Goal: Download file/media

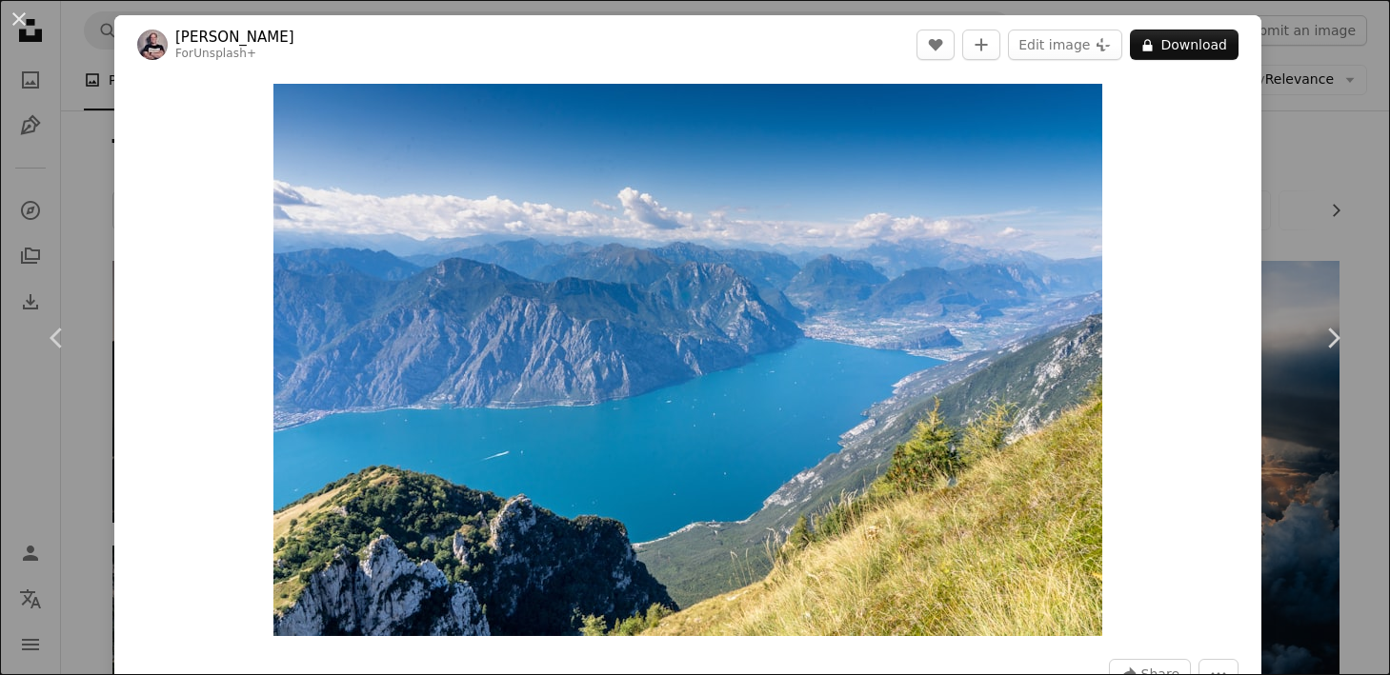
scroll to position [6096, 0]
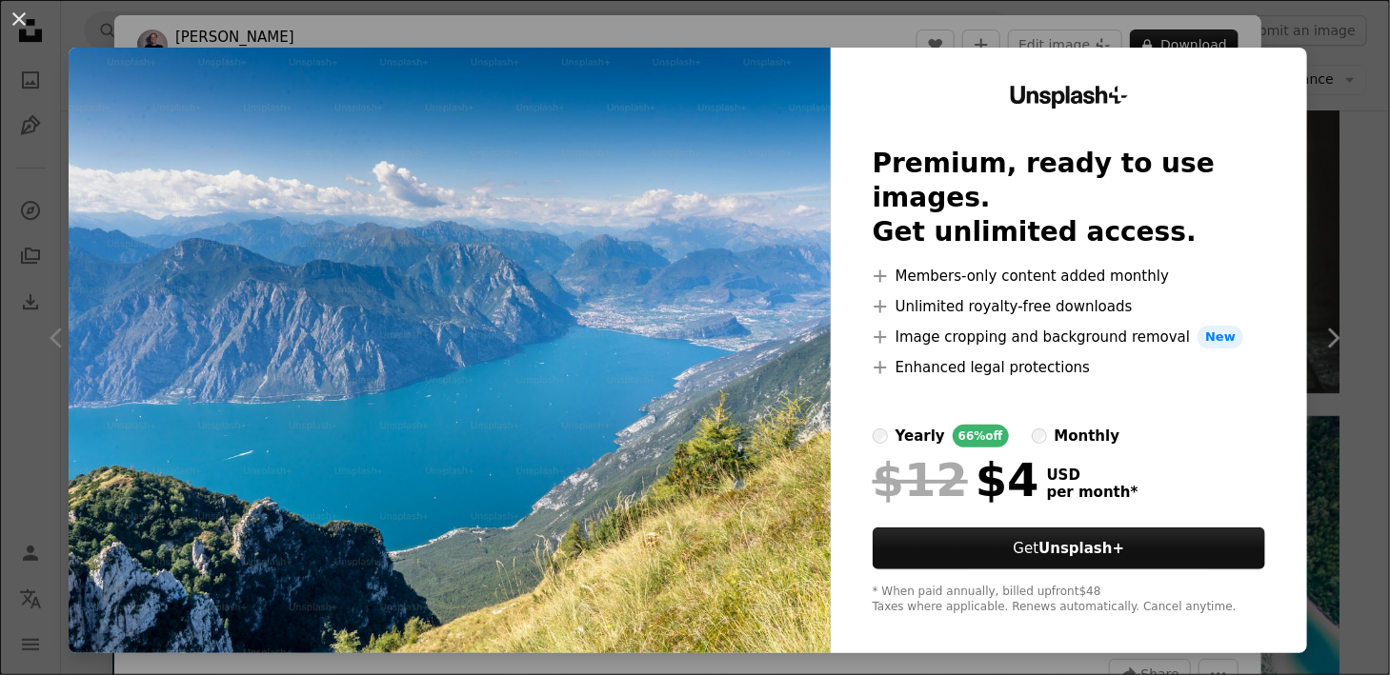
click at [730, 273] on img at bounding box center [450, 351] width 762 height 606
click at [1057, 60] on div "Unsplash+ Premium, ready to use images. Get unlimited access. A plus sign Membe…" at bounding box center [1069, 351] width 476 height 606
click at [722, 214] on img at bounding box center [450, 351] width 762 height 606
click at [24, 19] on button "An X shape" at bounding box center [19, 19] width 23 height 23
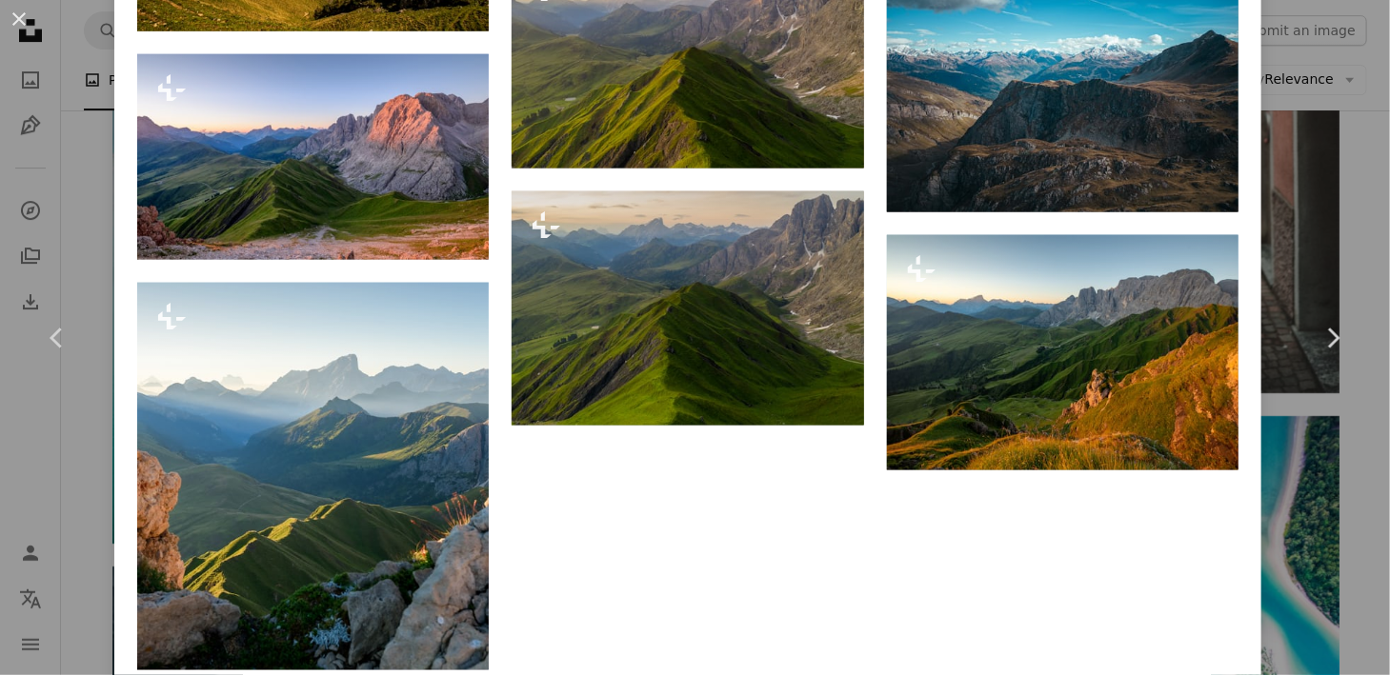
scroll to position [4452, 0]
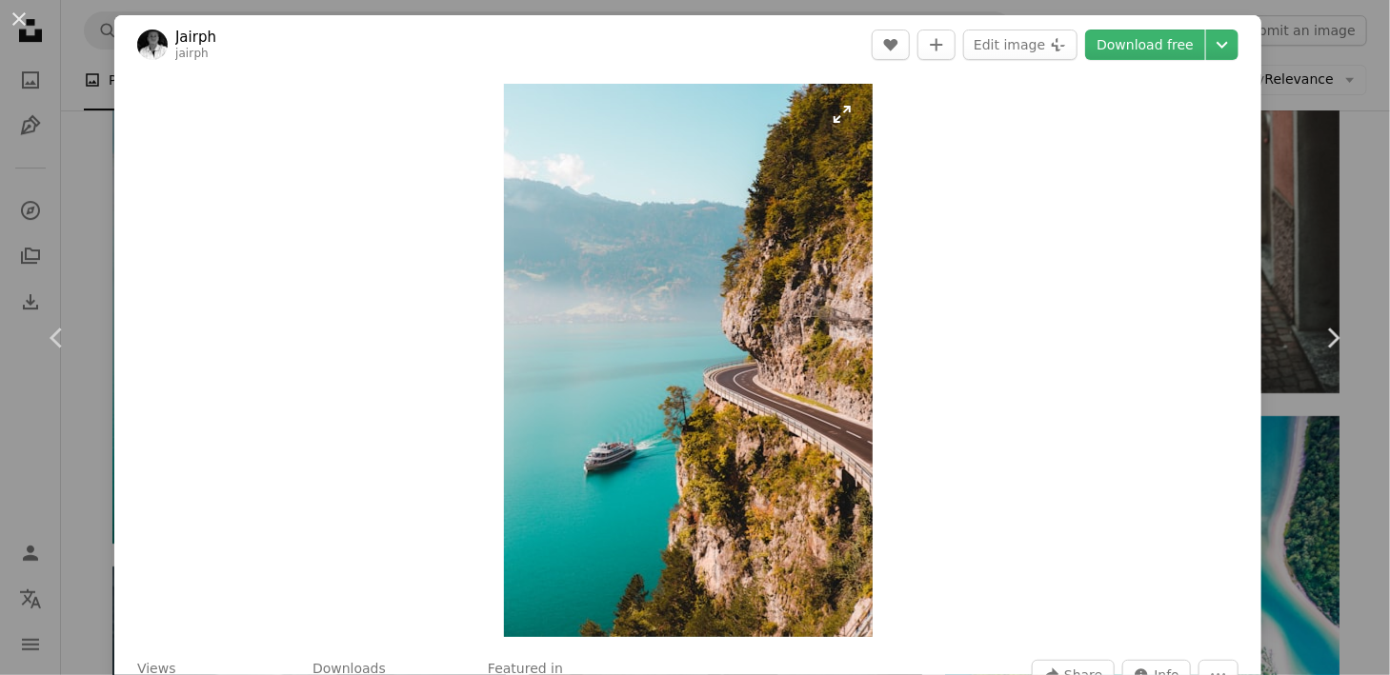
click at [583, 197] on img "Zoom in on this image" at bounding box center [688, 360] width 369 height 553
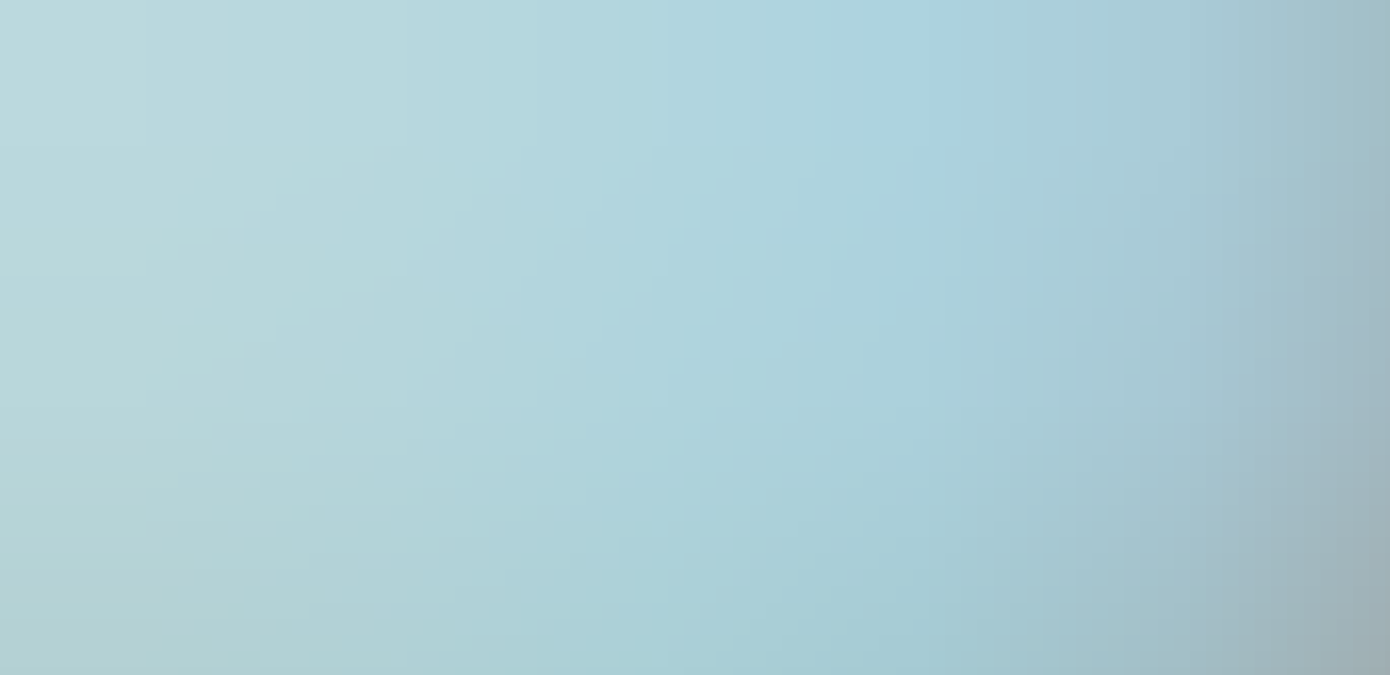
scroll to position [686, 0]
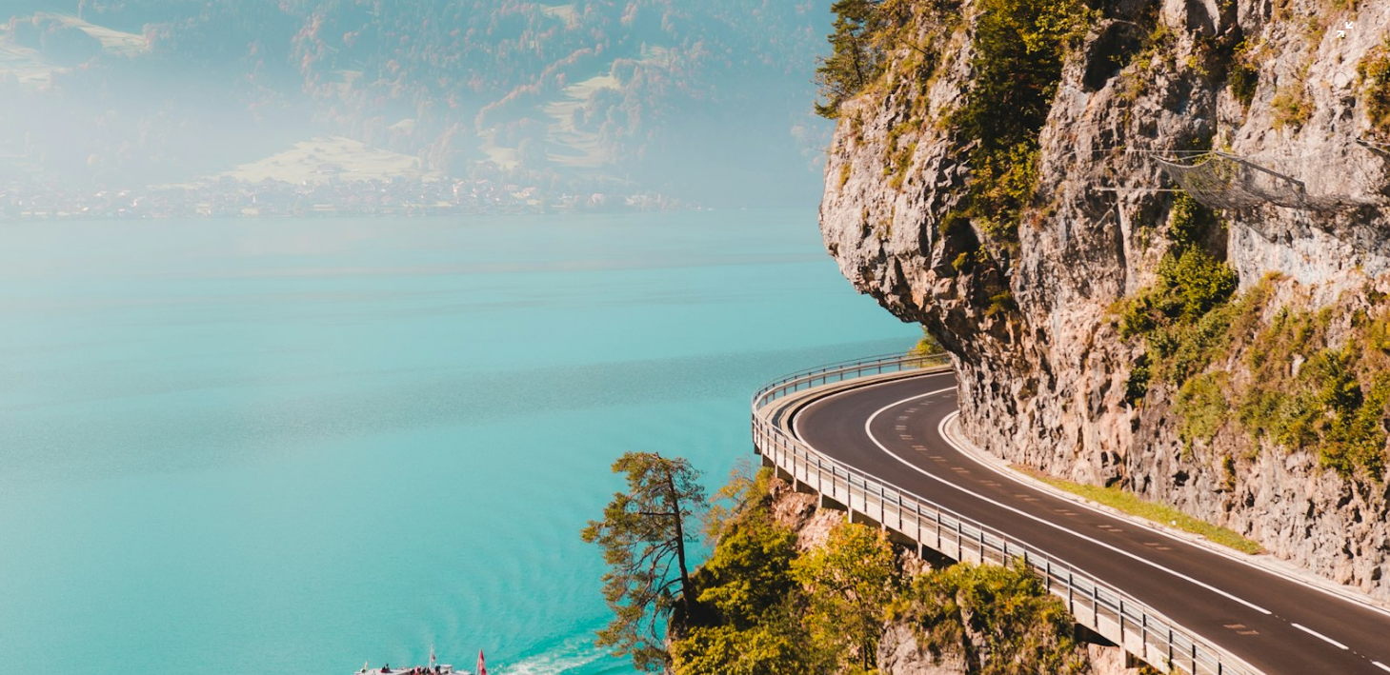
click at [809, 283] on img "Zoom out on this image" at bounding box center [695, 357] width 1392 height 2088
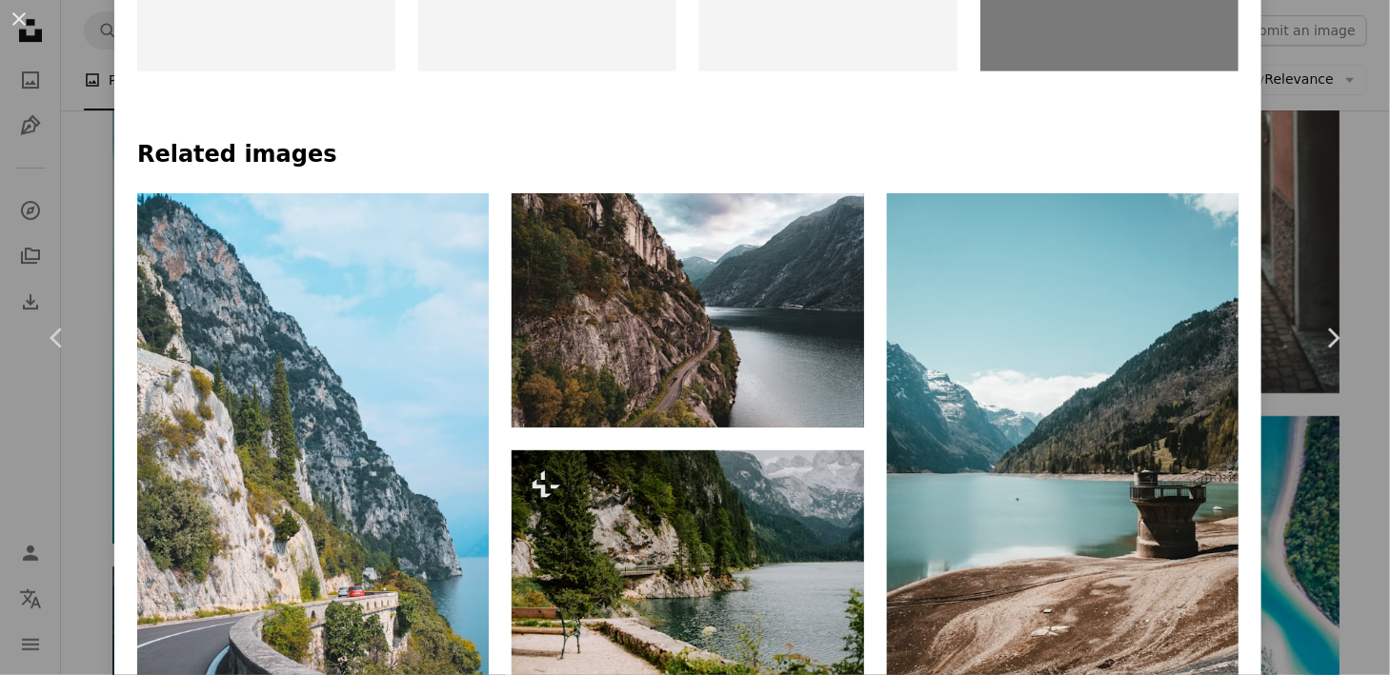
scroll to position [1143, 0]
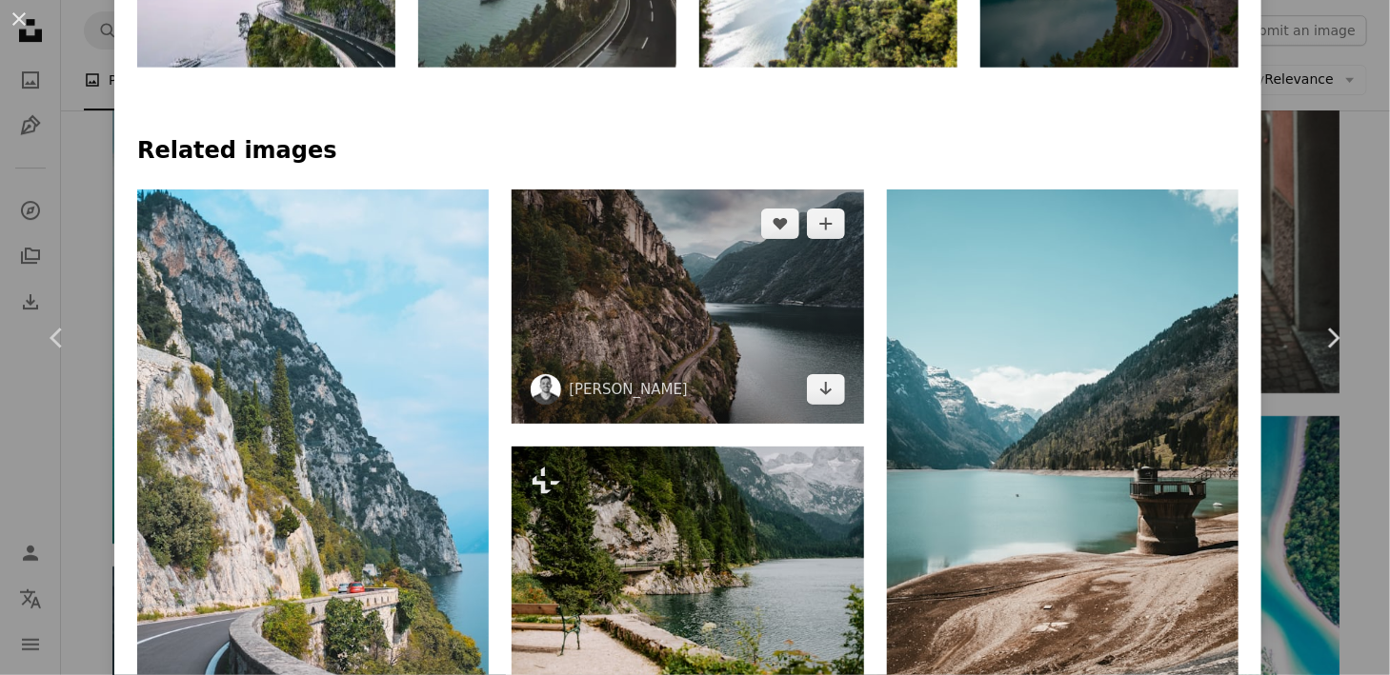
click at [707, 347] on img at bounding box center [686, 307] width 351 height 234
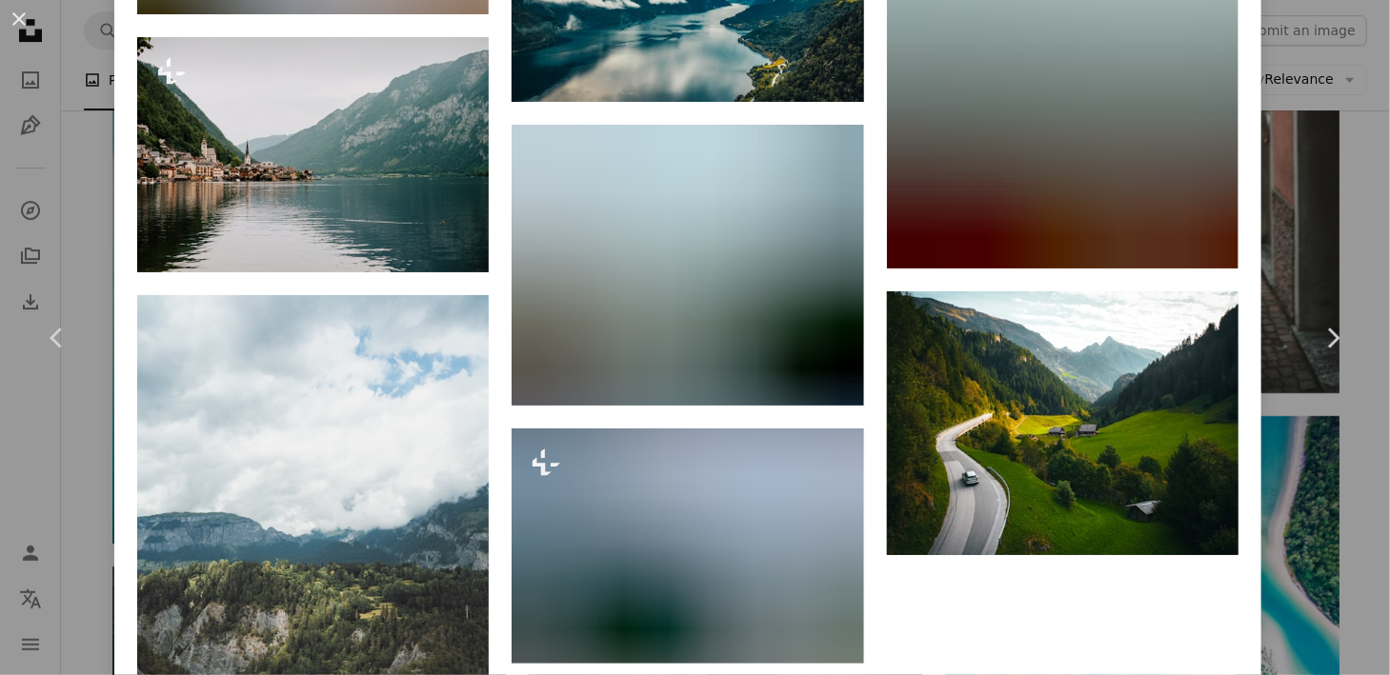
scroll to position [9123, 0]
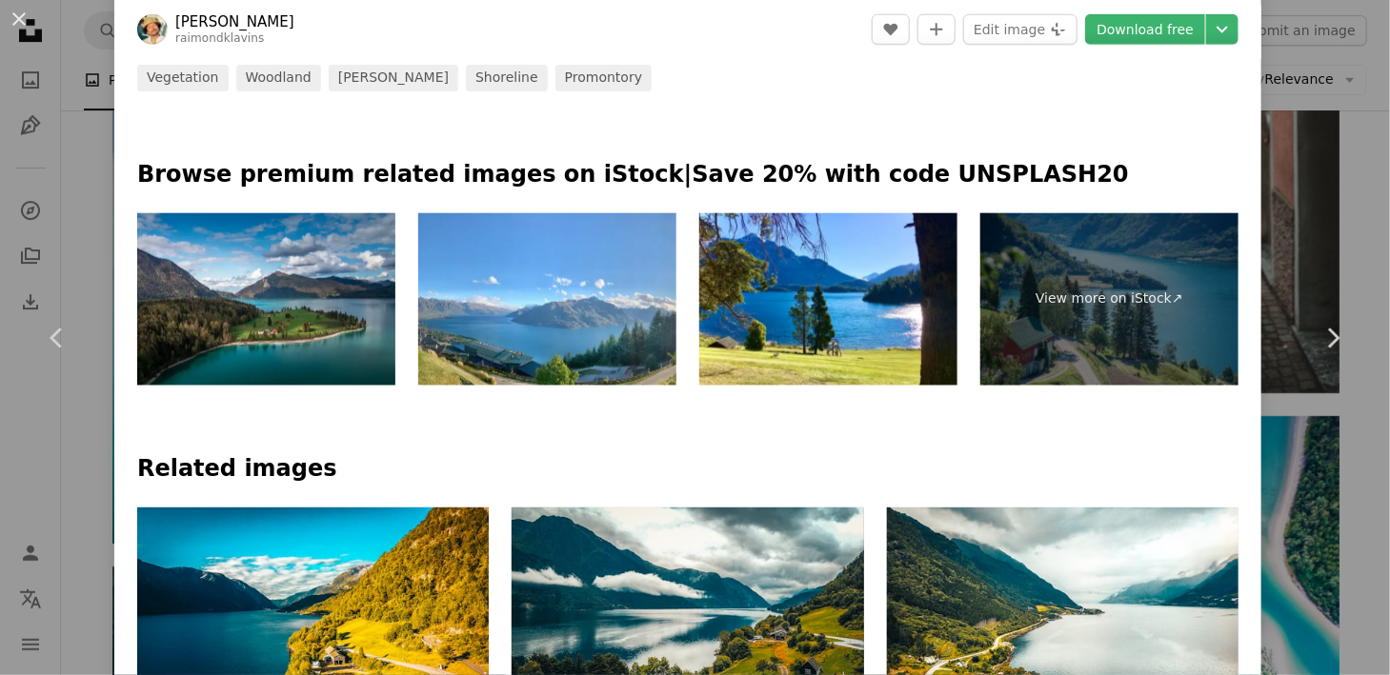
scroll to position [952, 0]
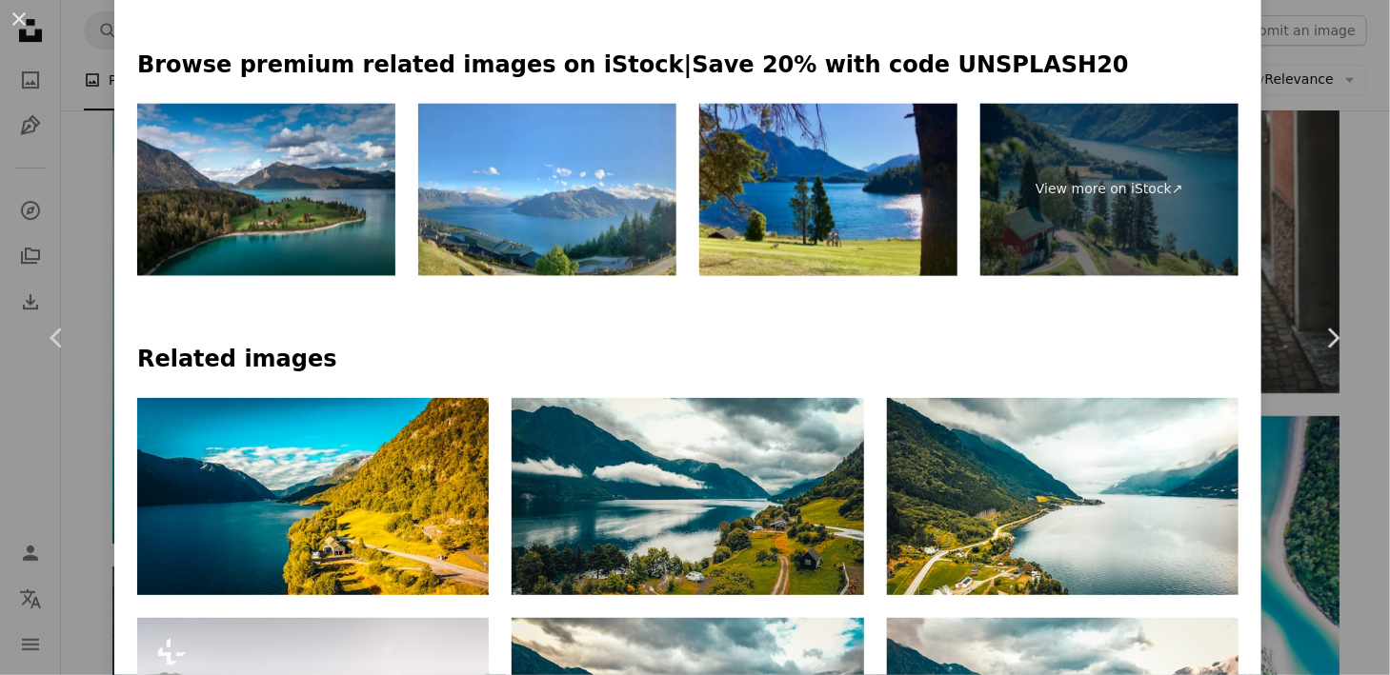
click at [838, 226] on img at bounding box center [828, 190] width 258 height 172
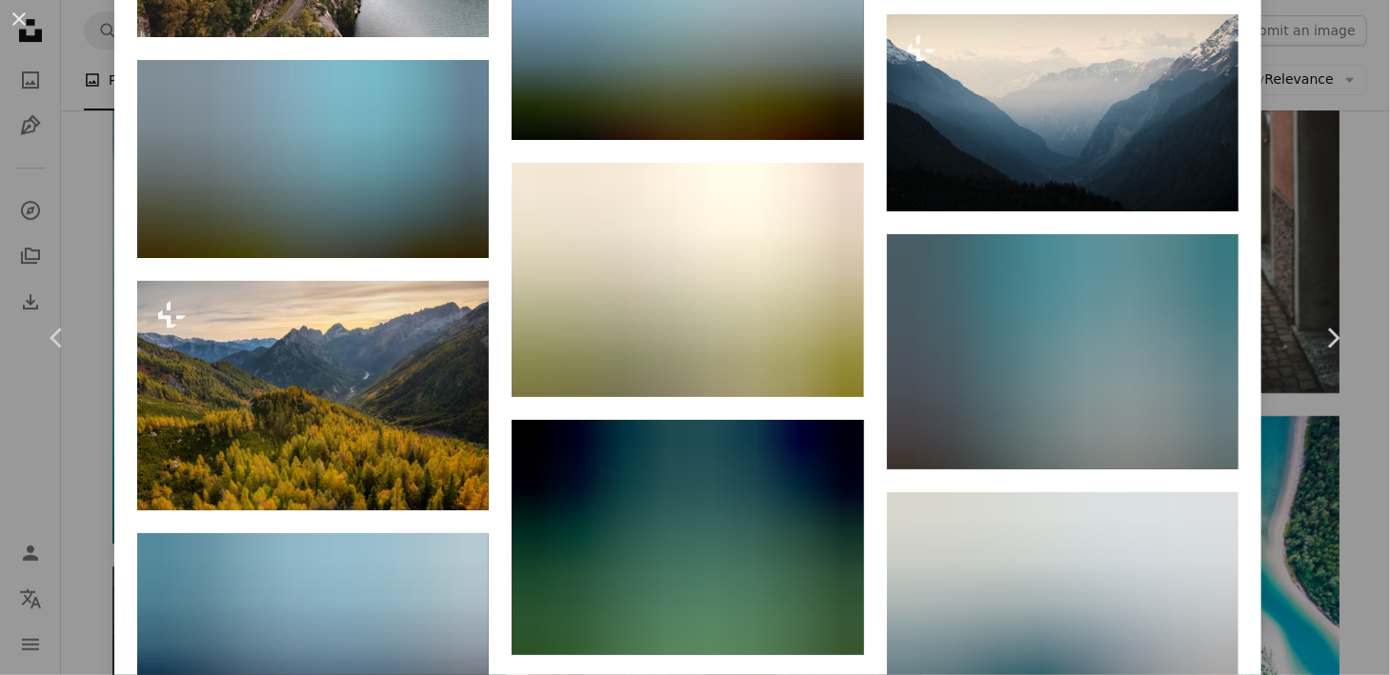
scroll to position [6630, 0]
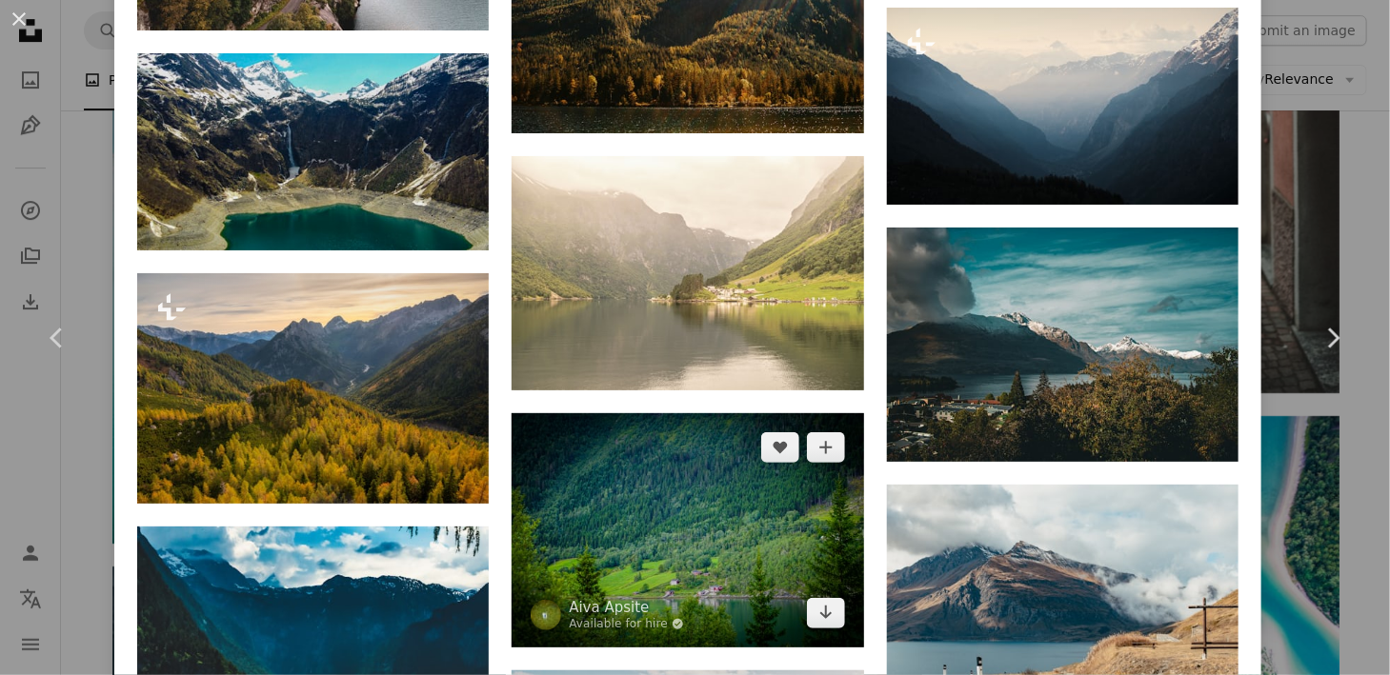
click at [664, 433] on img at bounding box center [686, 530] width 351 height 234
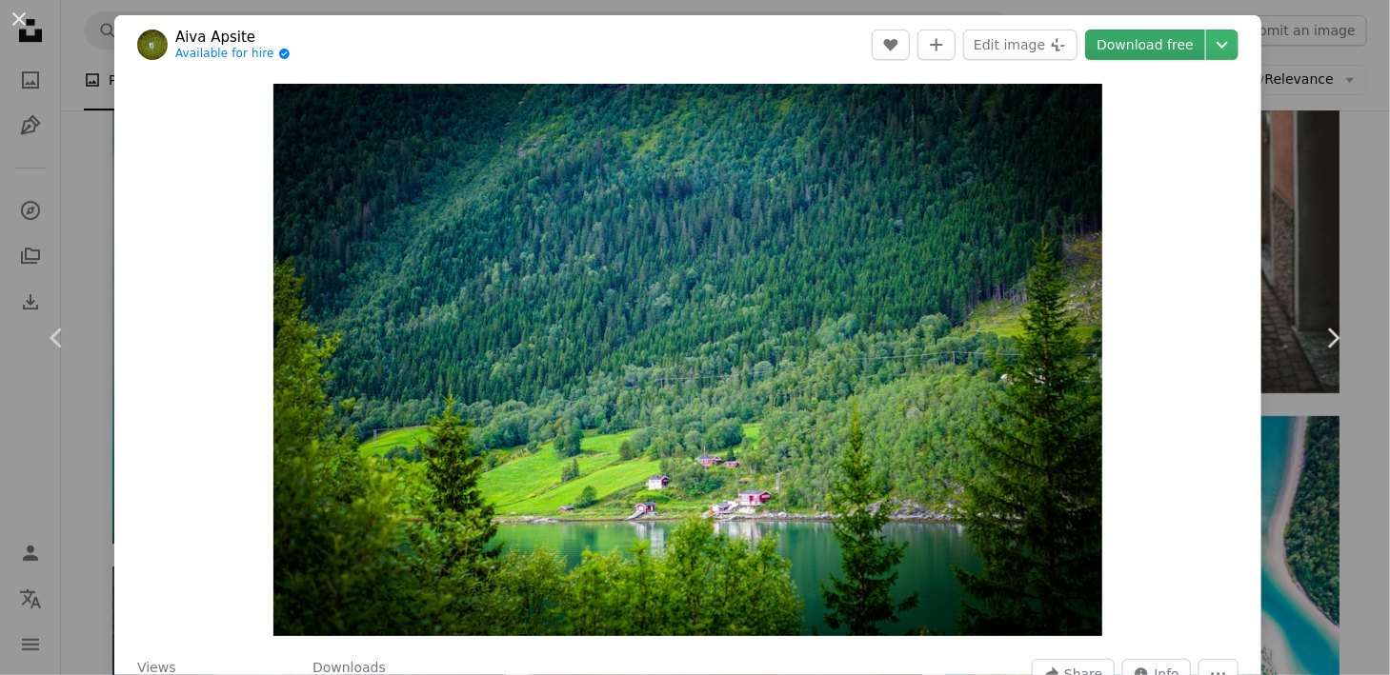
click at [1158, 54] on link "Download free" at bounding box center [1145, 45] width 120 height 30
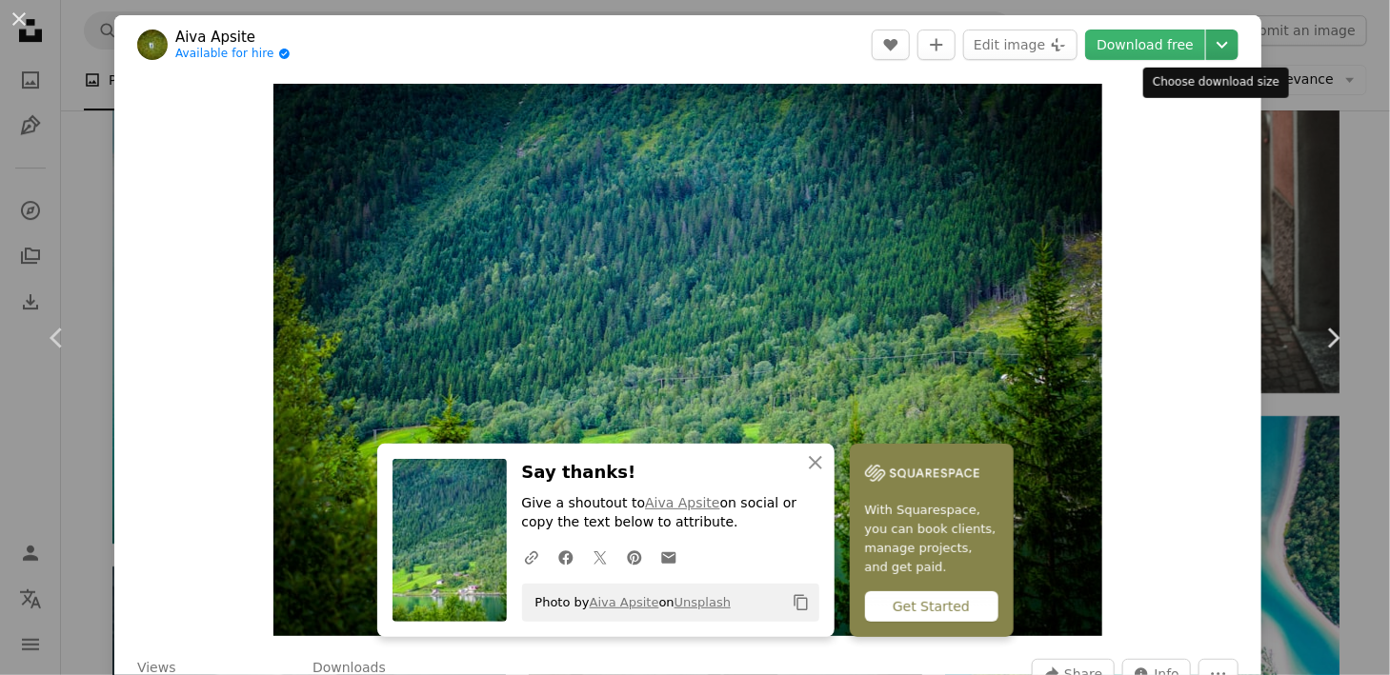
click at [1216, 49] on icon "Chevron down" at bounding box center [1222, 44] width 30 height 23
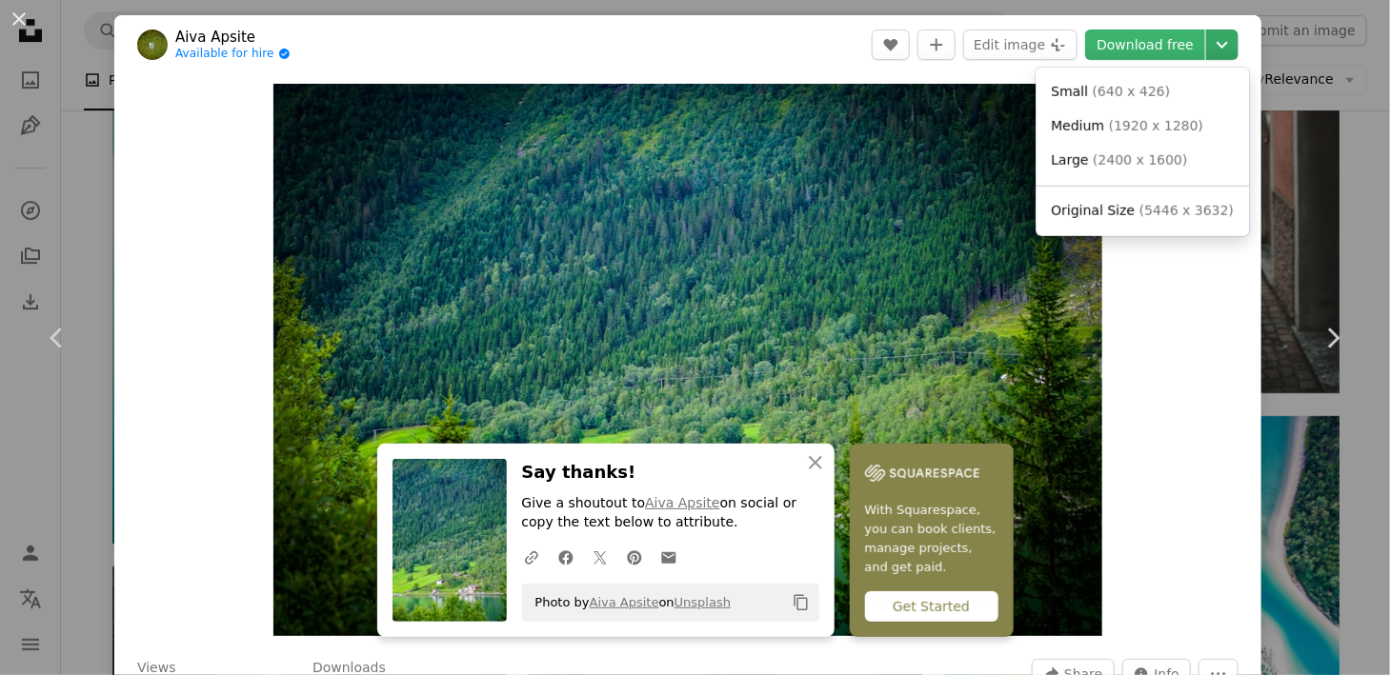
click at [1216, 49] on icon "Chevron down" at bounding box center [1222, 44] width 30 height 23
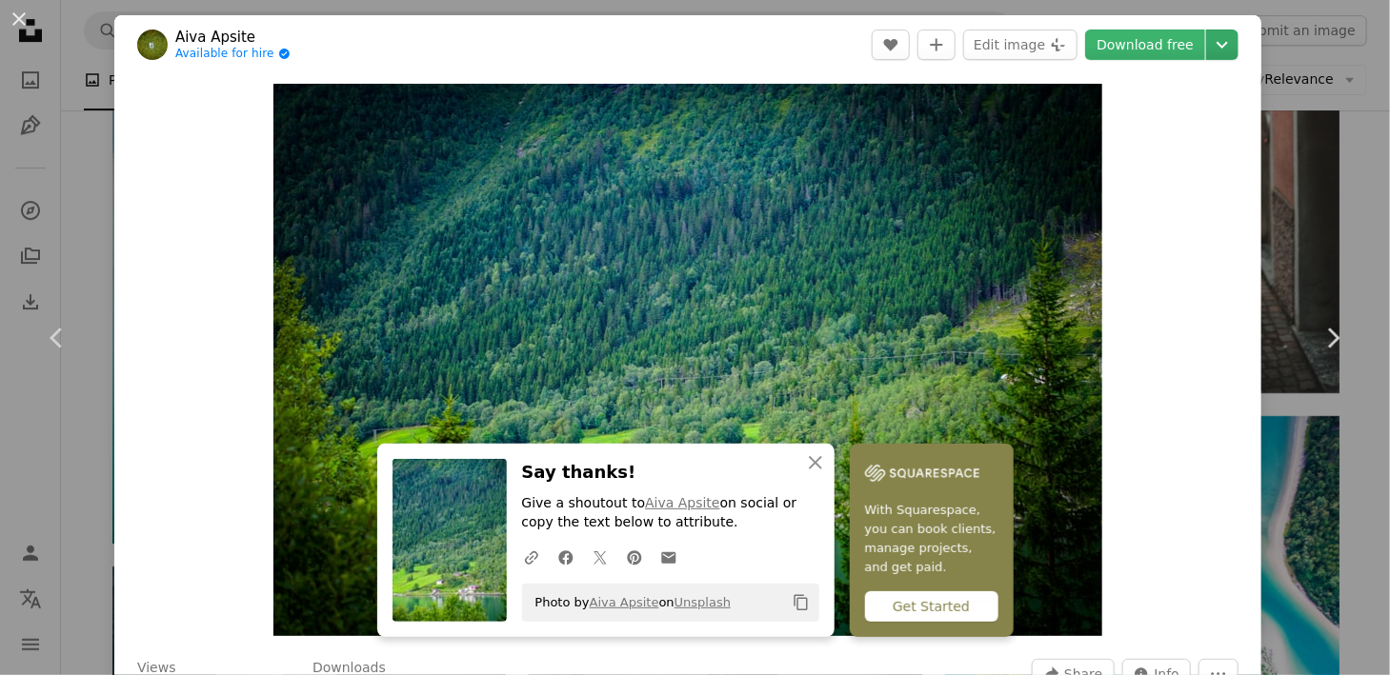
click at [1216, 49] on icon "Chevron down" at bounding box center [1222, 44] width 30 height 23
click at [1210, 52] on icon "Chevron down" at bounding box center [1222, 44] width 30 height 23
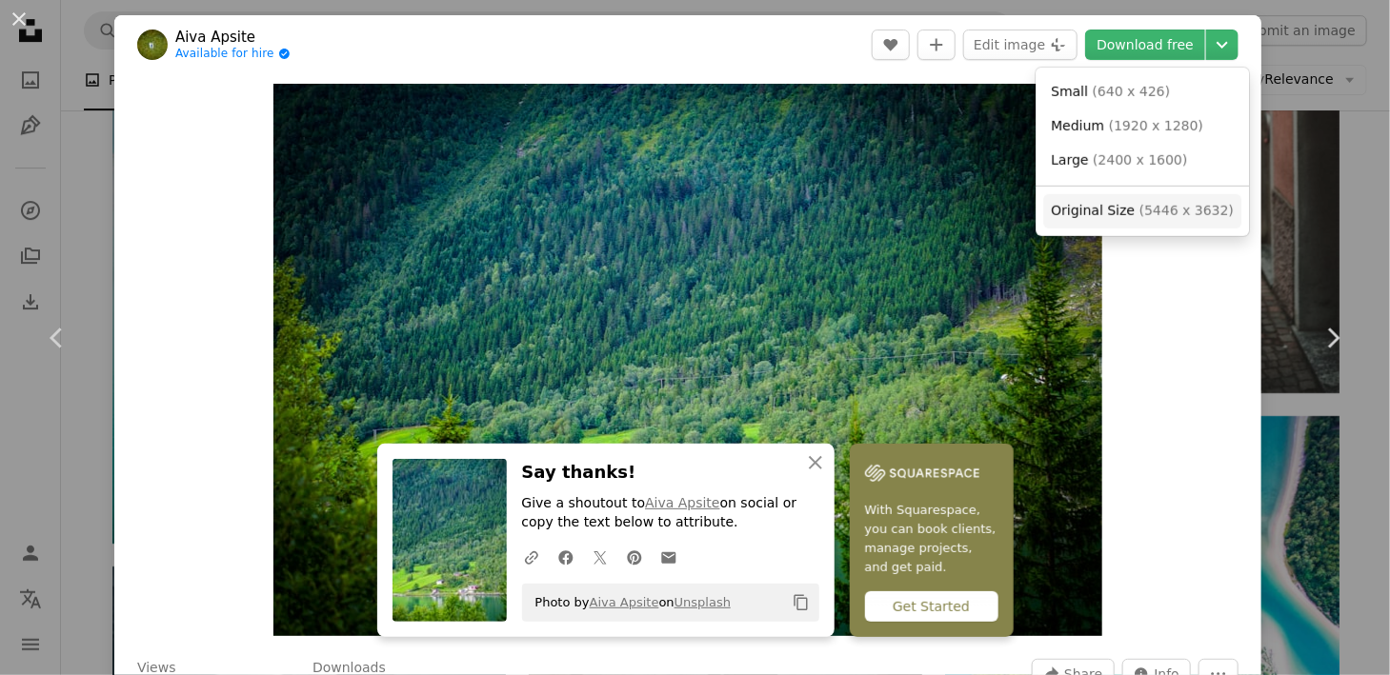
click at [1145, 215] on span "( 5446 x 3632 )" at bounding box center [1186, 210] width 94 height 15
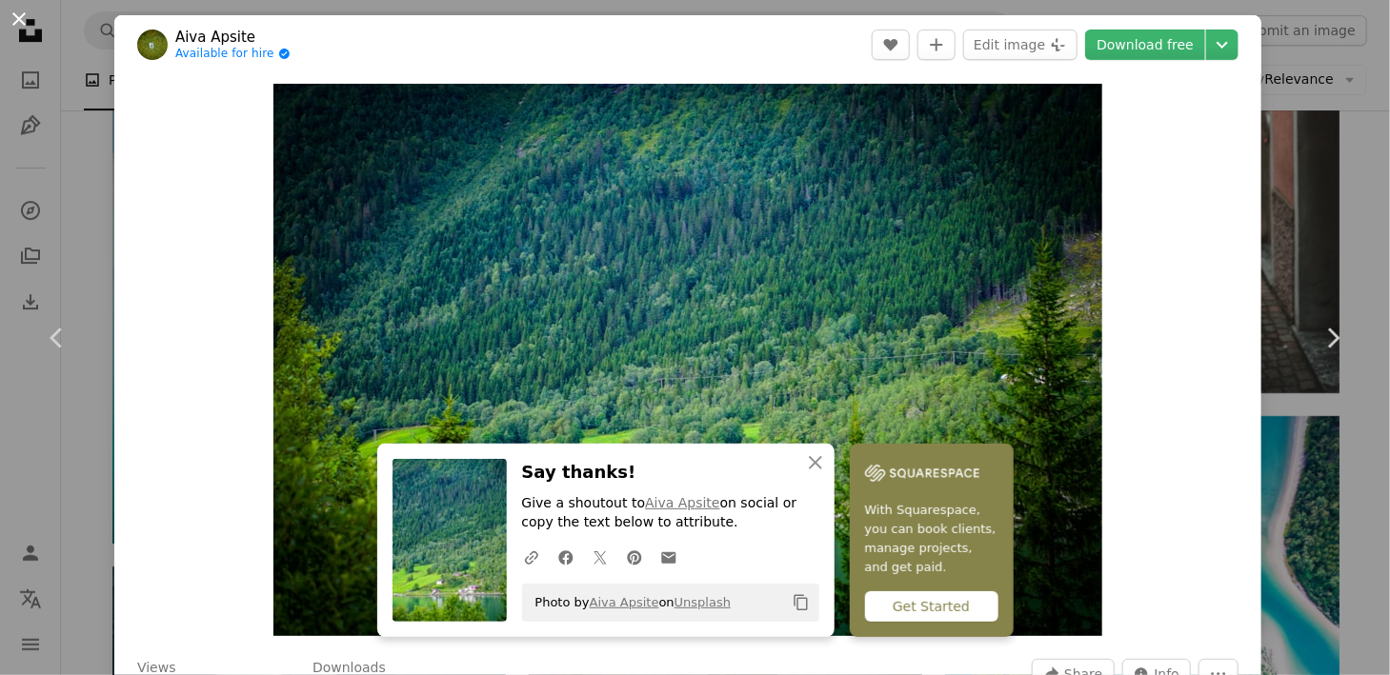
click at [17, 16] on button "An X shape" at bounding box center [19, 19] width 23 height 23
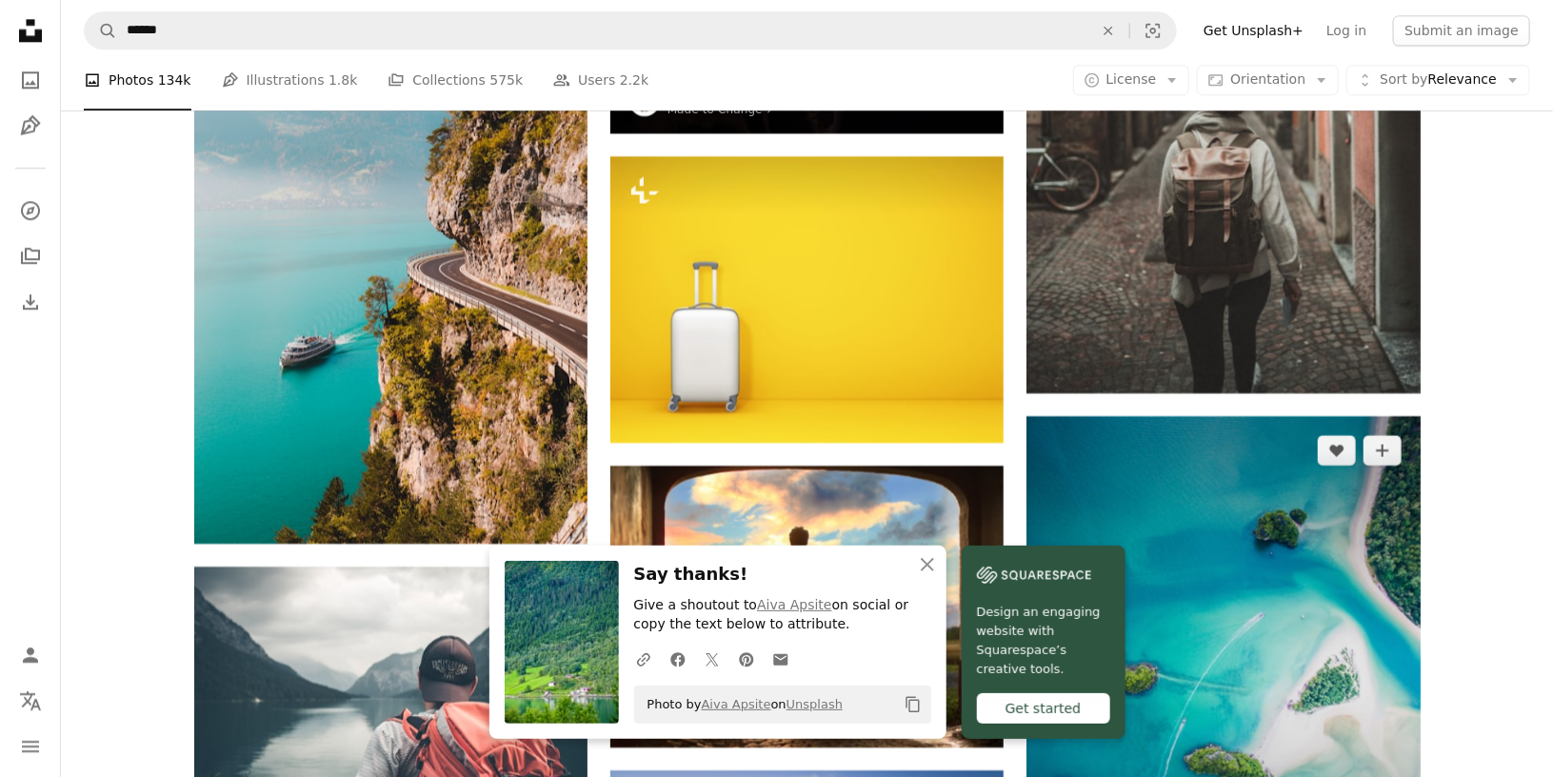
click at [1333, 577] on img at bounding box center [1223, 678] width 393 height 525
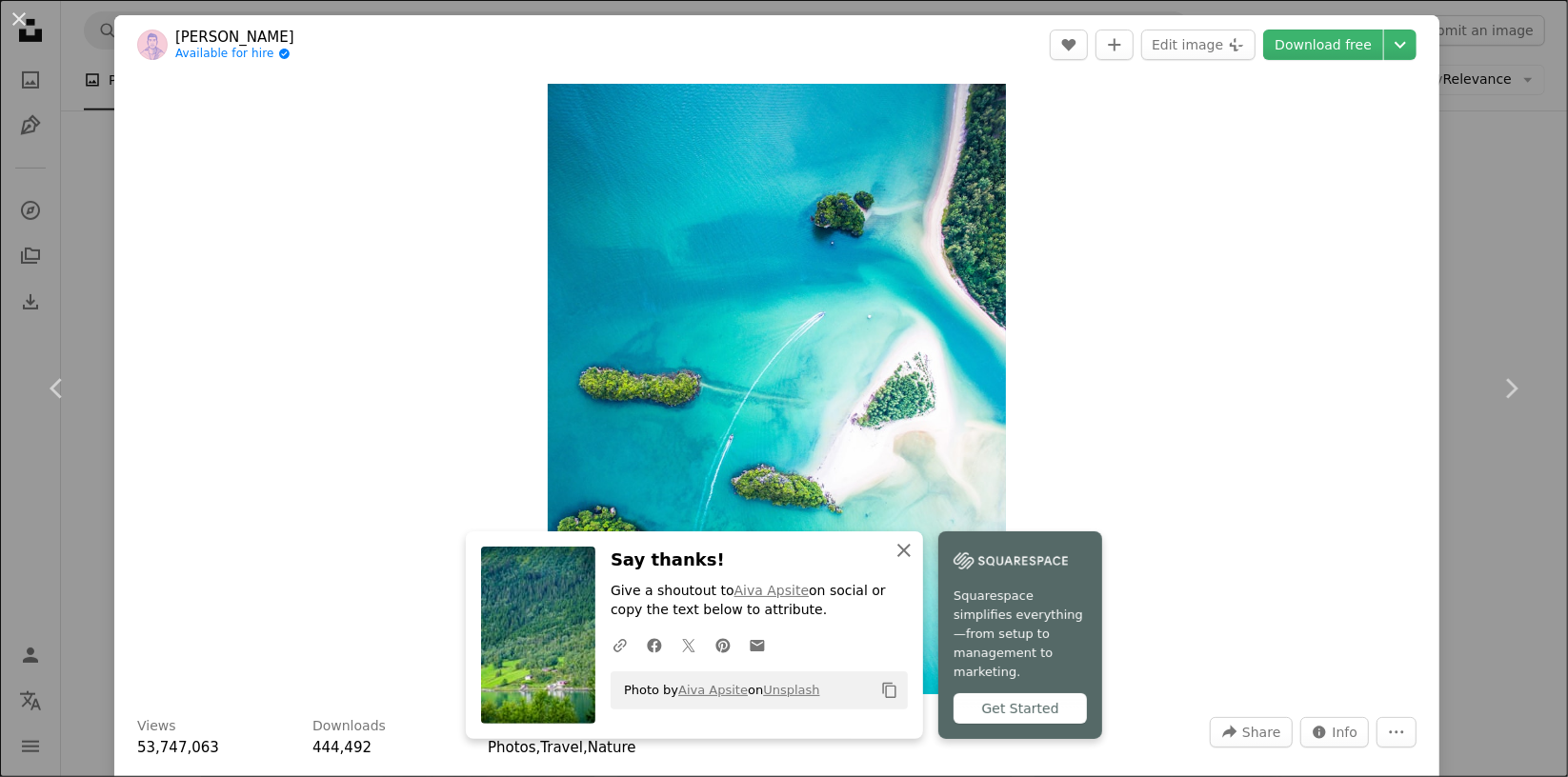
click at [896, 562] on icon "An X shape" at bounding box center [903, 550] width 23 height 23
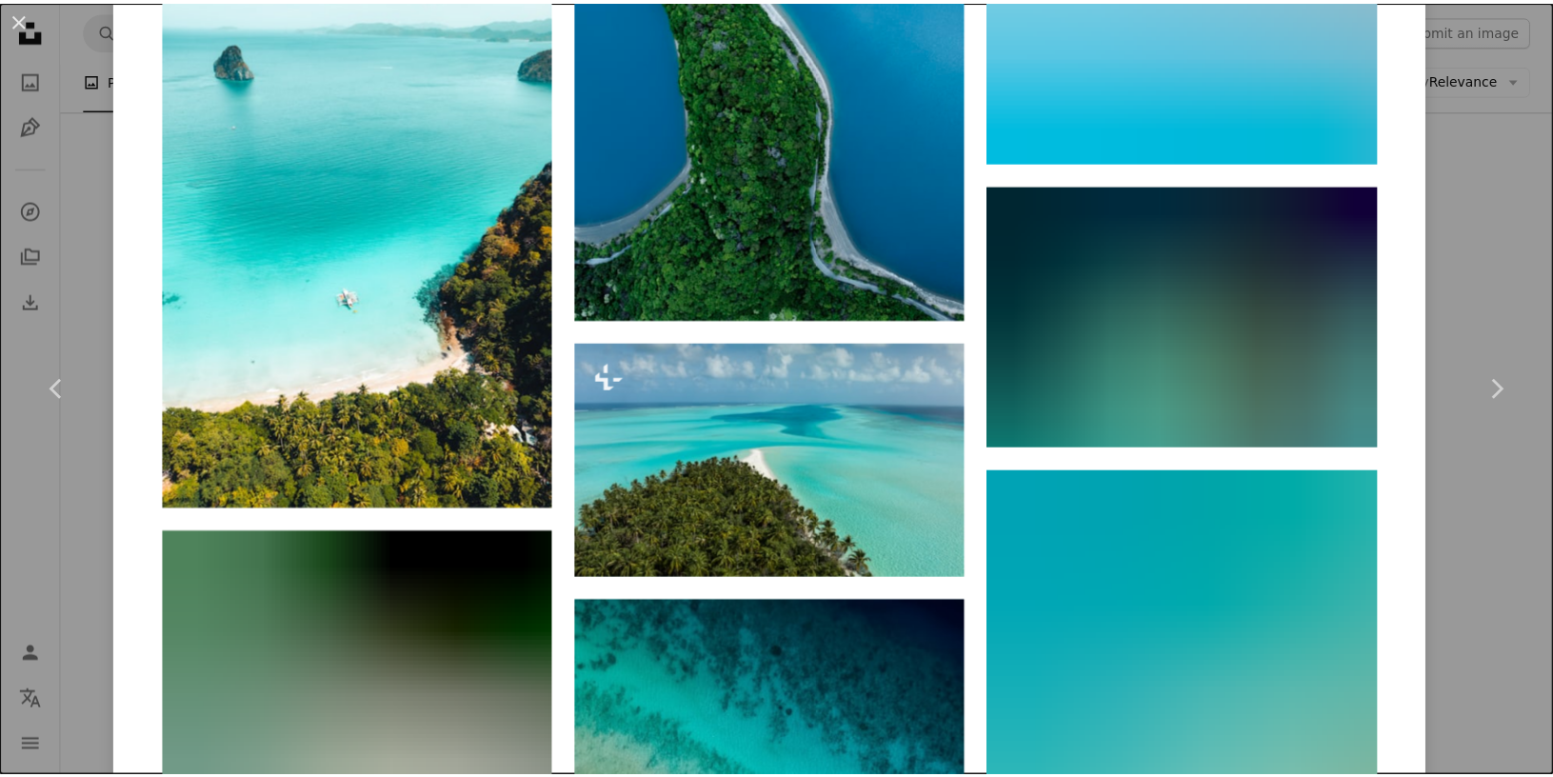
scroll to position [4667, 0]
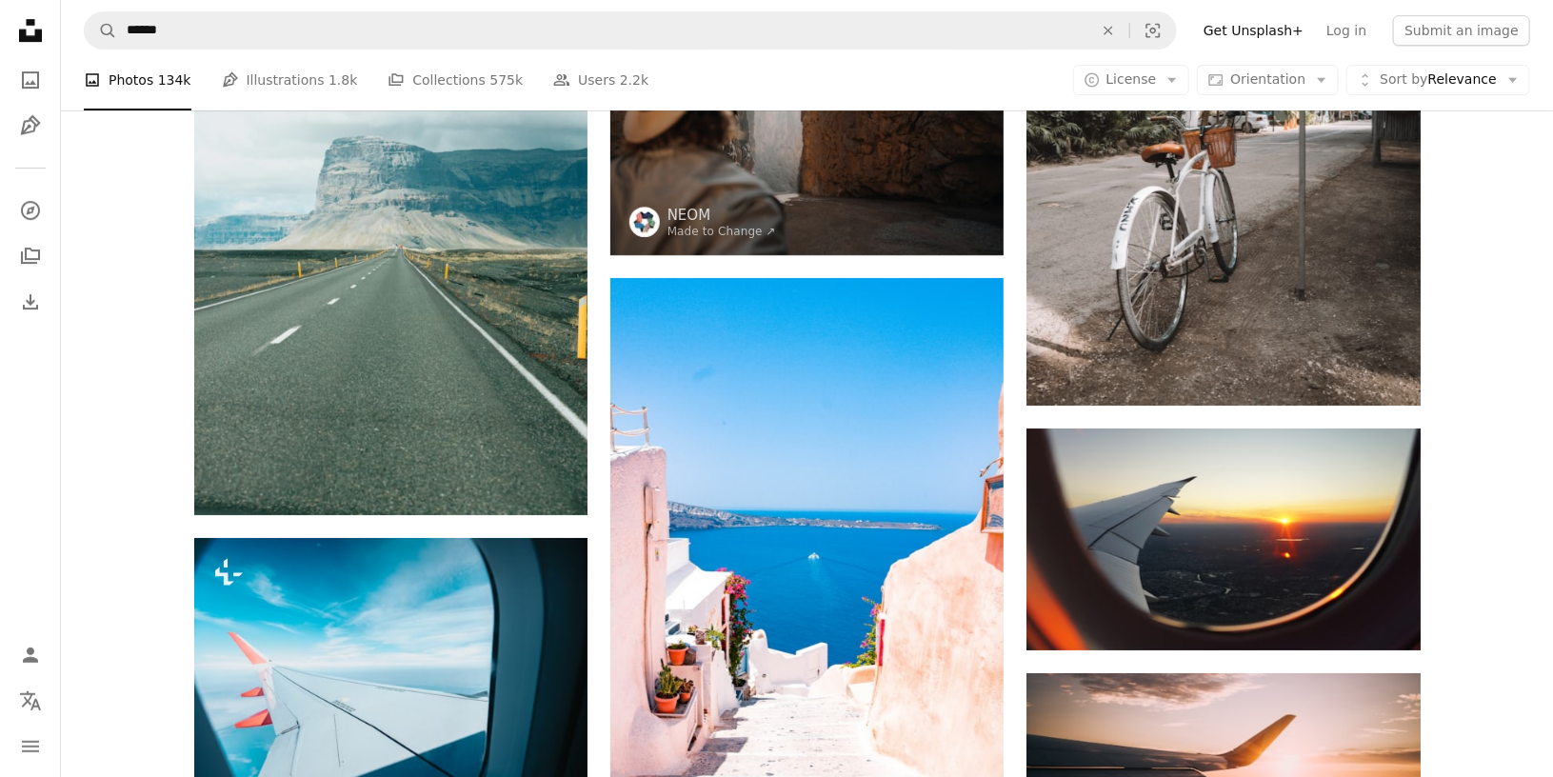
scroll to position [2191, 0]
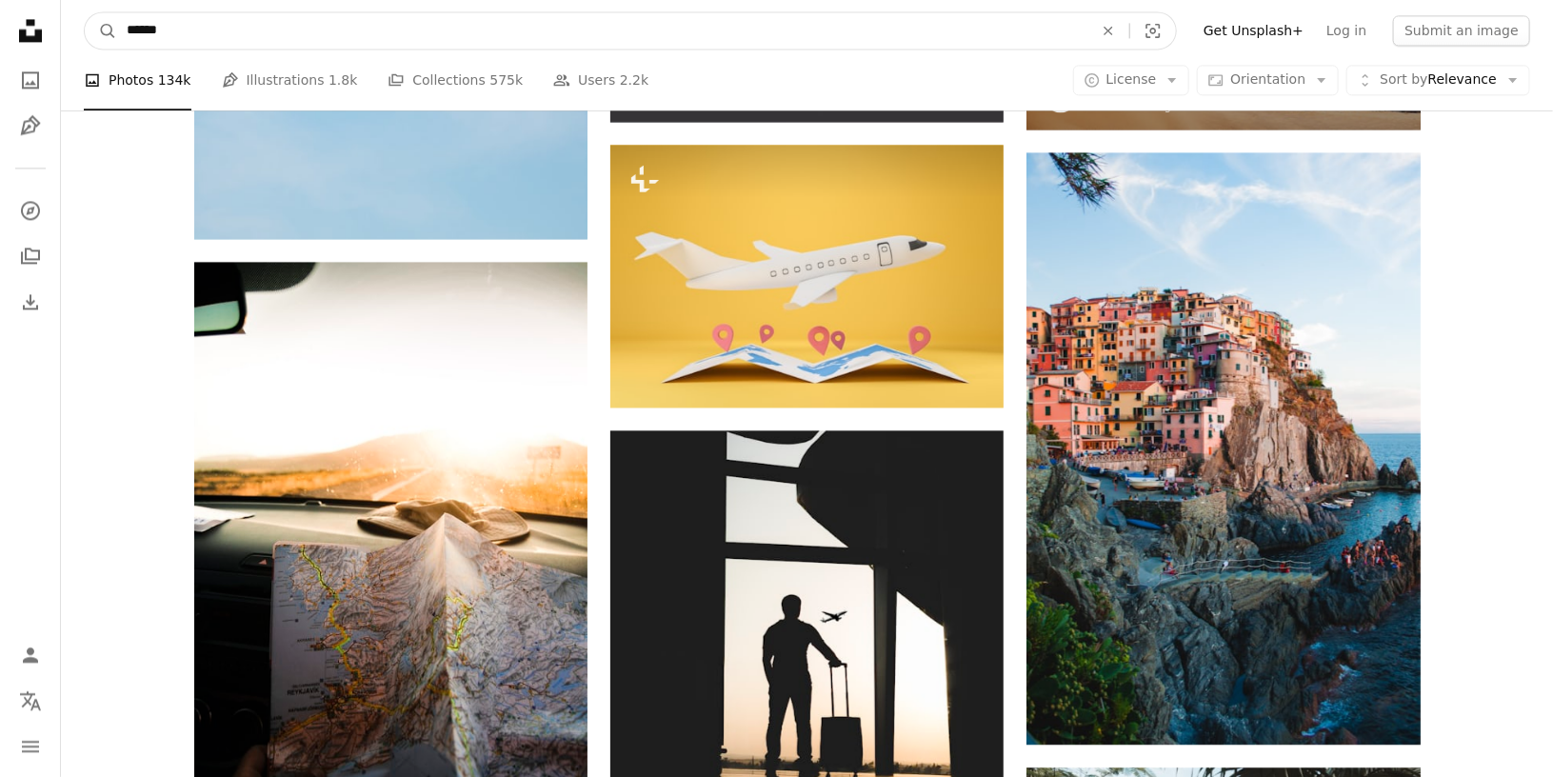
click at [192, 21] on input "******" at bounding box center [602, 30] width 971 height 36
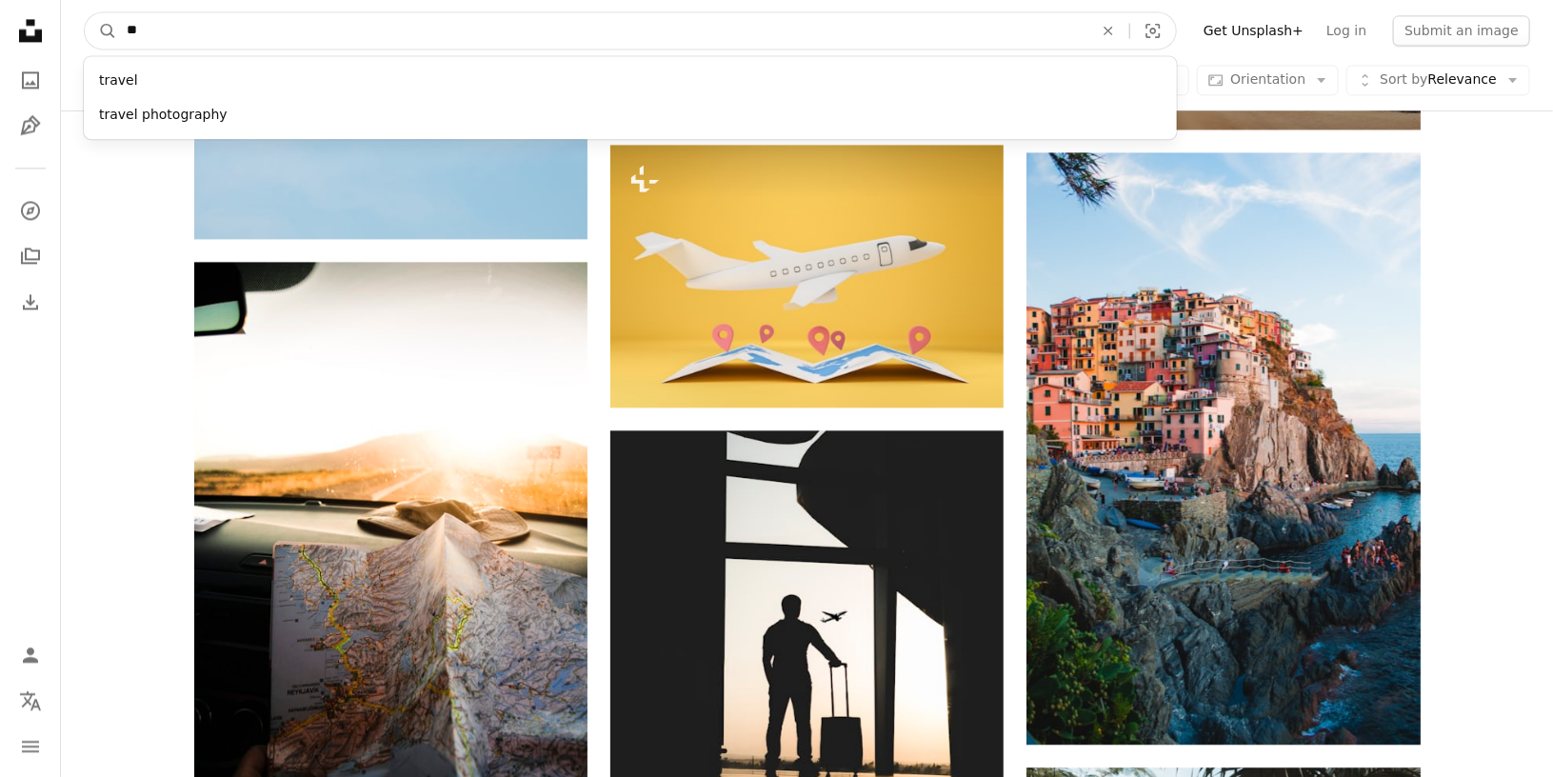
type input "*"
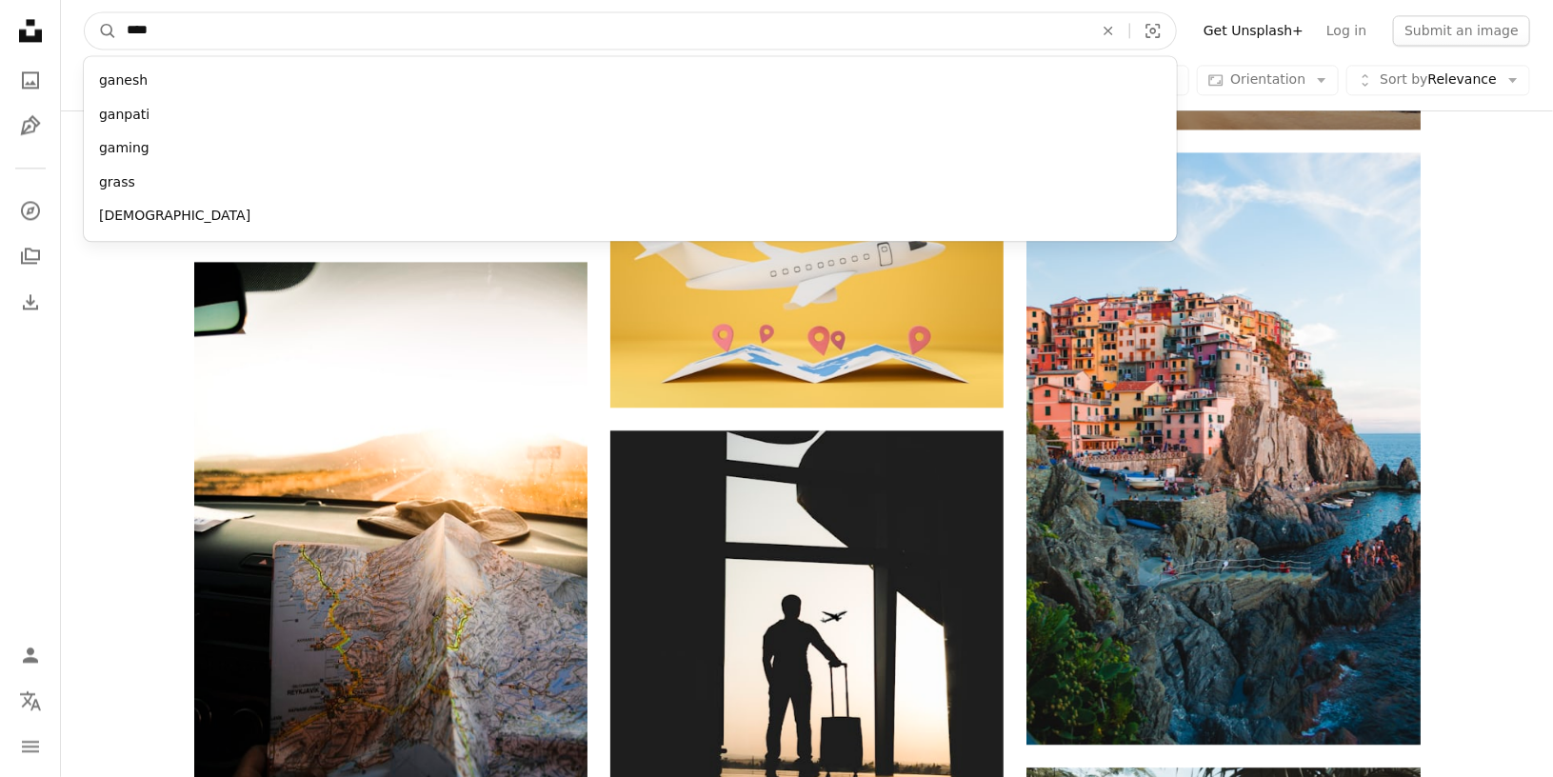
type input "*****"
click button "A magnifying glass" at bounding box center [101, 30] width 32 height 36
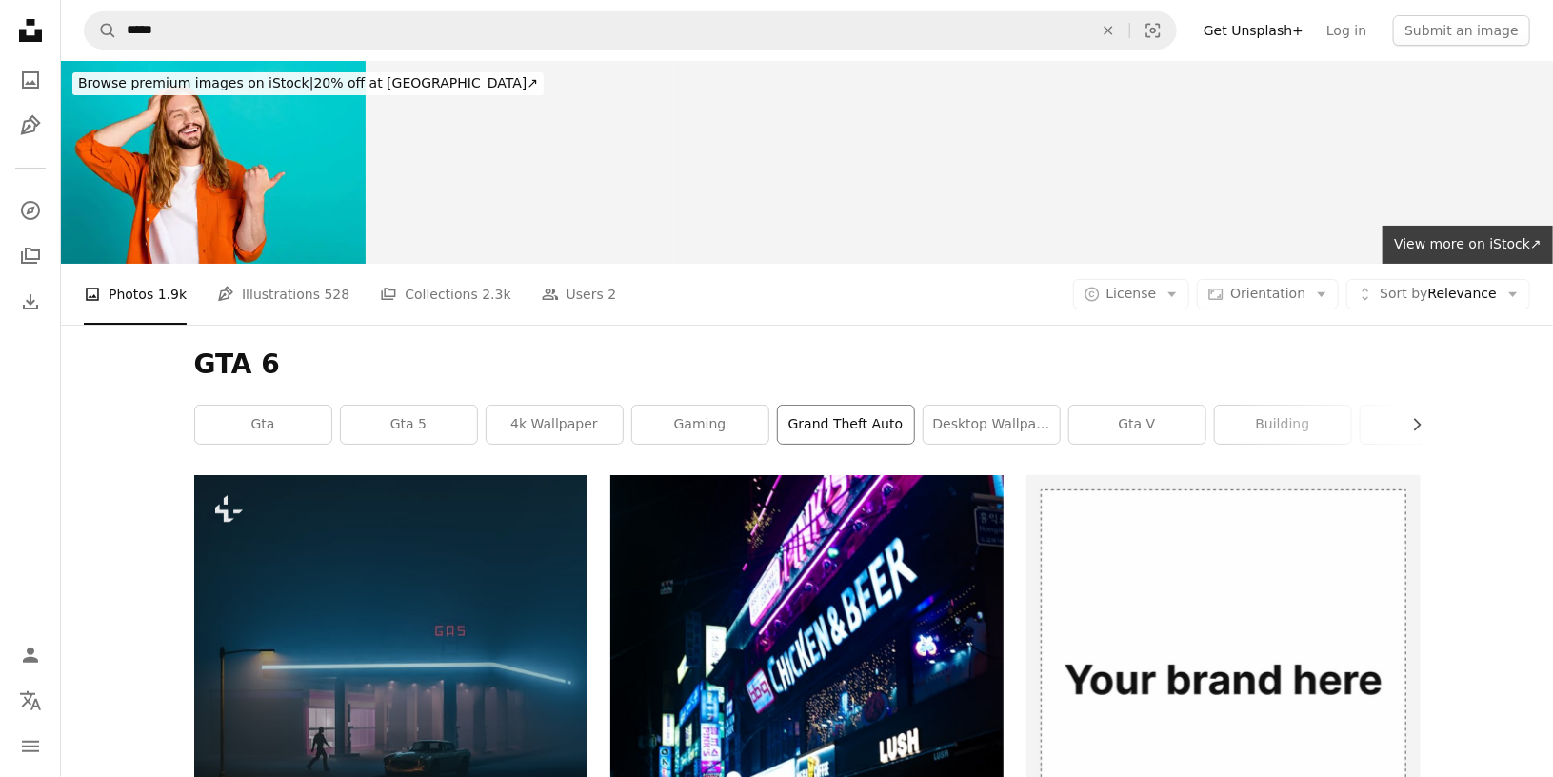
click at [813, 438] on link "grand theft auto" at bounding box center [846, 425] width 136 height 38
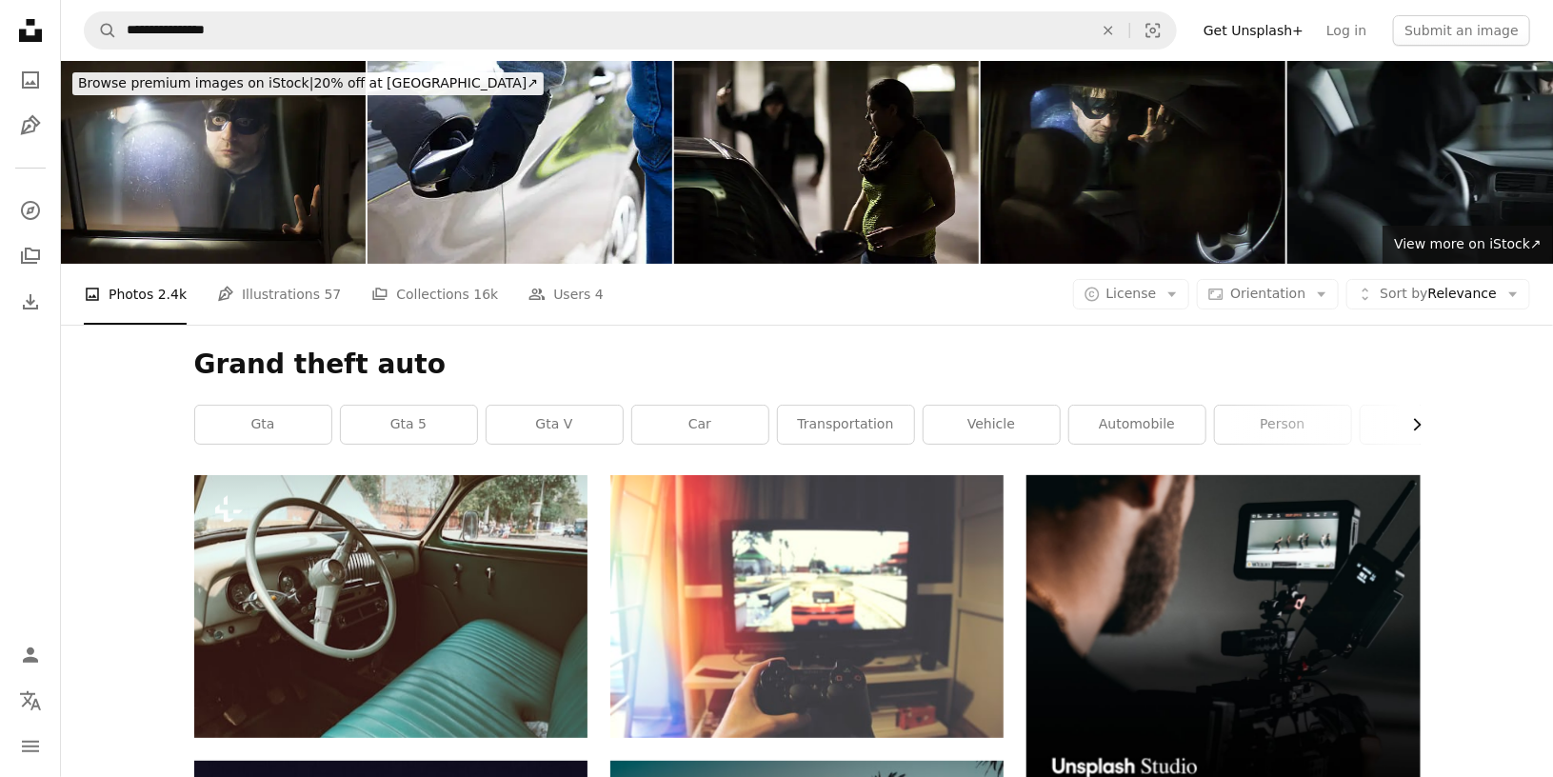
click at [1389, 427] on icon "Chevron right" at bounding box center [1417, 424] width 19 height 19
click at [1389, 427] on link "brown" at bounding box center [1352, 425] width 136 height 38
click at [499, 438] on link "vehicle" at bounding box center [478, 425] width 136 height 38
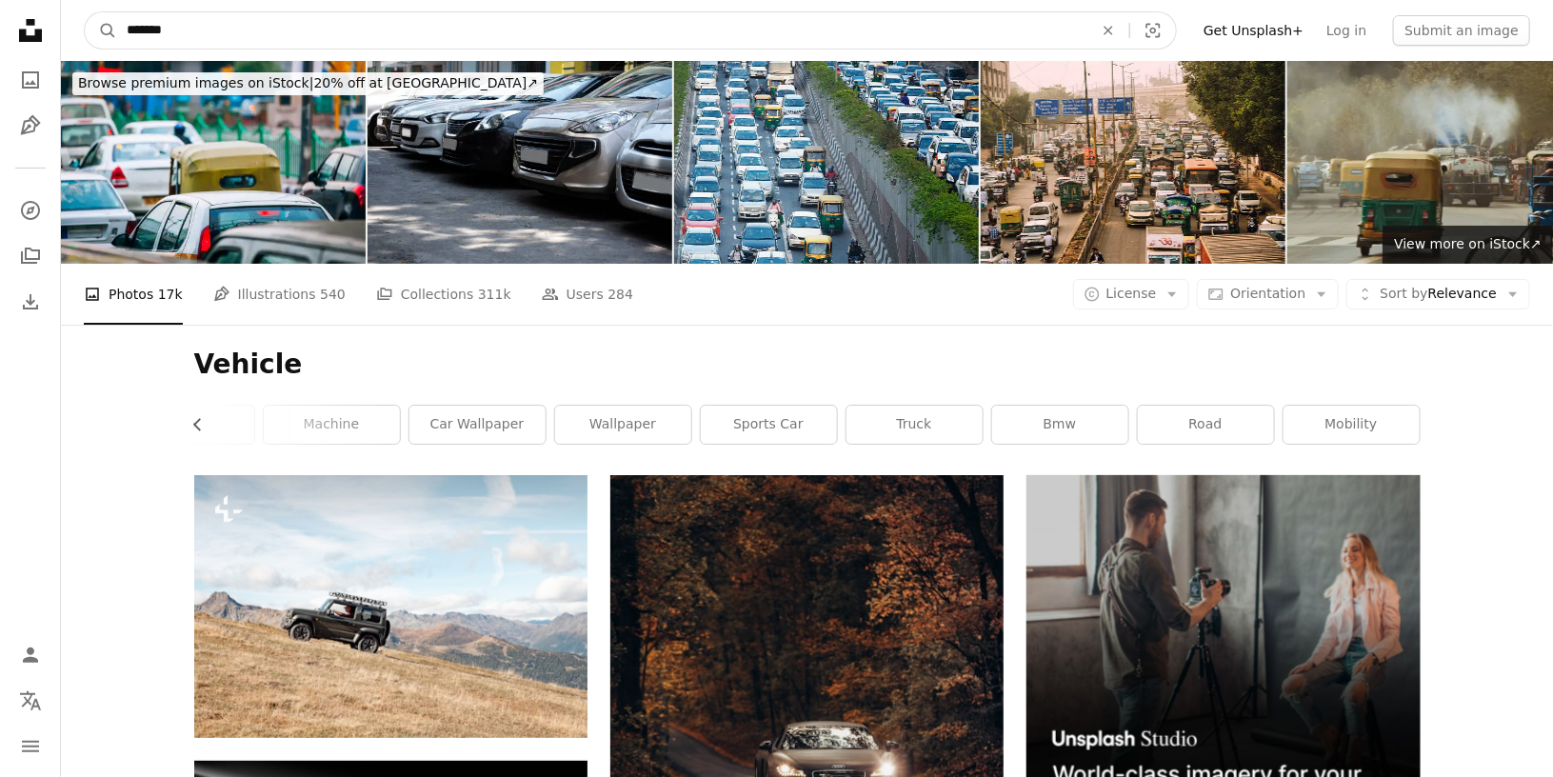
click at [400, 20] on input "*******" at bounding box center [602, 30] width 971 height 36
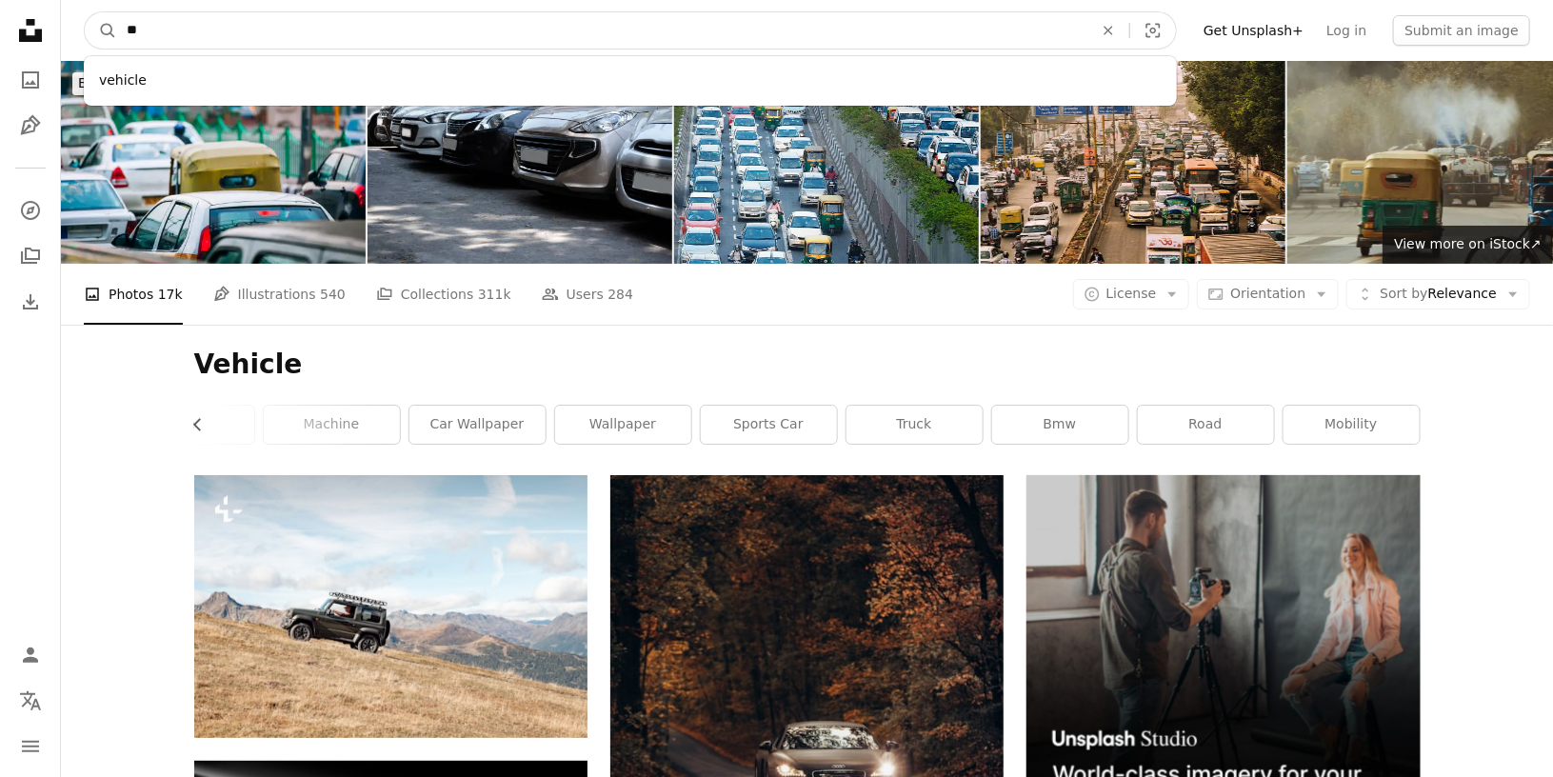
type input "*"
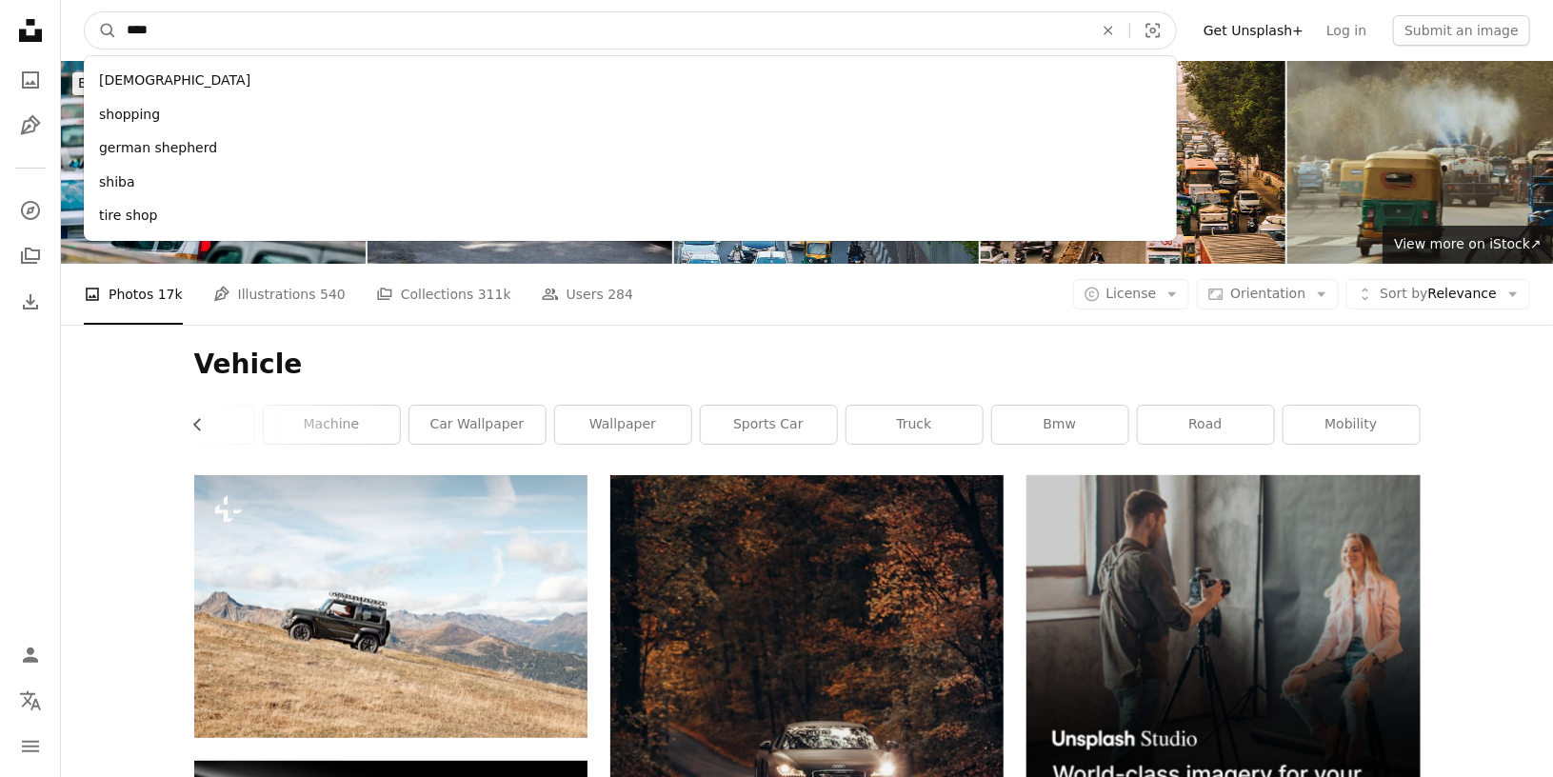
type input "****"
click at [85, 12] on button "A magnifying glass" at bounding box center [101, 30] width 32 height 36
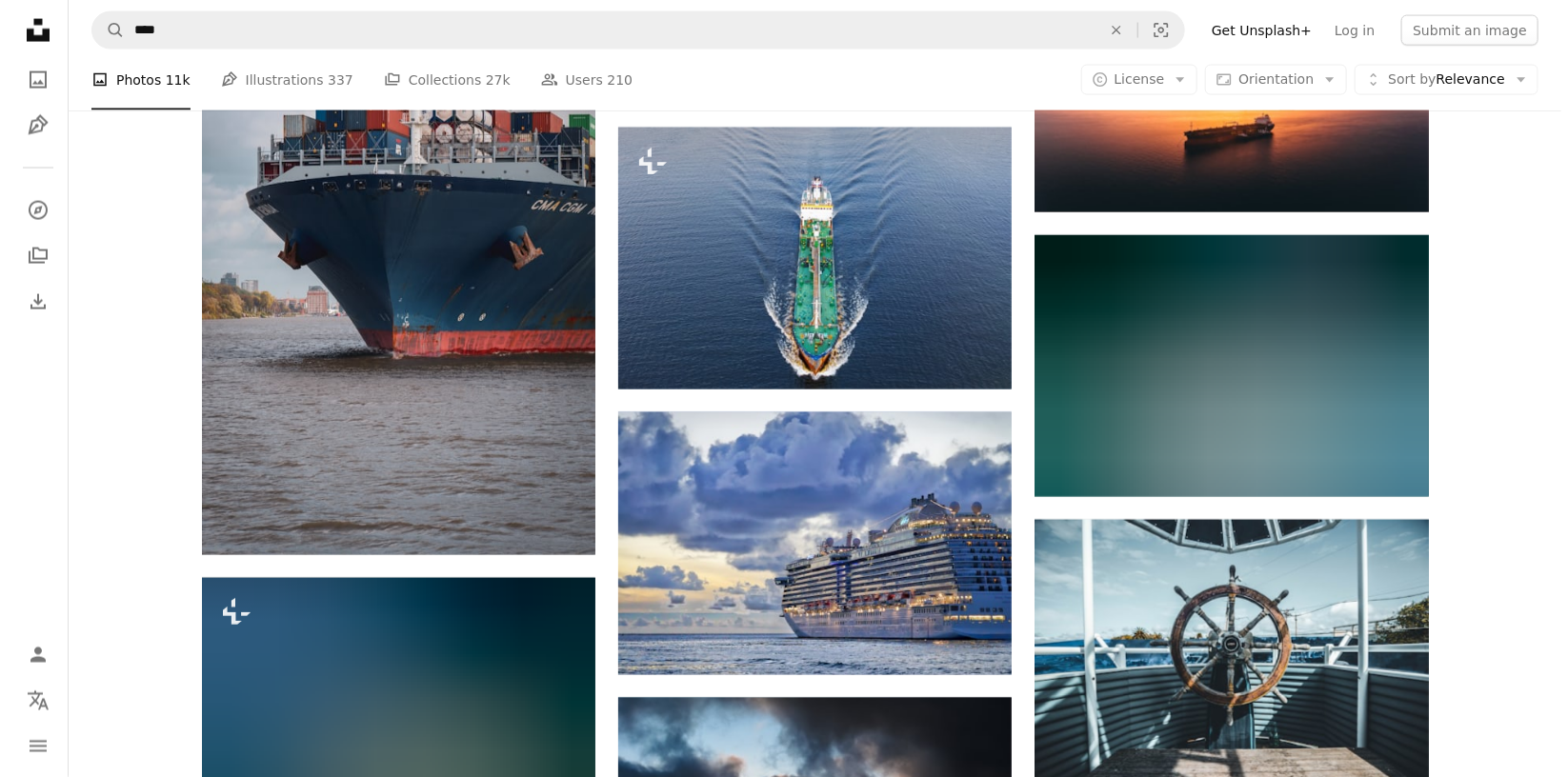
scroll to position [1619, 0]
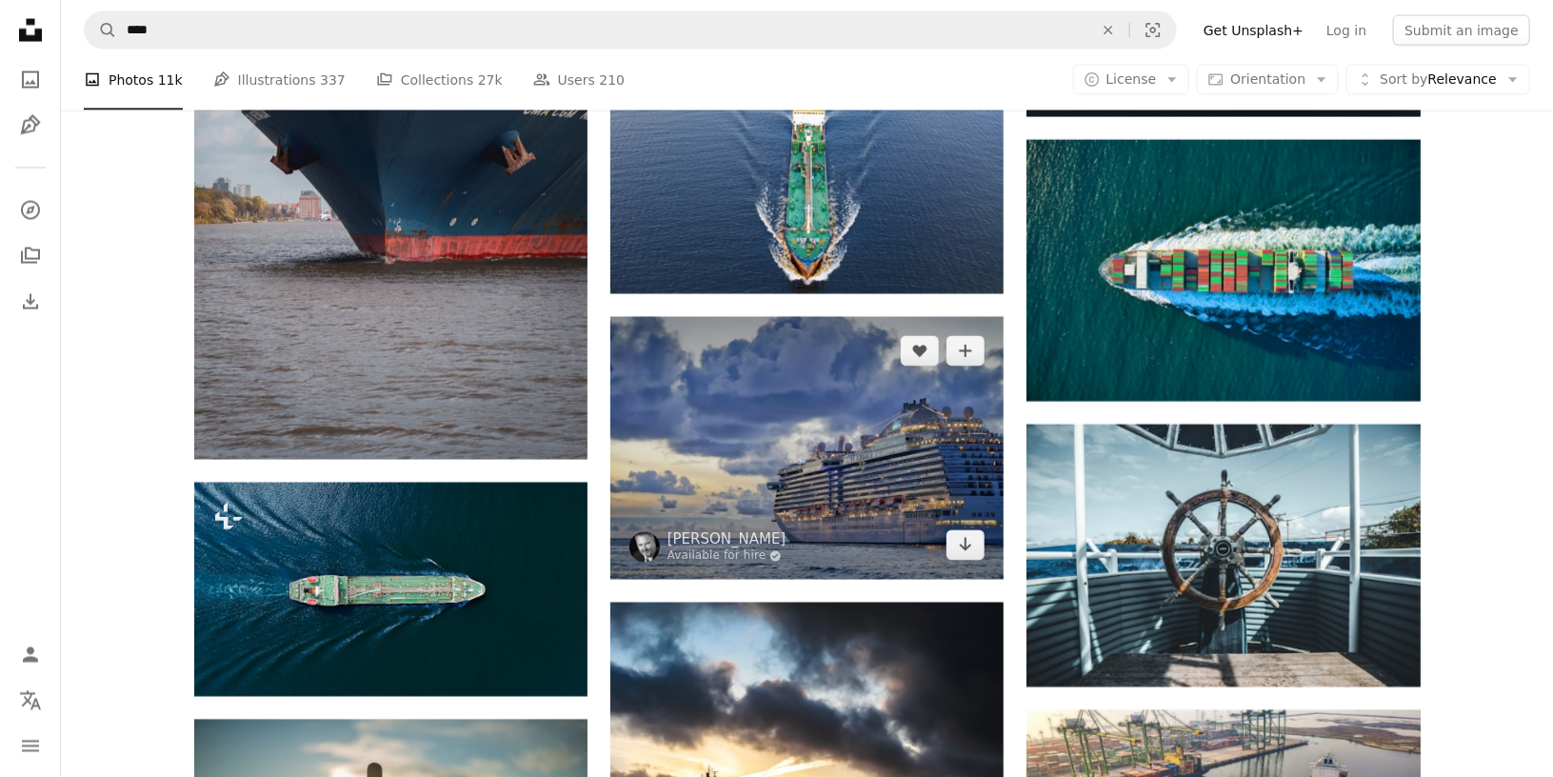
click at [742, 406] on img at bounding box center [807, 448] width 393 height 263
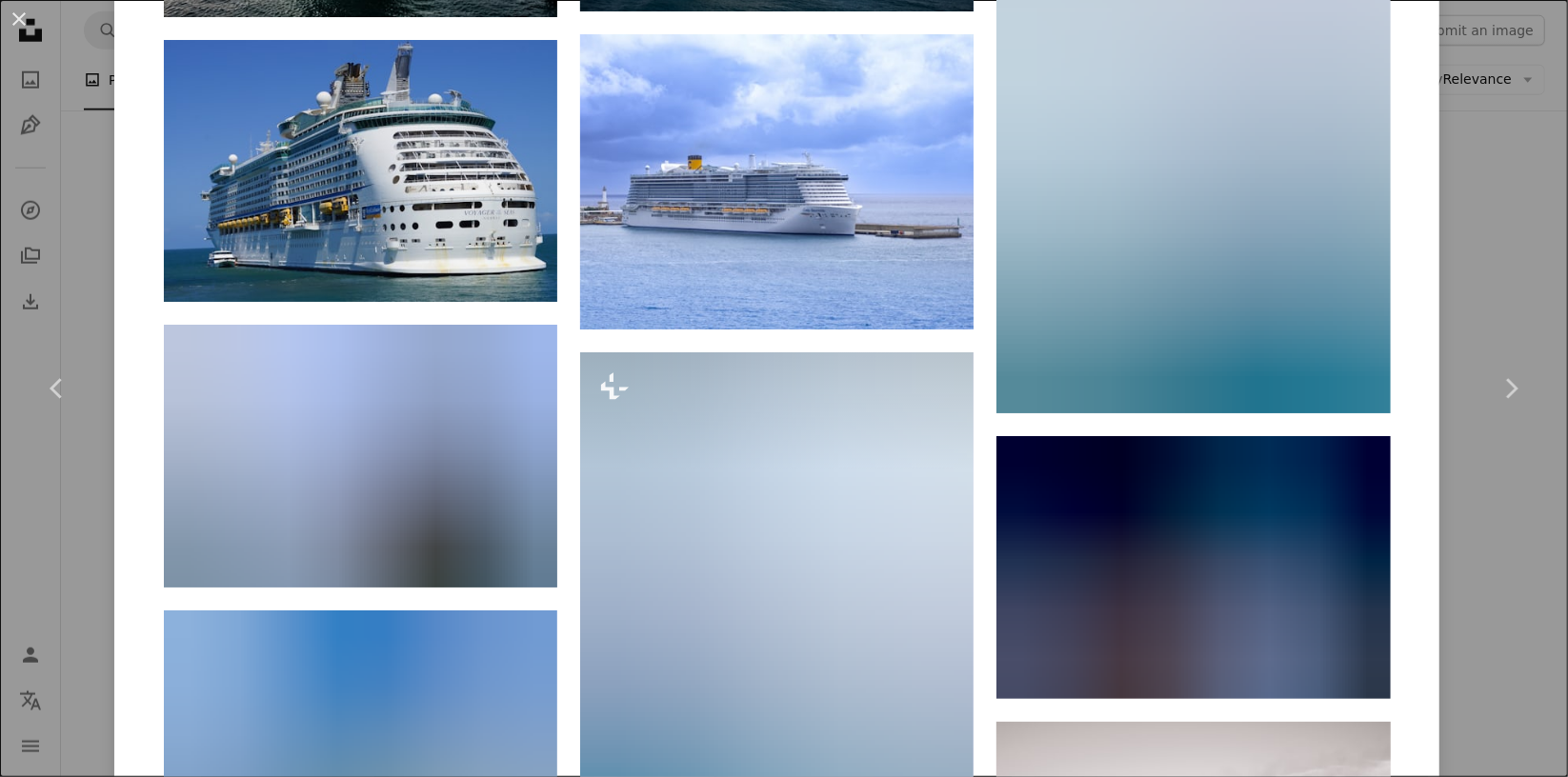
scroll to position [2953, 0]
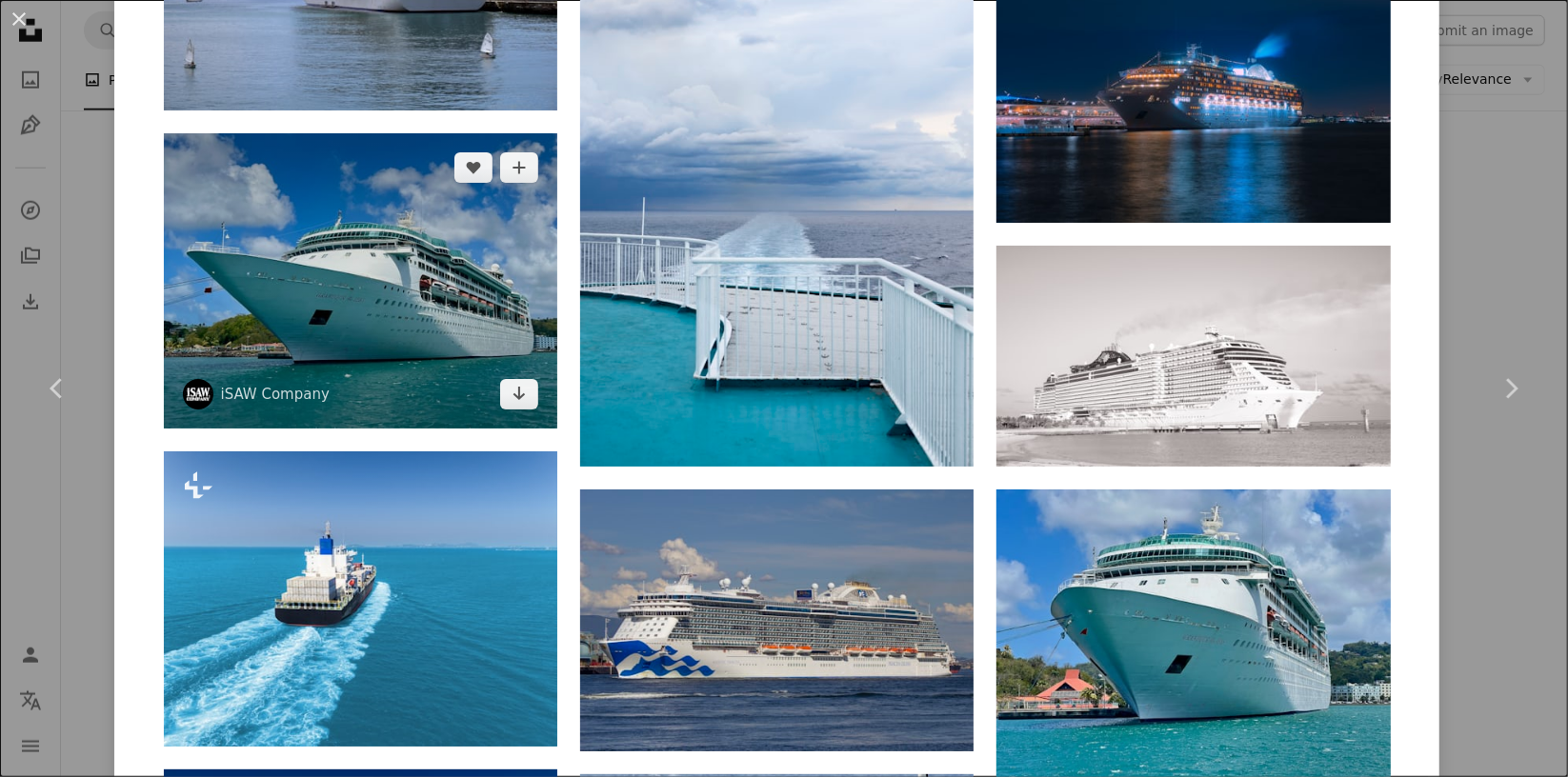
click at [424, 285] on img at bounding box center [360, 280] width 393 height 295
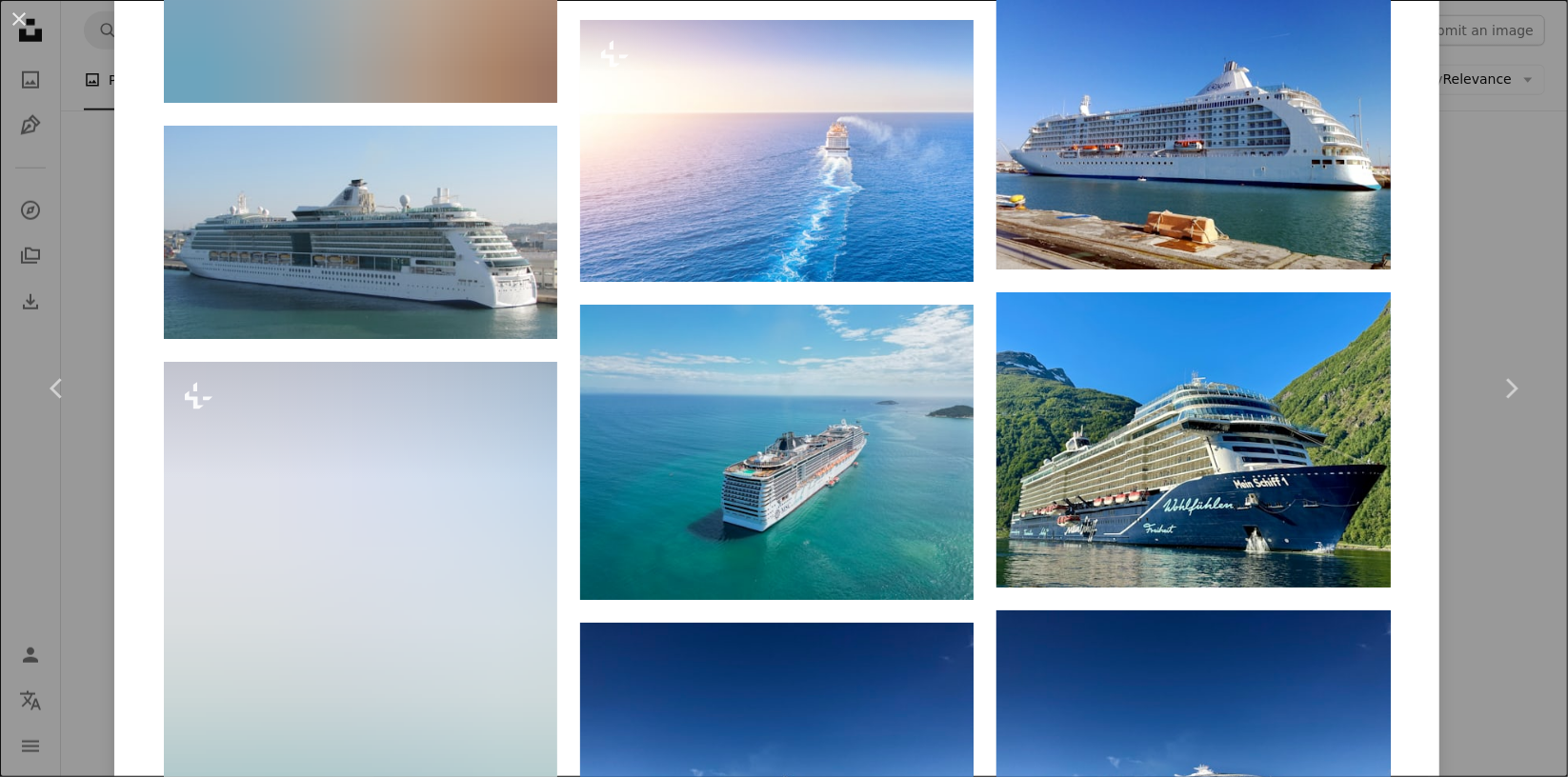
scroll to position [4381, 0]
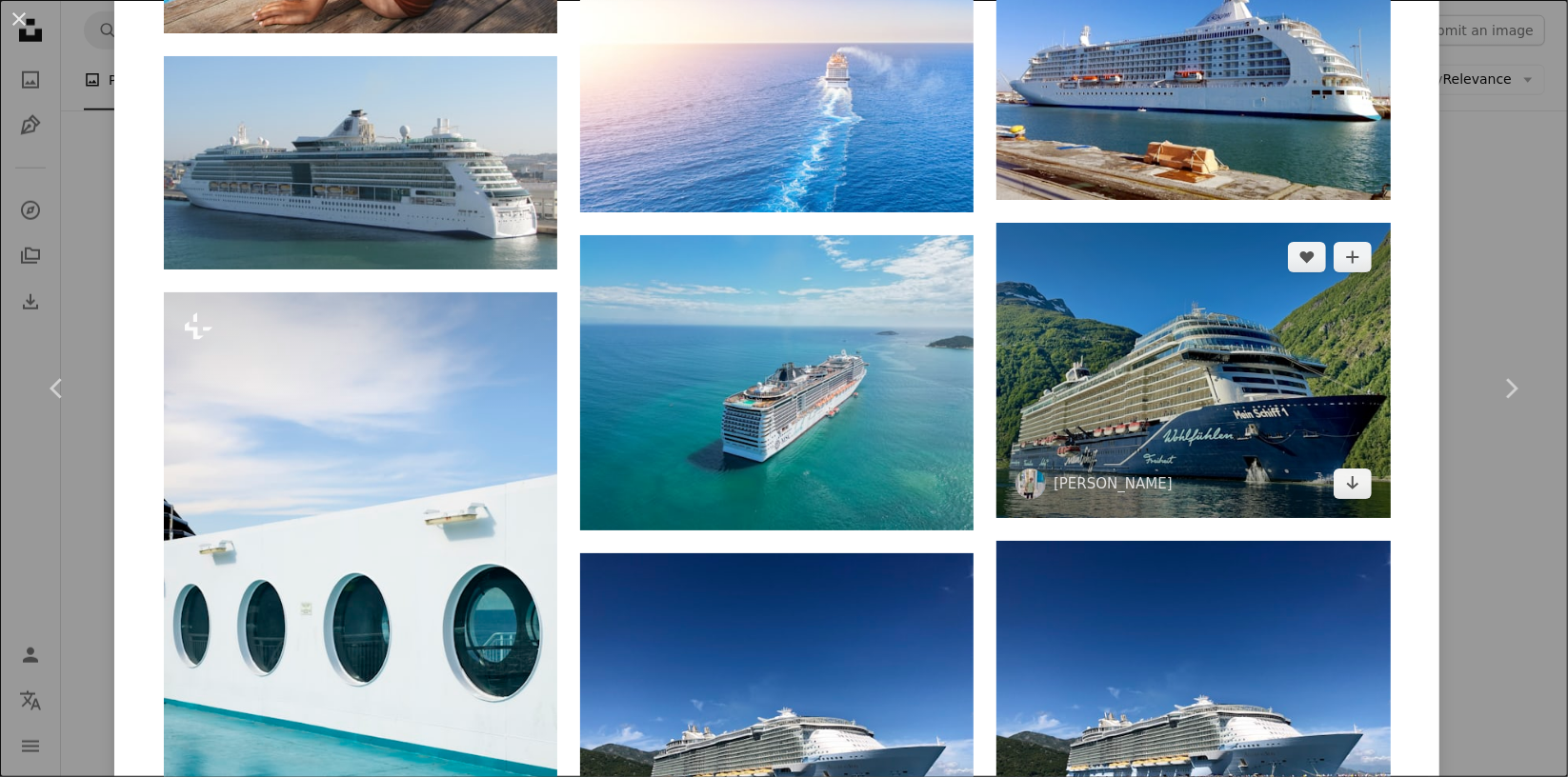
click at [1193, 402] on img at bounding box center [1192, 370] width 393 height 295
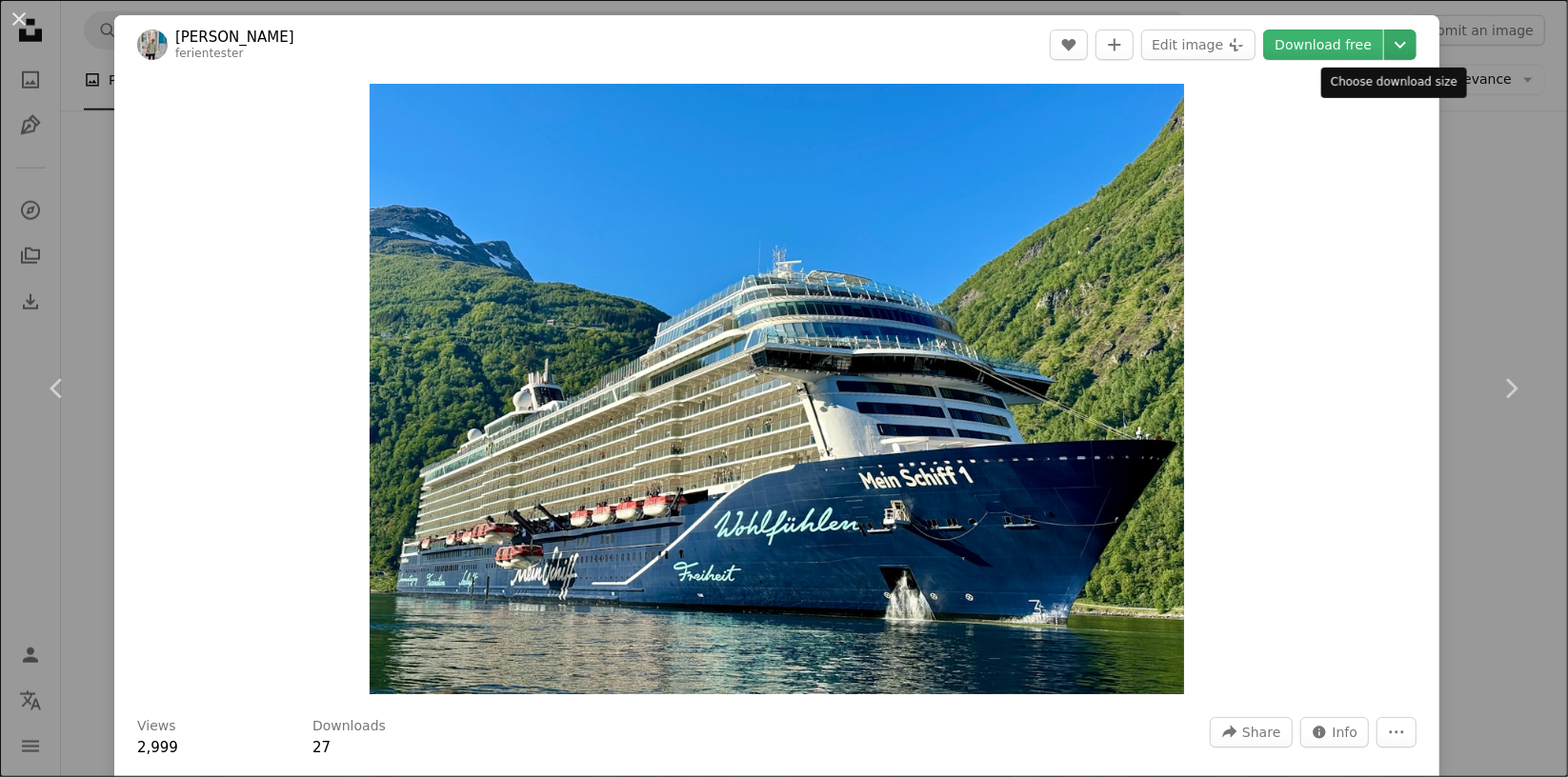
click at [1389, 41] on icon "Chevron down" at bounding box center [1400, 44] width 30 height 23
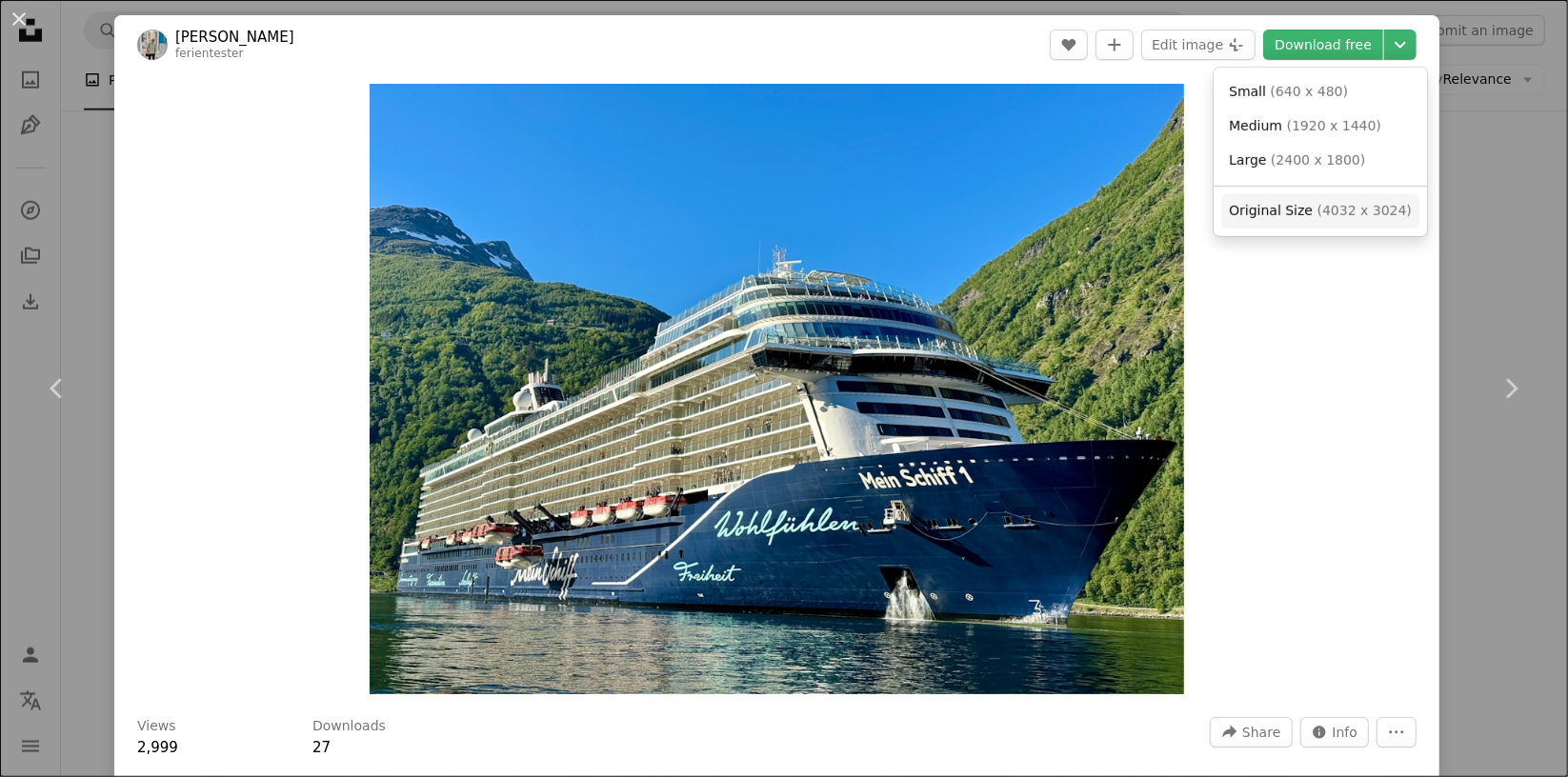
click at [1347, 204] on span "( 4032 x 3024 )" at bounding box center [1364, 210] width 94 height 15
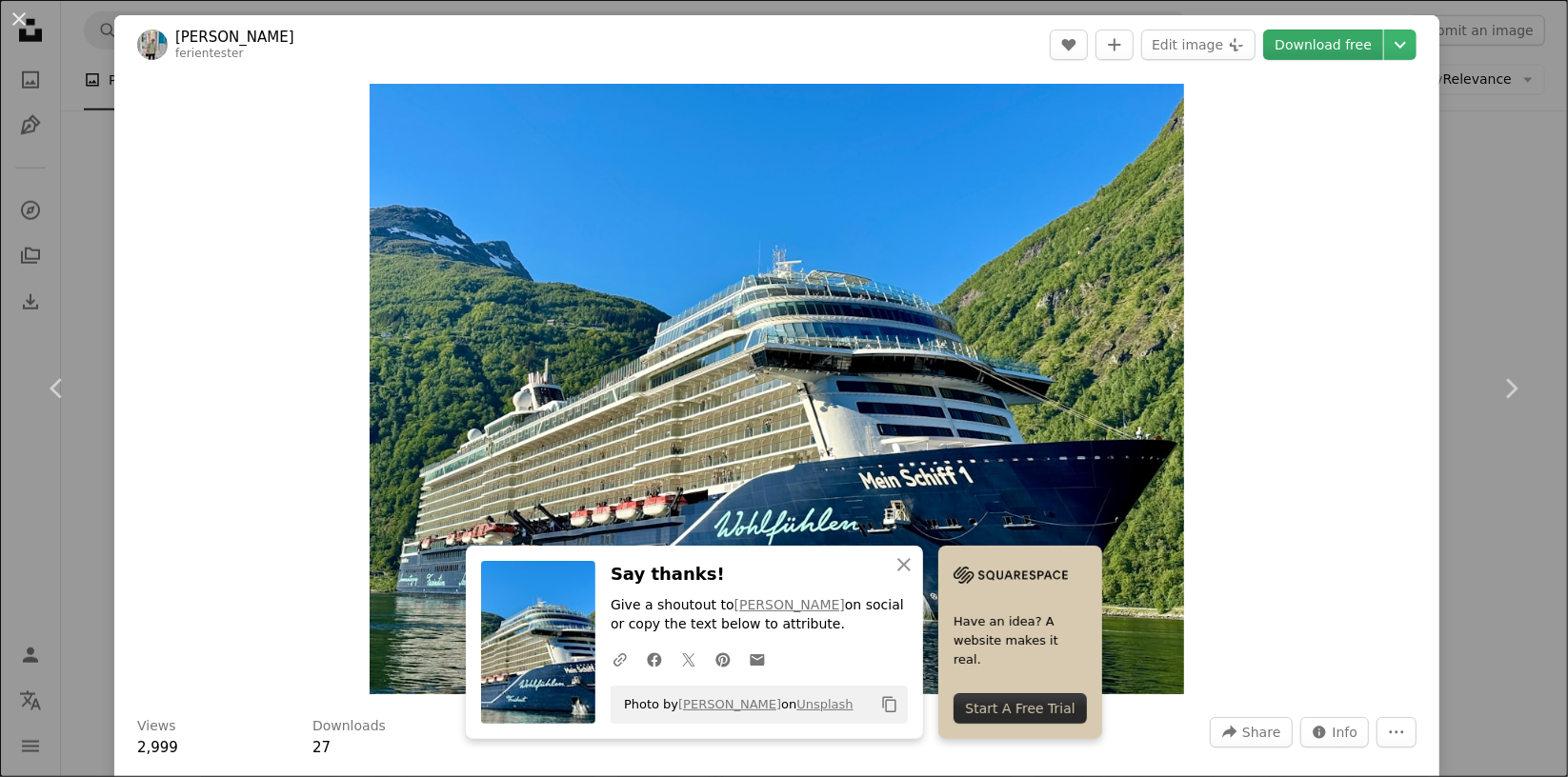
click at [1302, 42] on link "Download free" at bounding box center [1323, 45] width 120 height 30
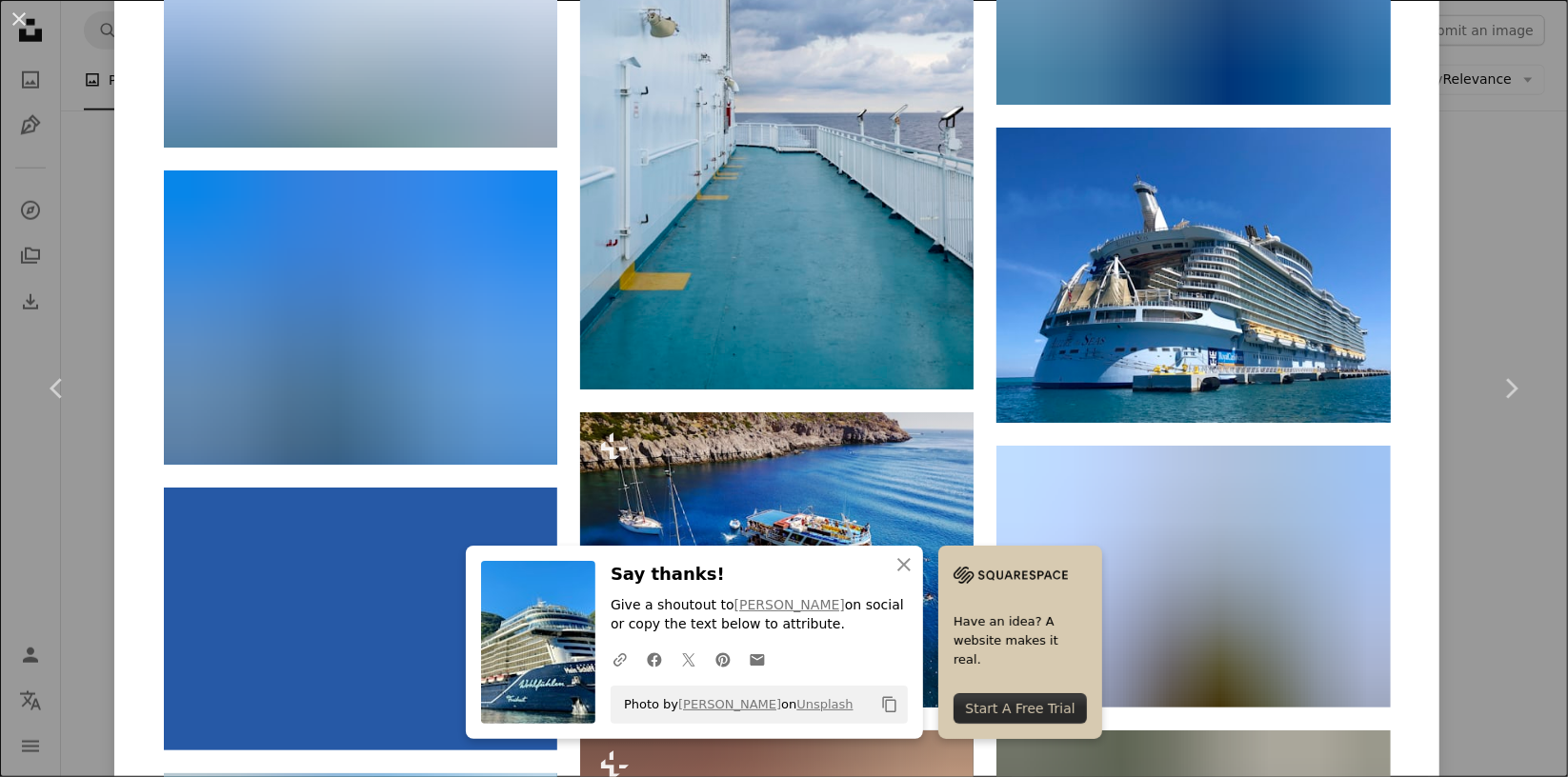
scroll to position [3048, 0]
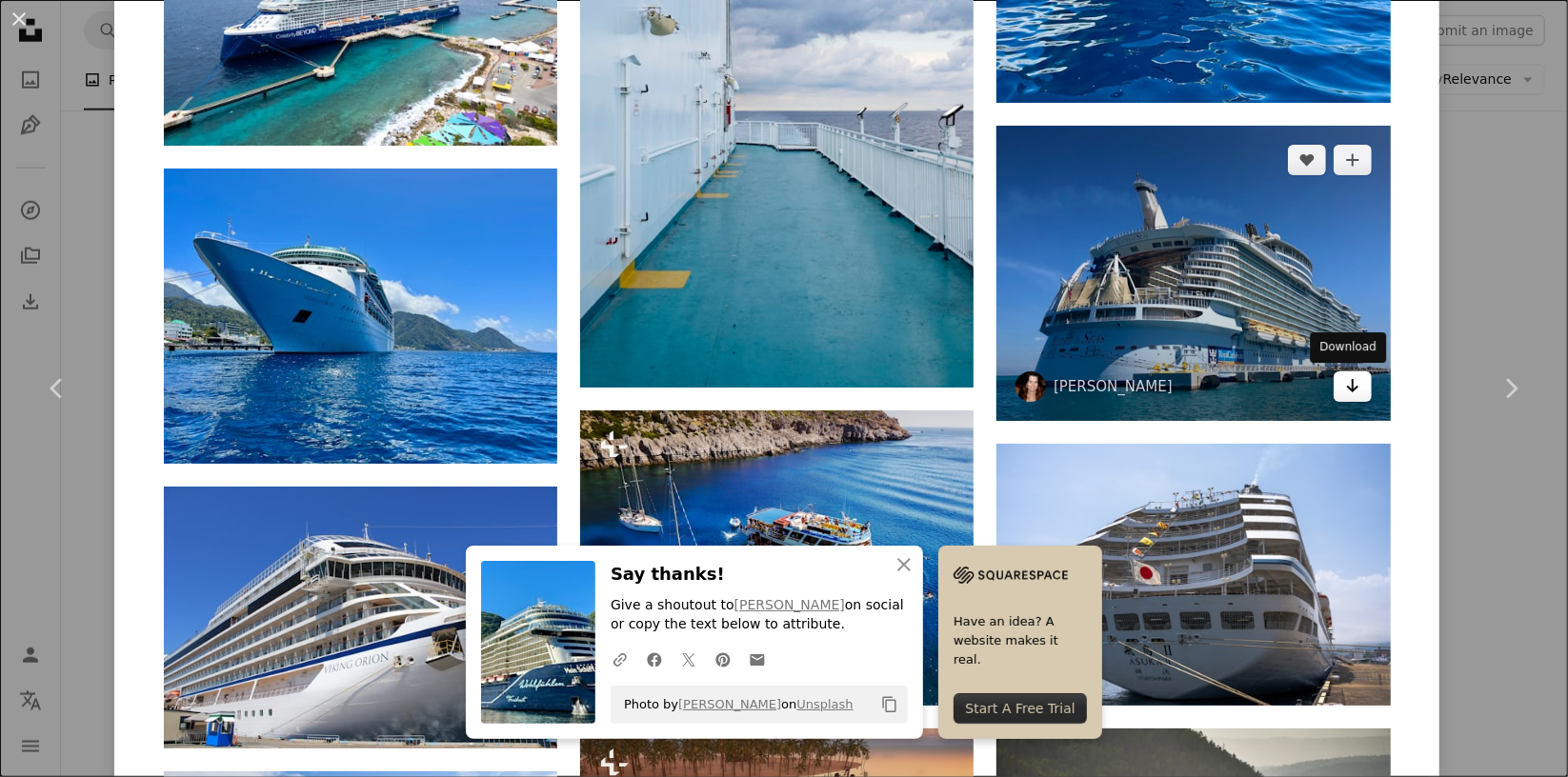
click at [1345, 381] on icon "Arrow pointing down" at bounding box center [1352, 385] width 15 height 23
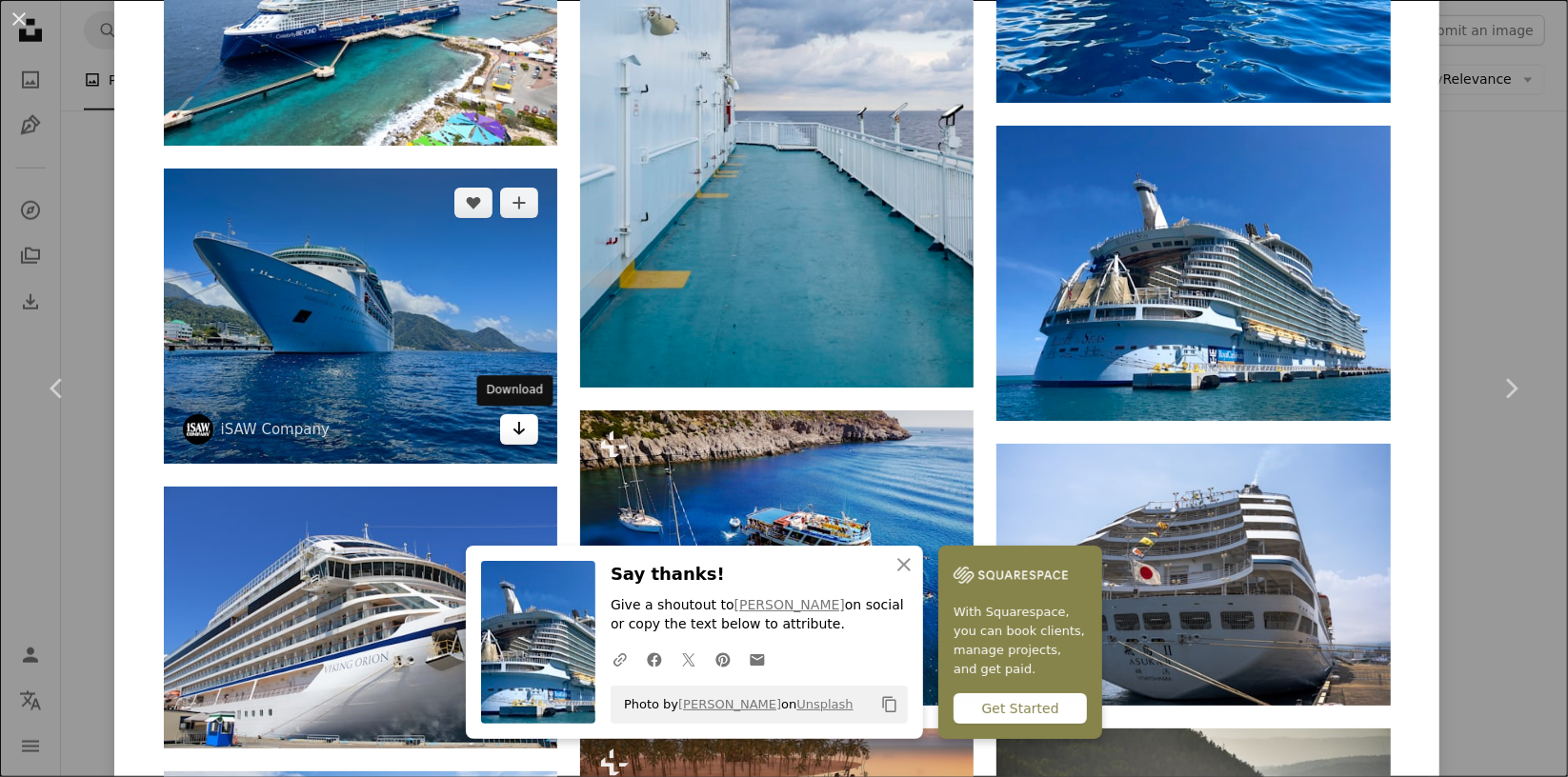
click at [502, 442] on link "Arrow pointing down" at bounding box center [519, 429] width 38 height 30
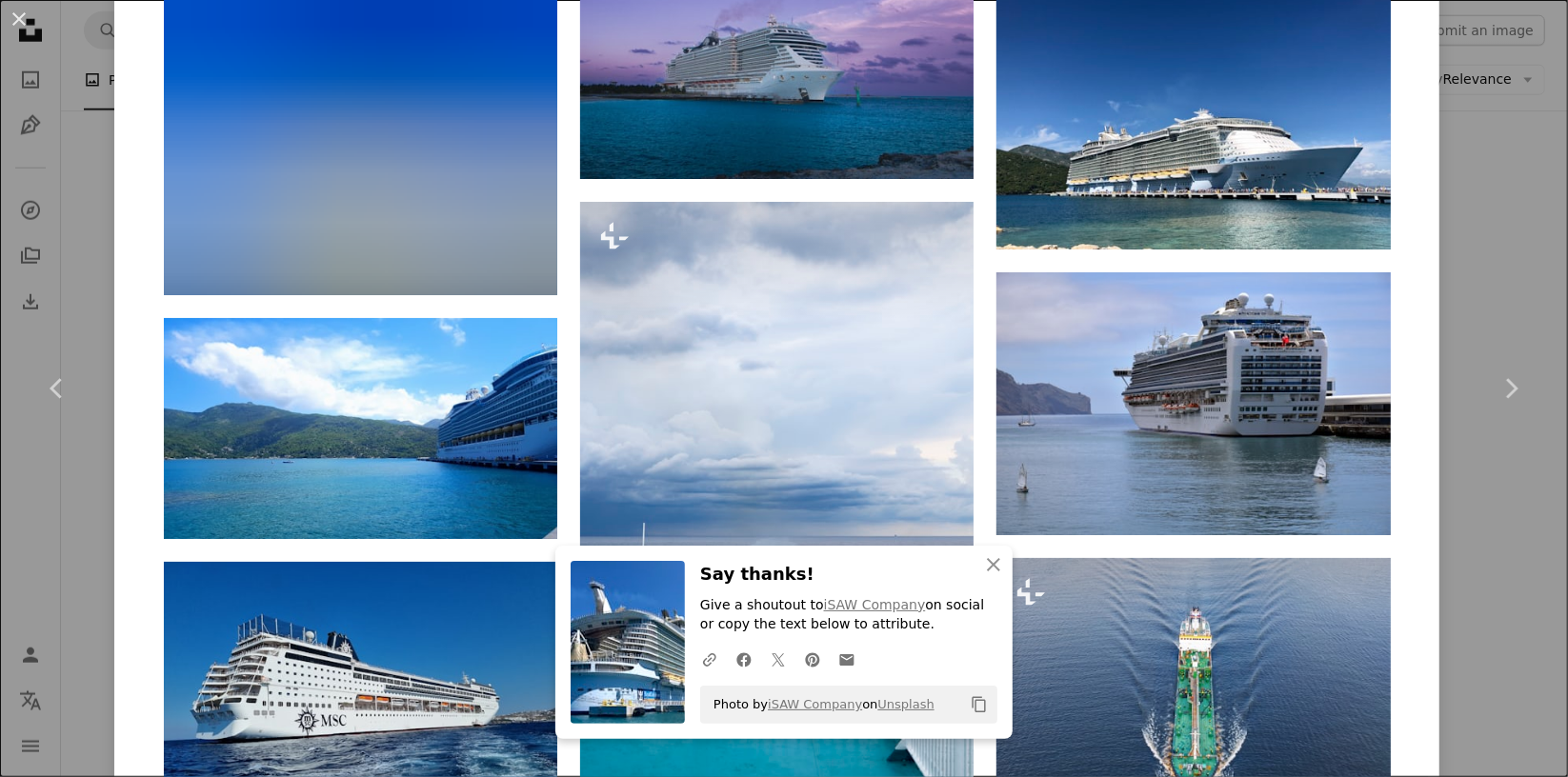
scroll to position [4667, 0]
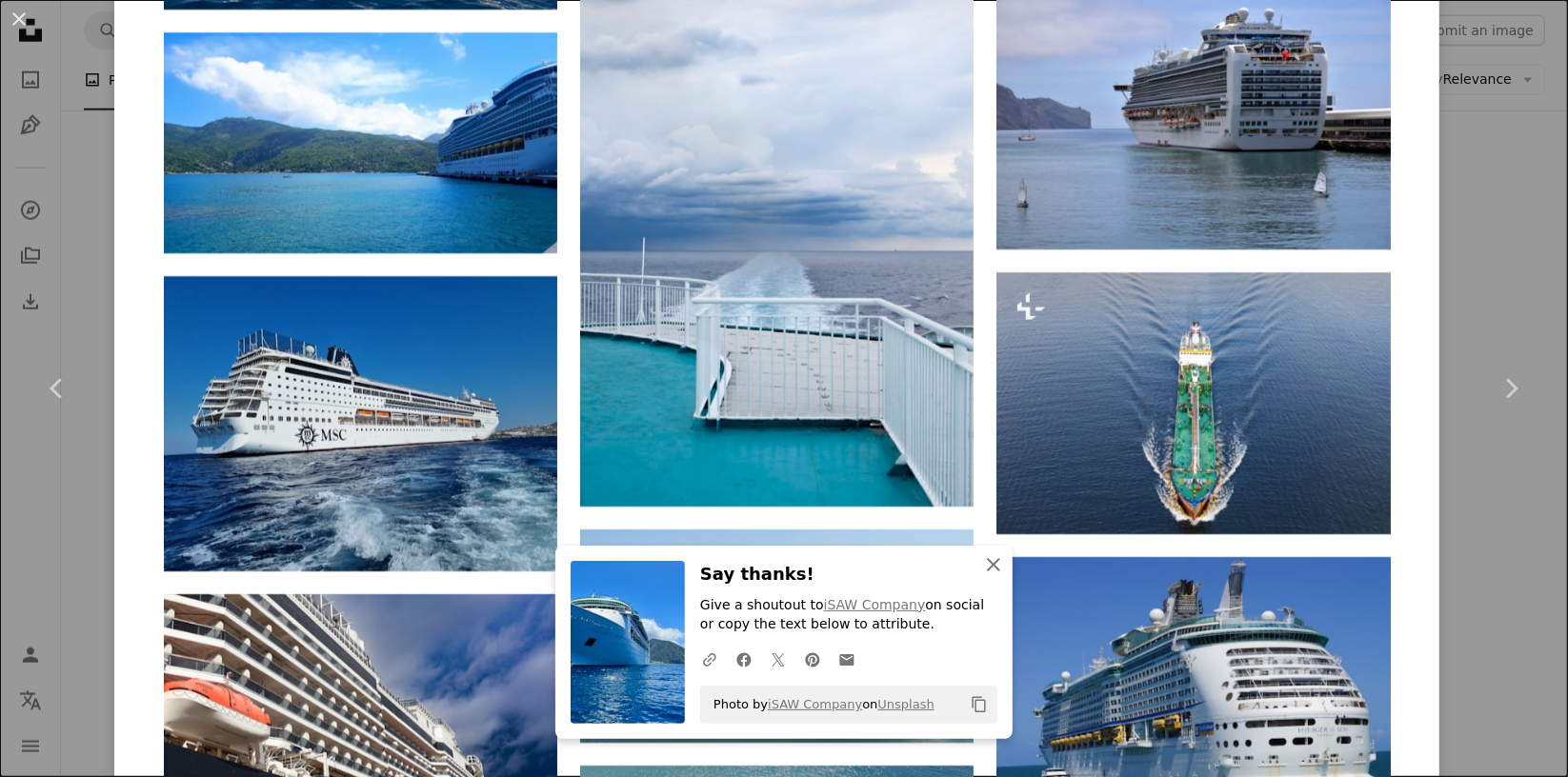
click at [991, 563] on icon "An X shape" at bounding box center [993, 564] width 23 height 23
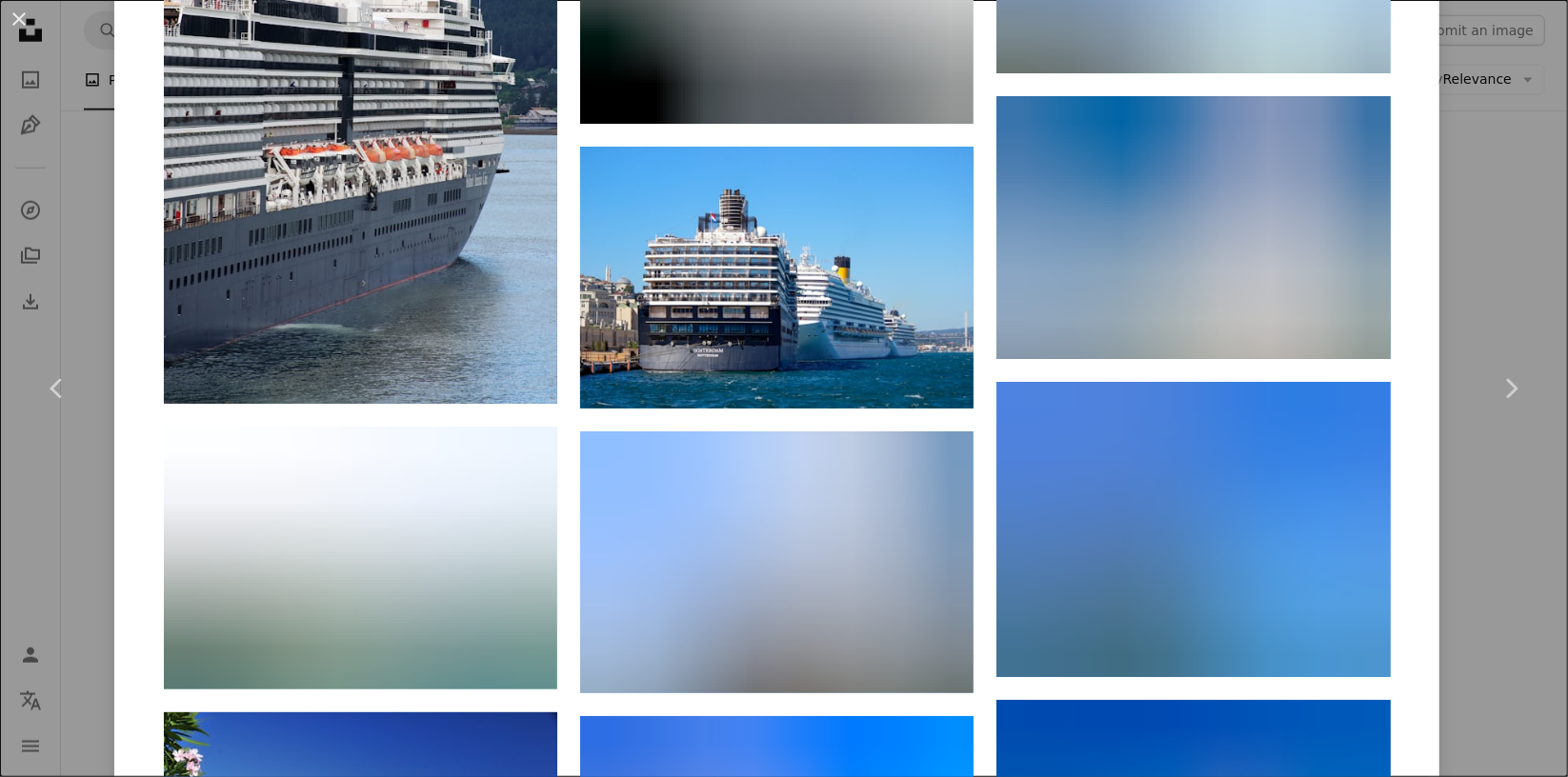
scroll to position [8283, 0]
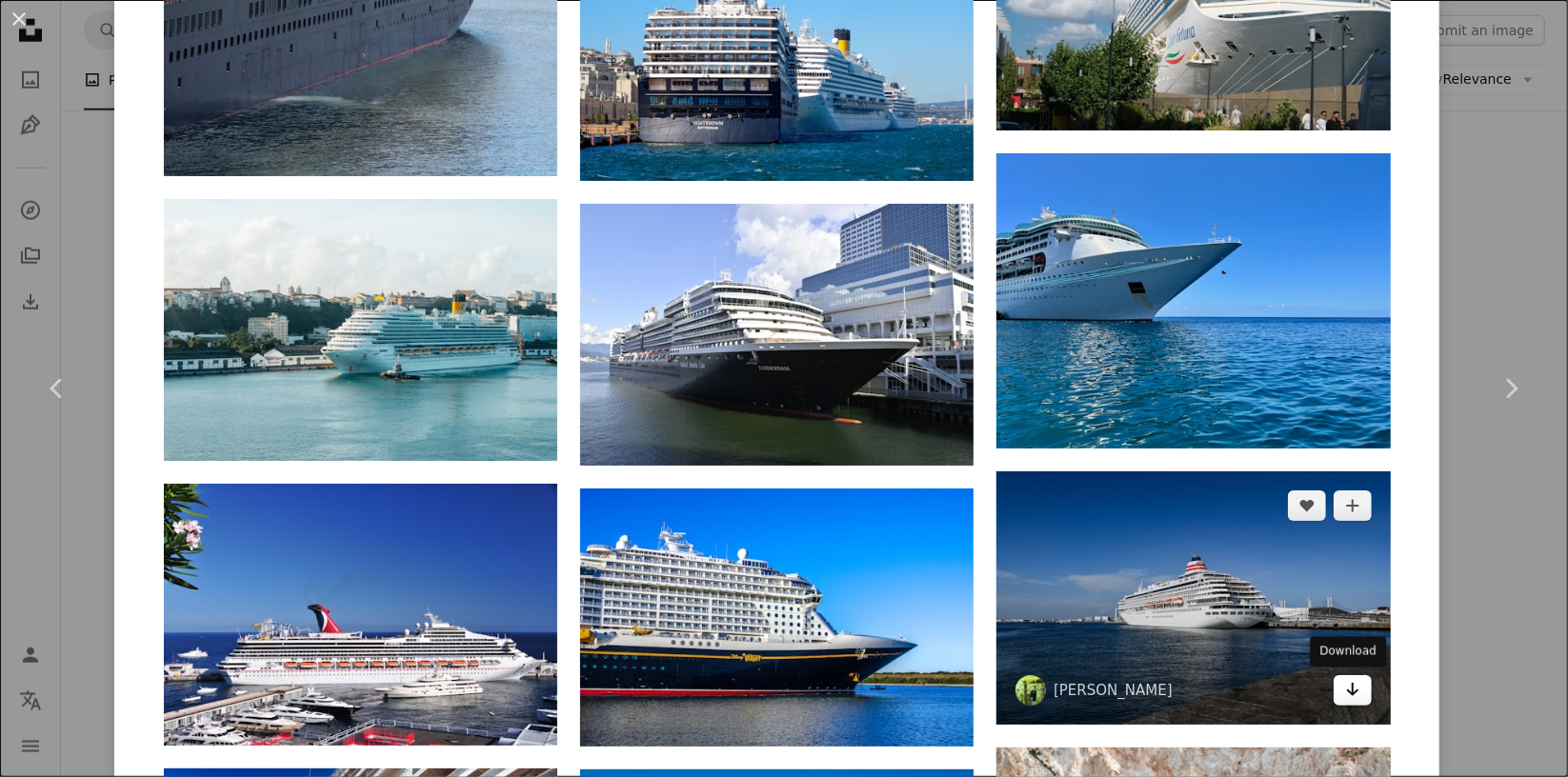
click at [1350, 674] on icon "Arrow pointing down" at bounding box center [1352, 689] width 15 height 23
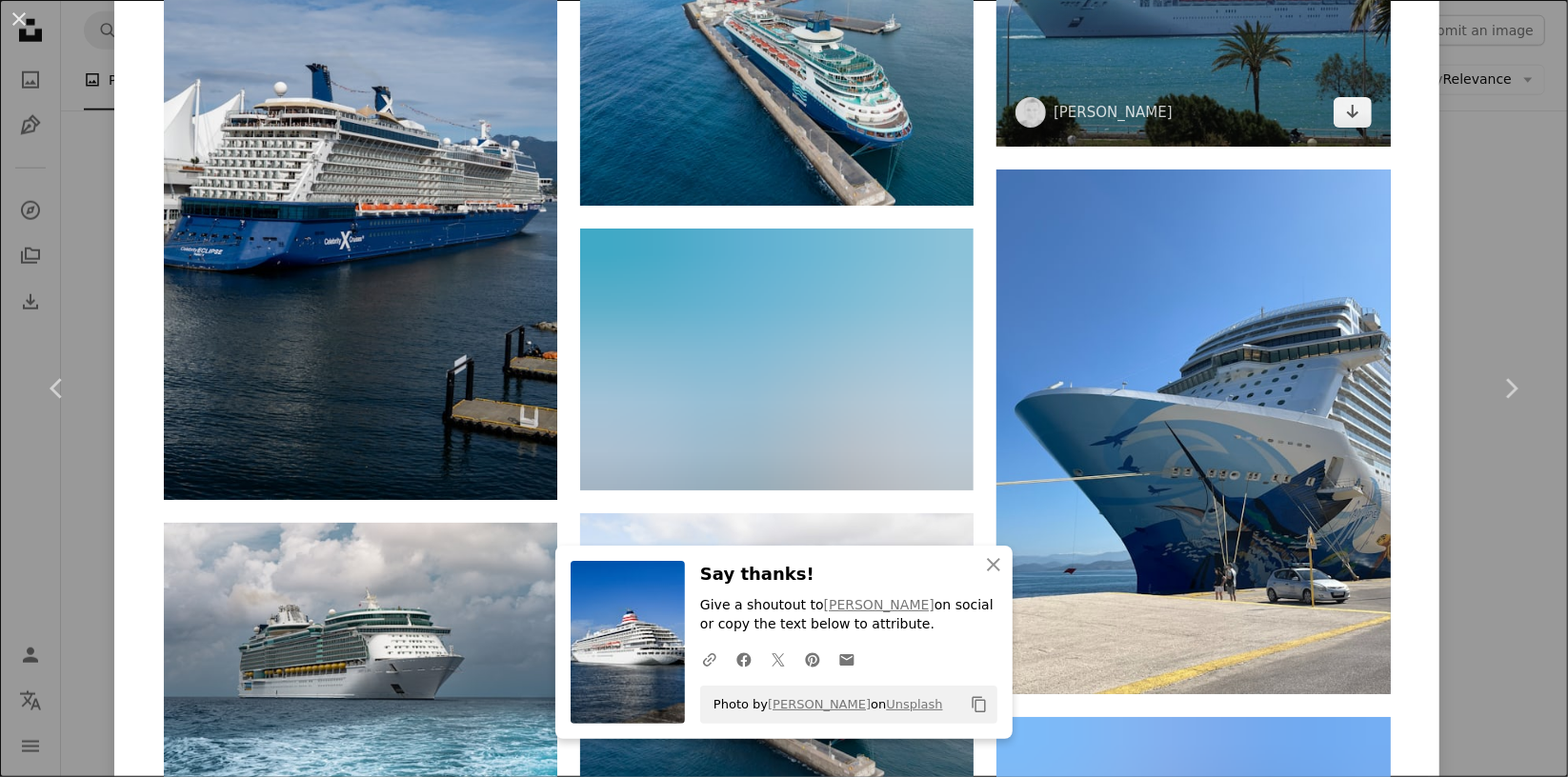
scroll to position [9140, 0]
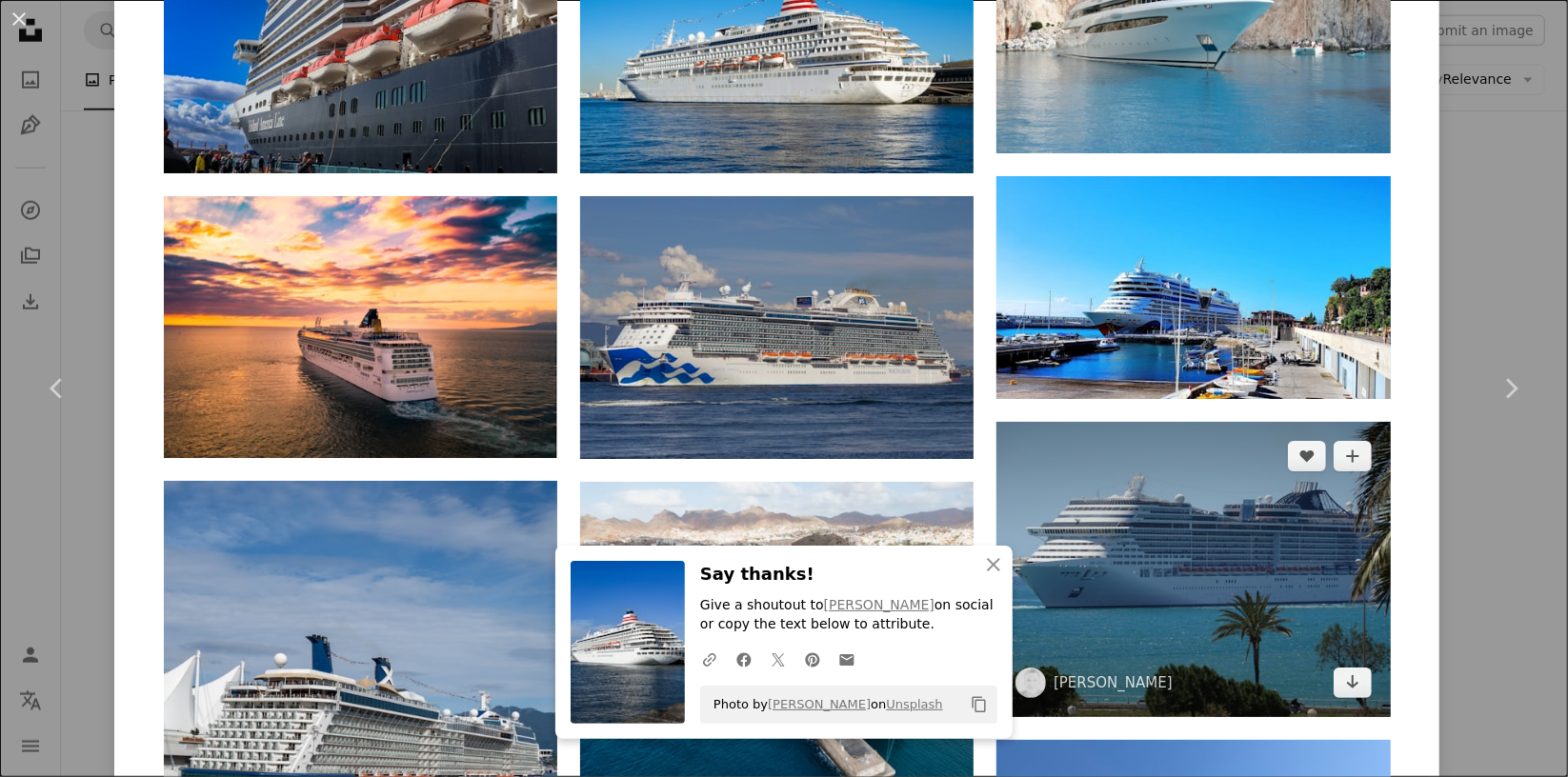
click at [1217, 531] on img at bounding box center [1192, 569] width 393 height 295
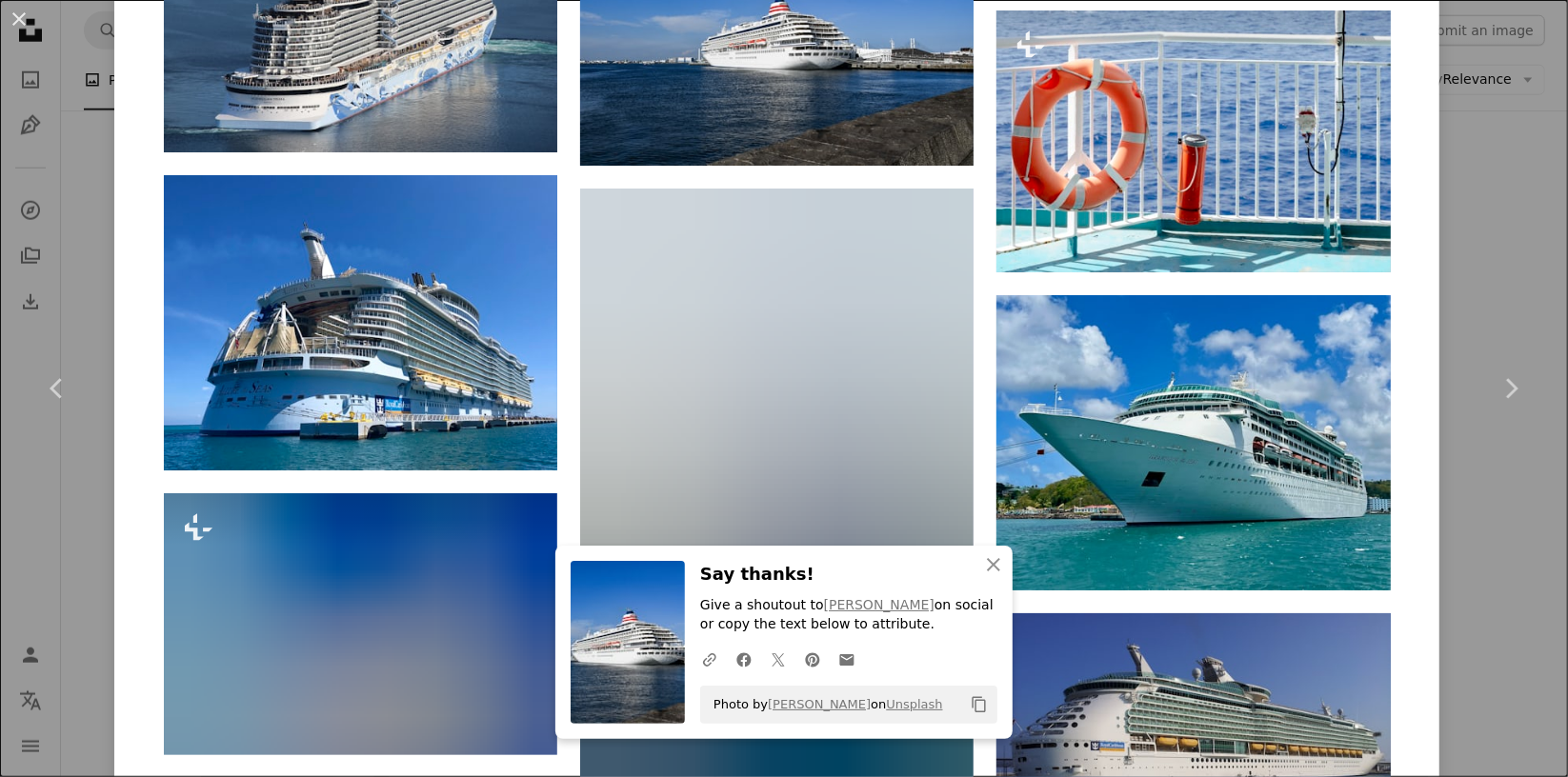
scroll to position [3334, 0]
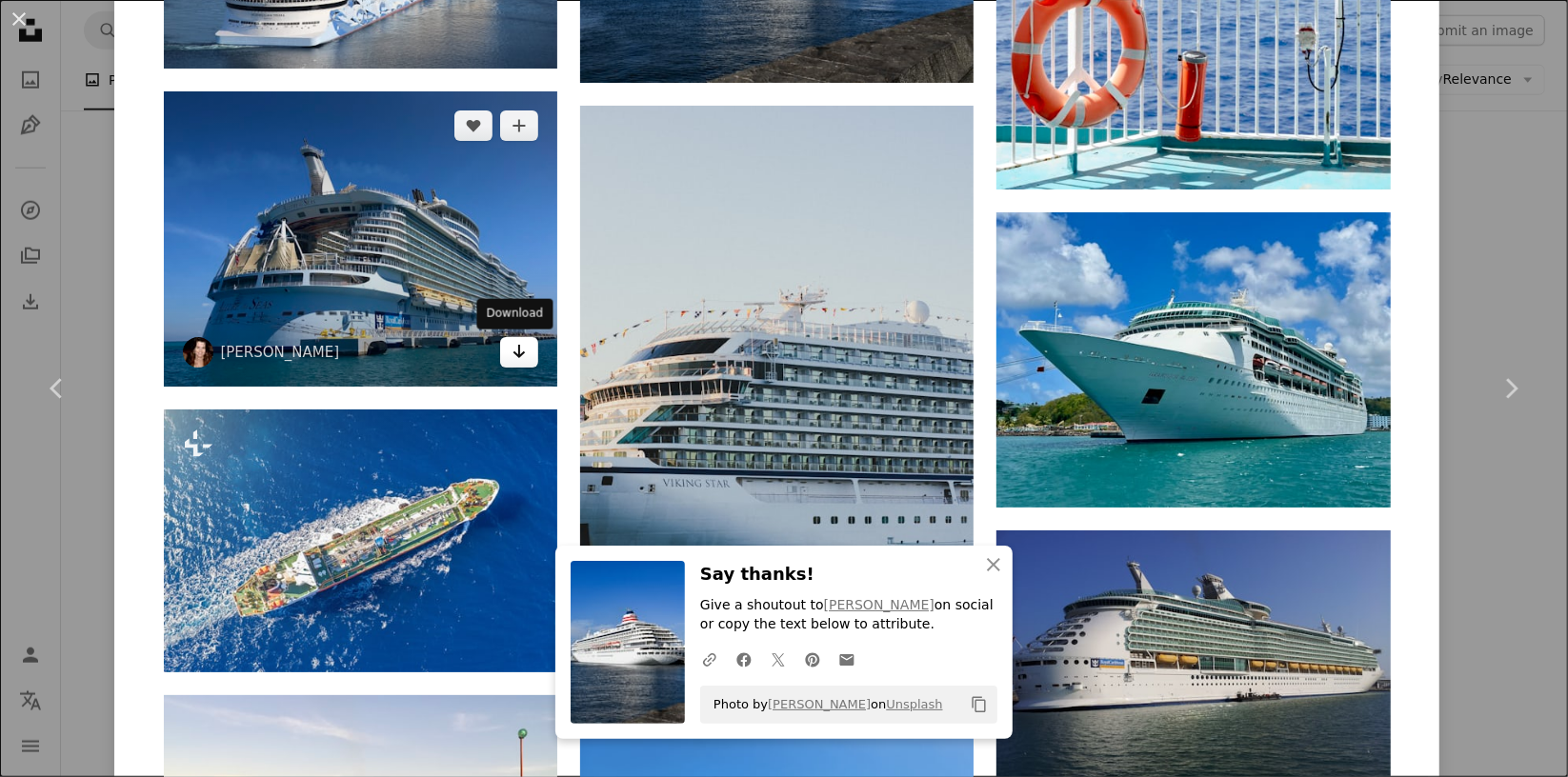
click at [517, 354] on icon "Arrow pointing down" at bounding box center [518, 351] width 15 height 23
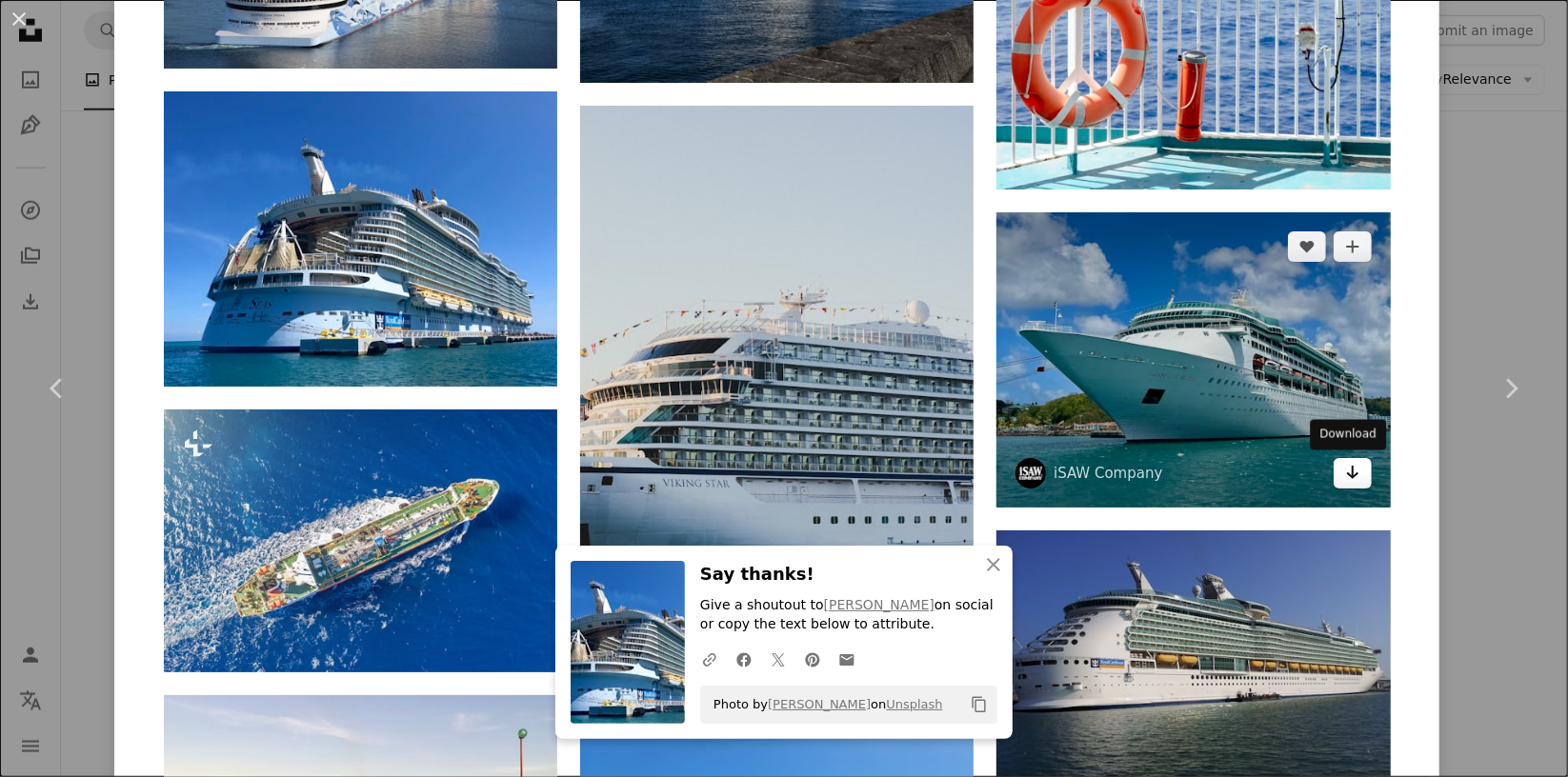
click at [1345, 475] on icon "Arrow pointing down" at bounding box center [1352, 472] width 15 height 23
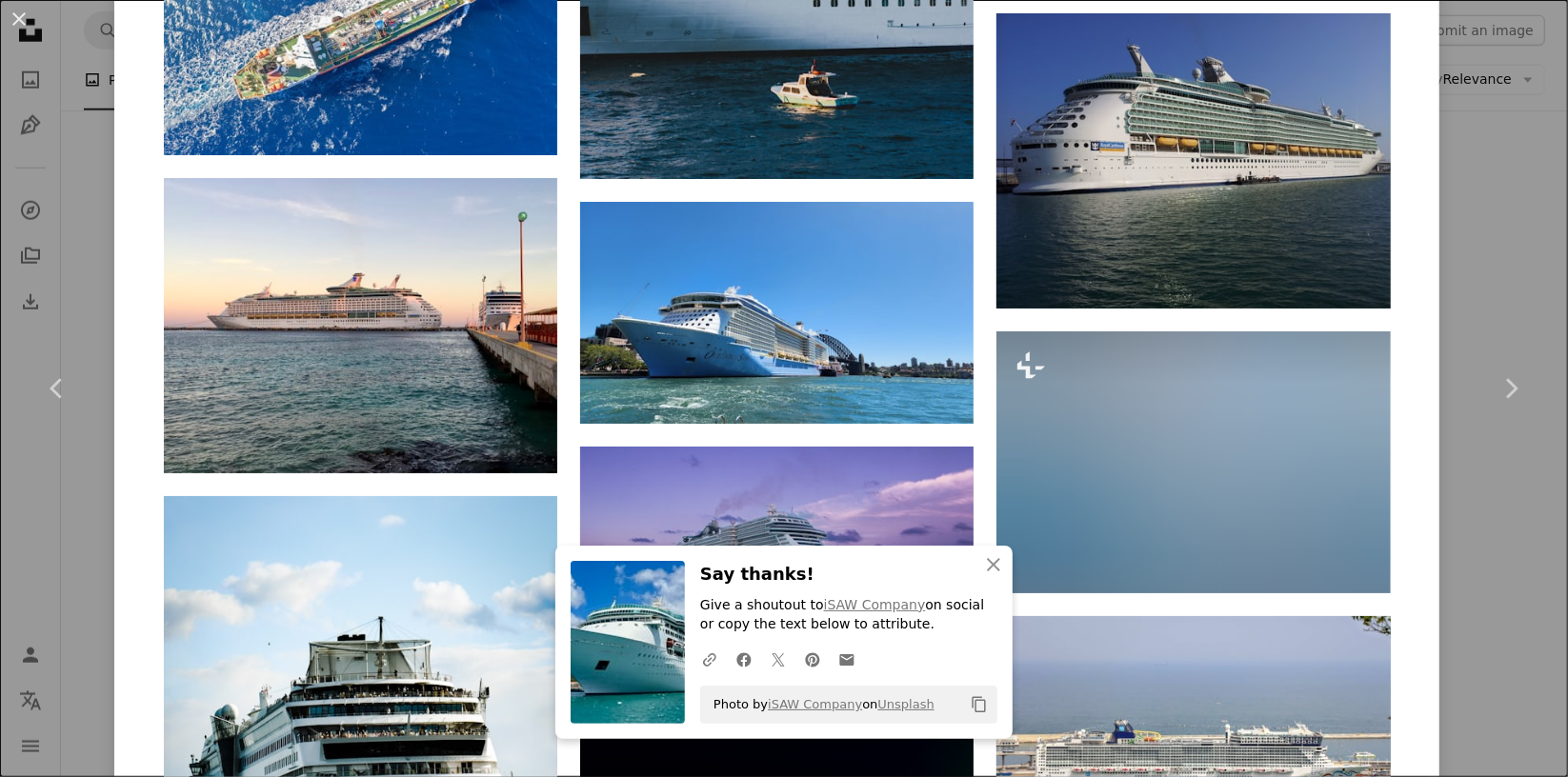
scroll to position [3905, 0]
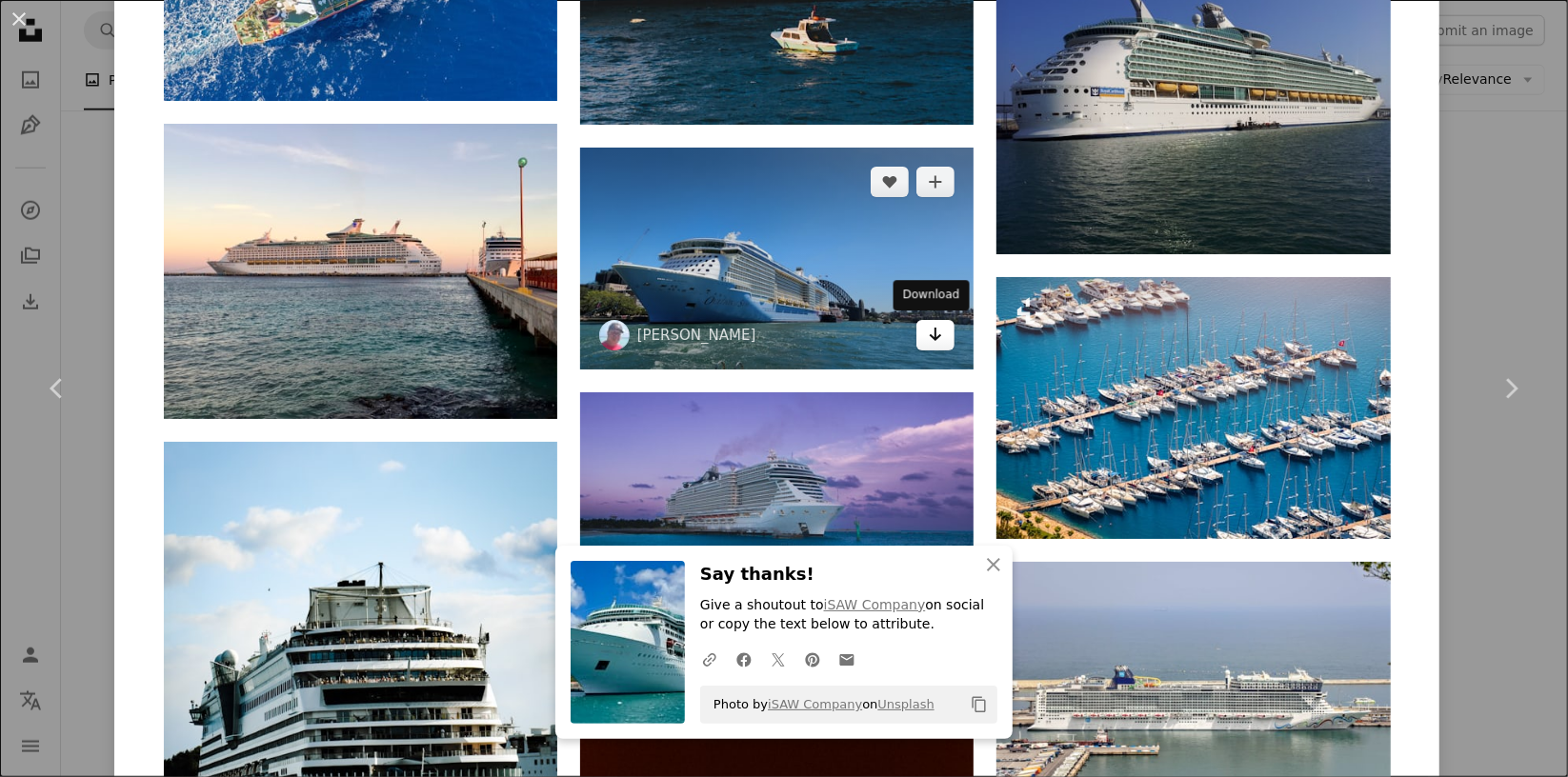
click at [944, 339] on link "Arrow pointing down" at bounding box center [935, 335] width 38 height 30
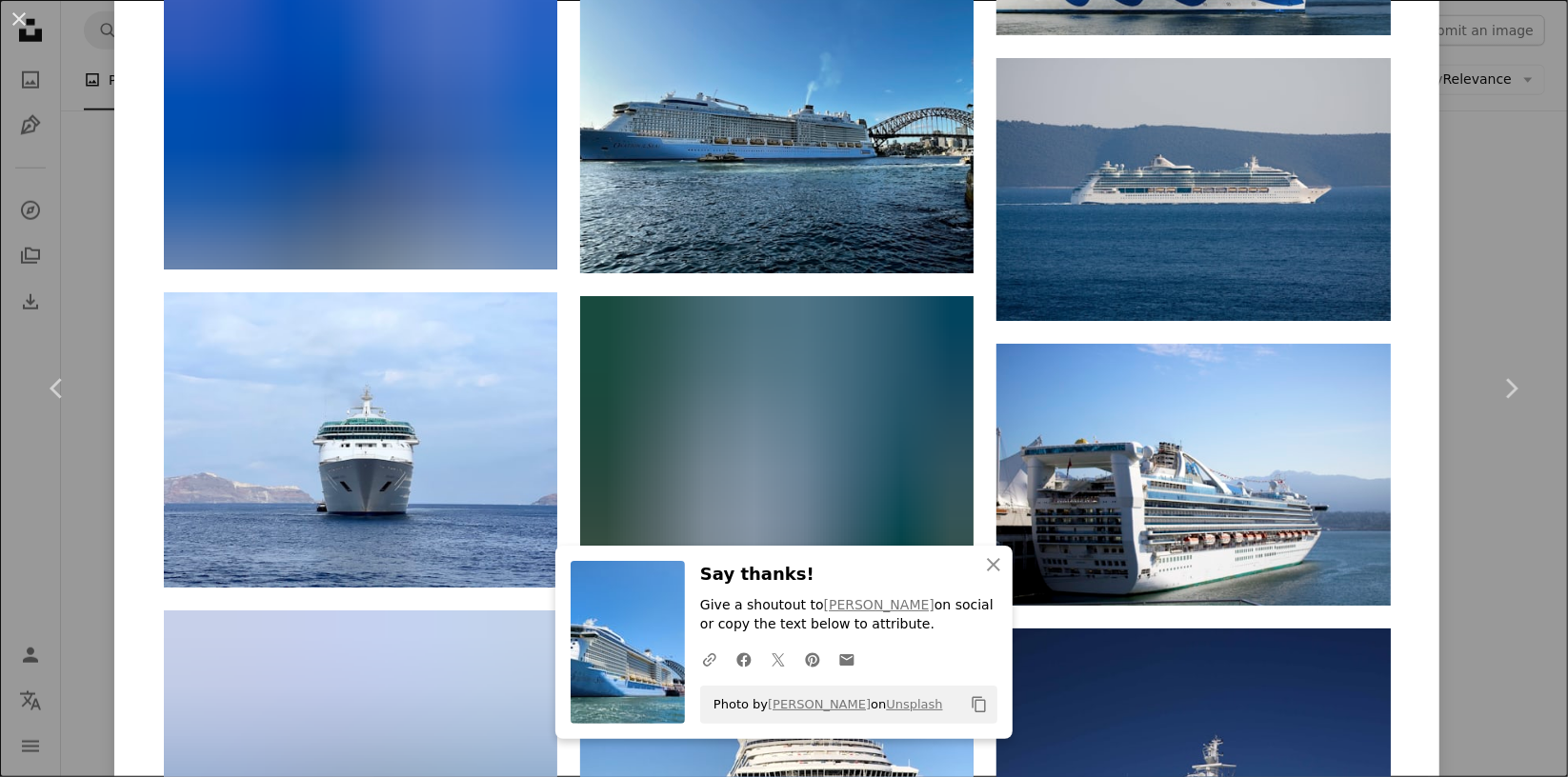
scroll to position [9575, 0]
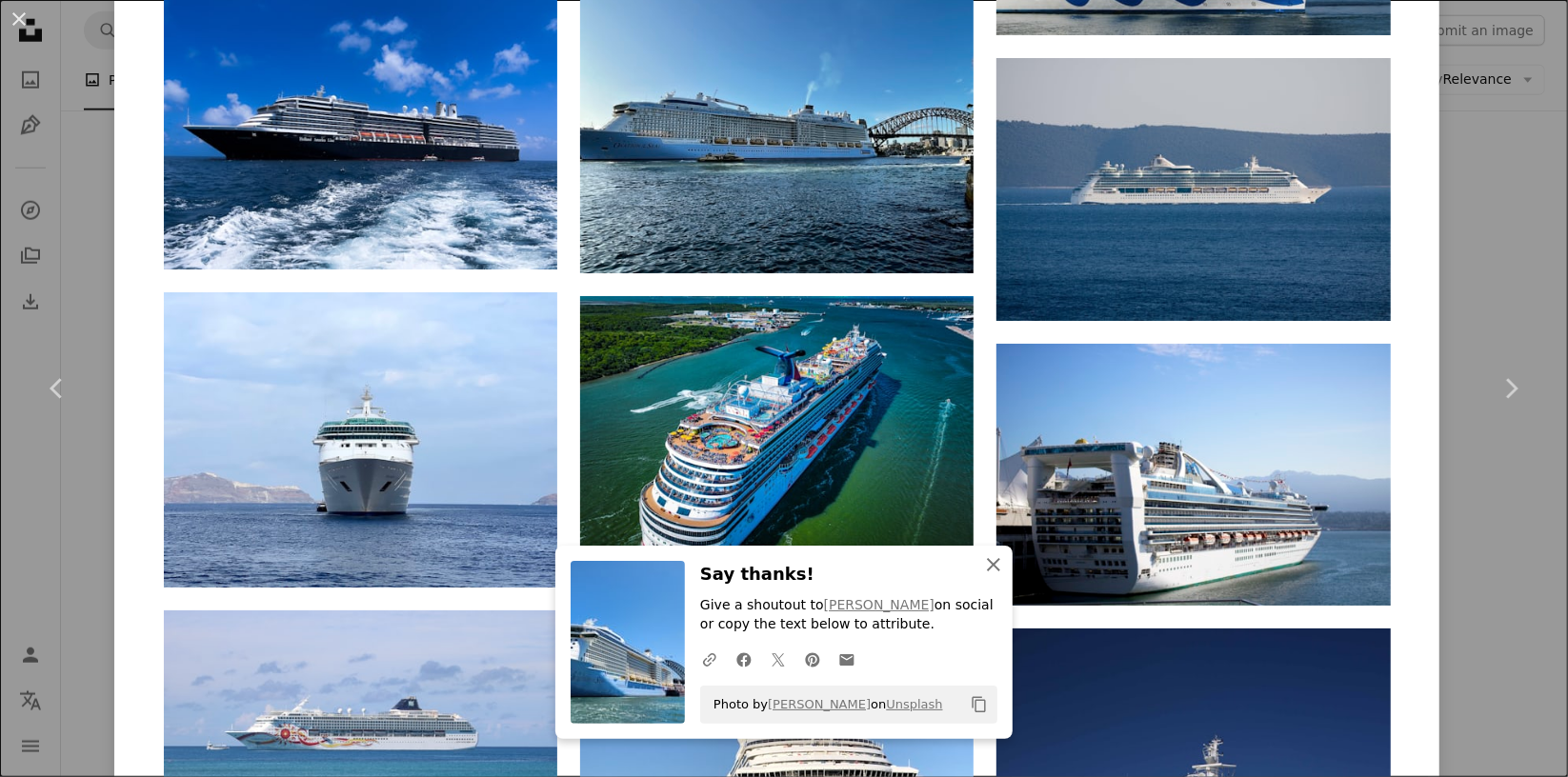
click at [990, 562] on icon "button" at bounding box center [993, 564] width 13 height 13
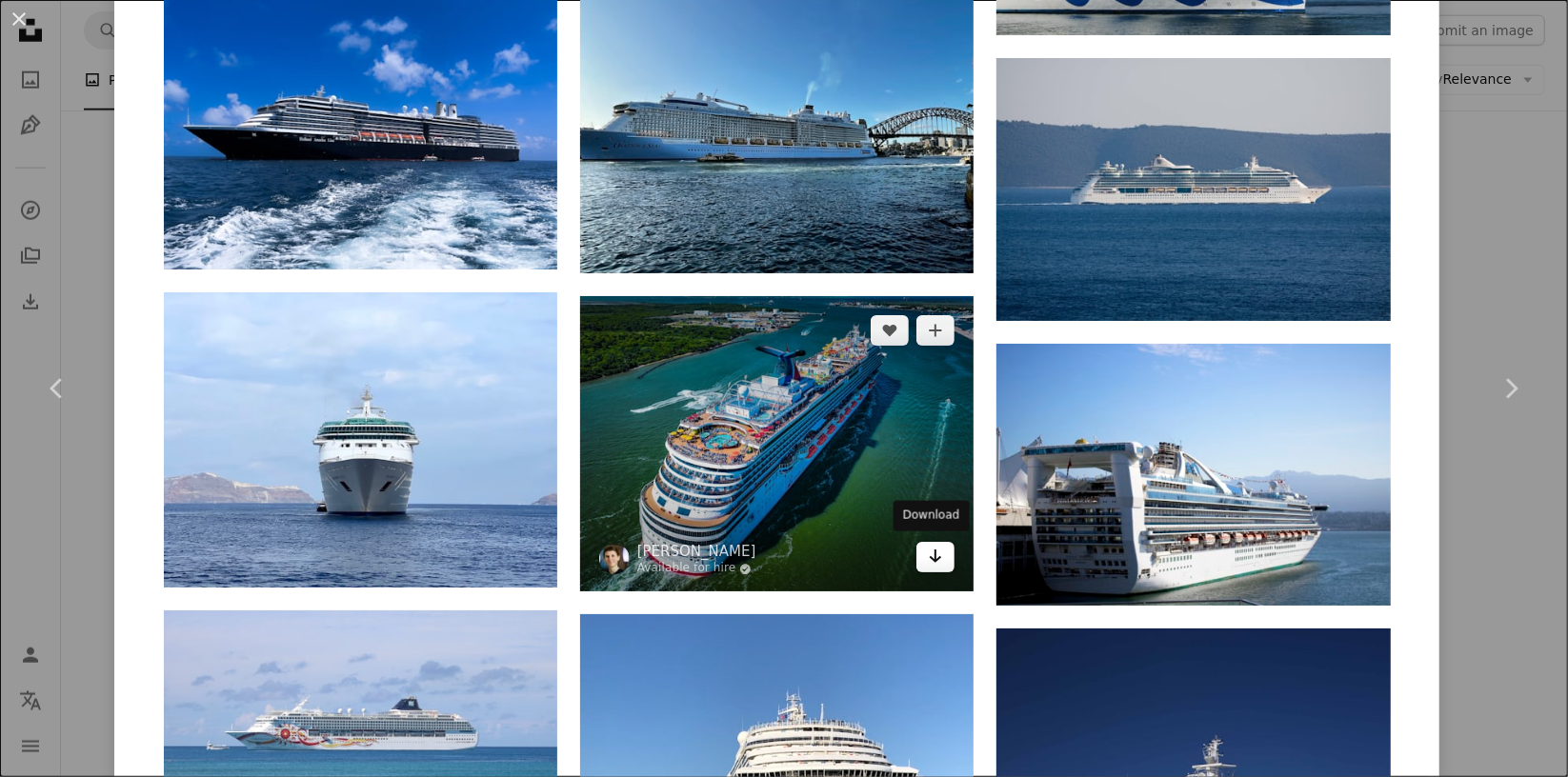
click at [931, 556] on icon "Download" at bounding box center [936, 556] width 12 height 13
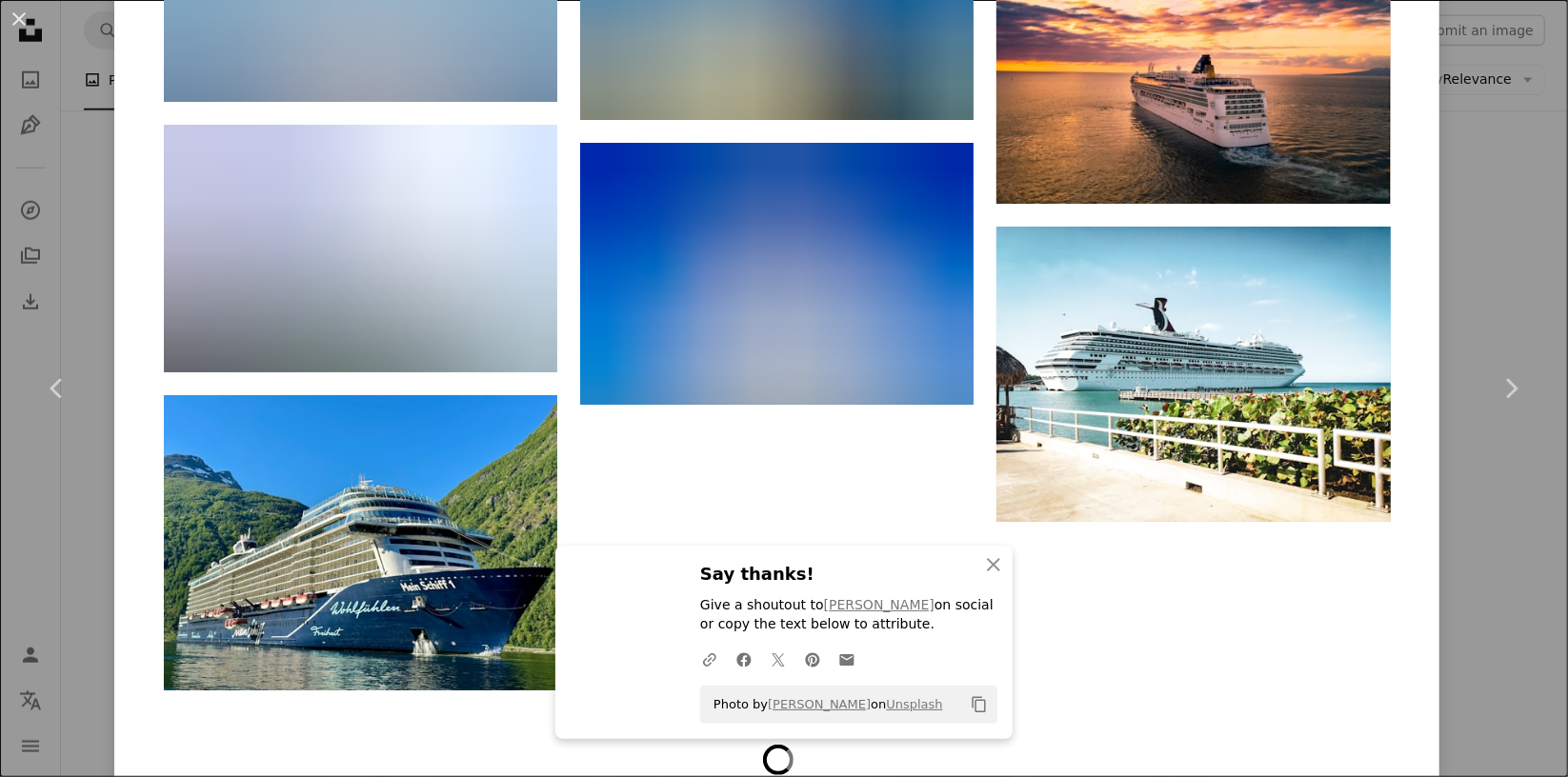
scroll to position [11385, 0]
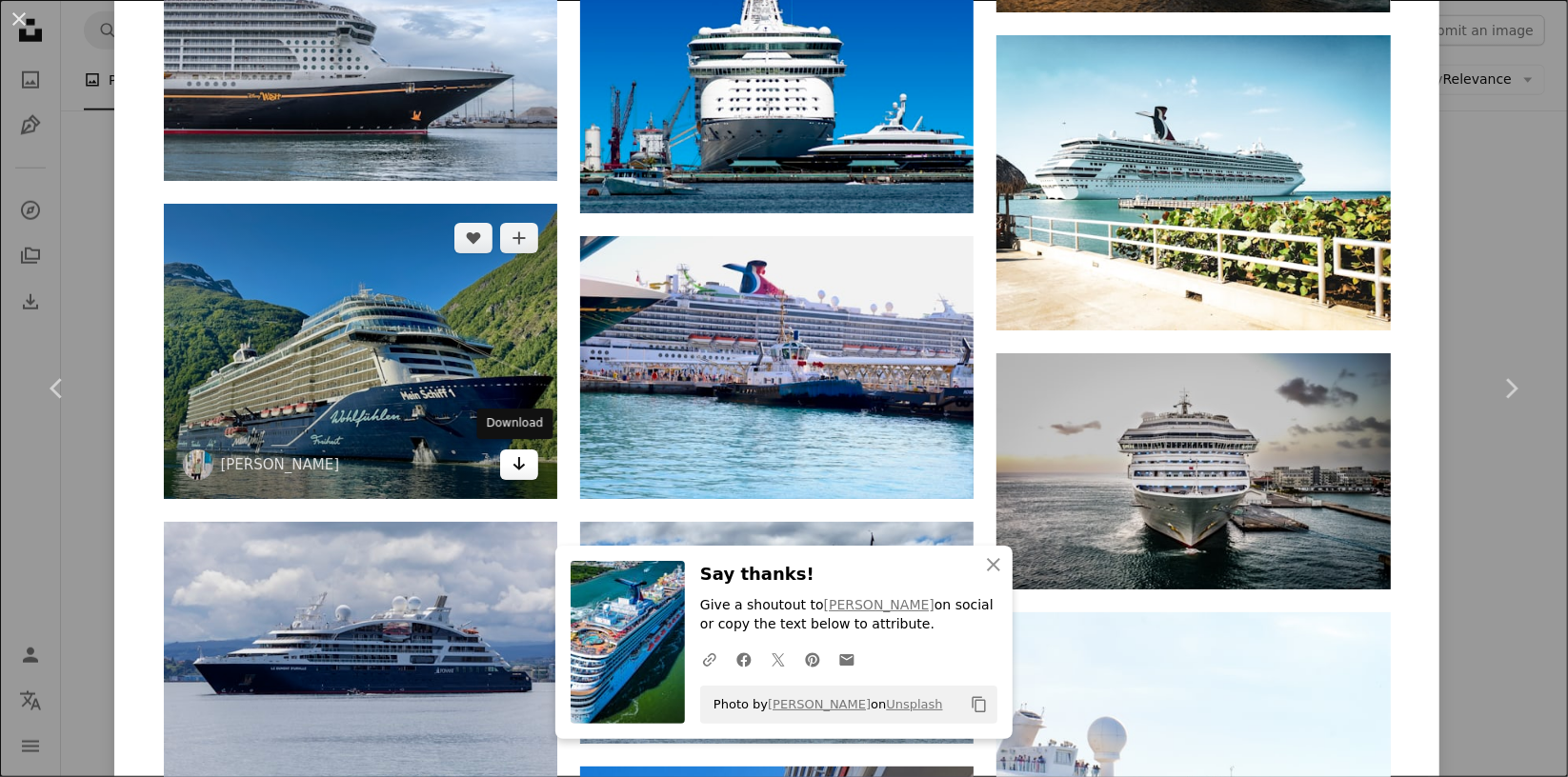
click at [515, 456] on icon "Arrow pointing down" at bounding box center [518, 463] width 15 height 23
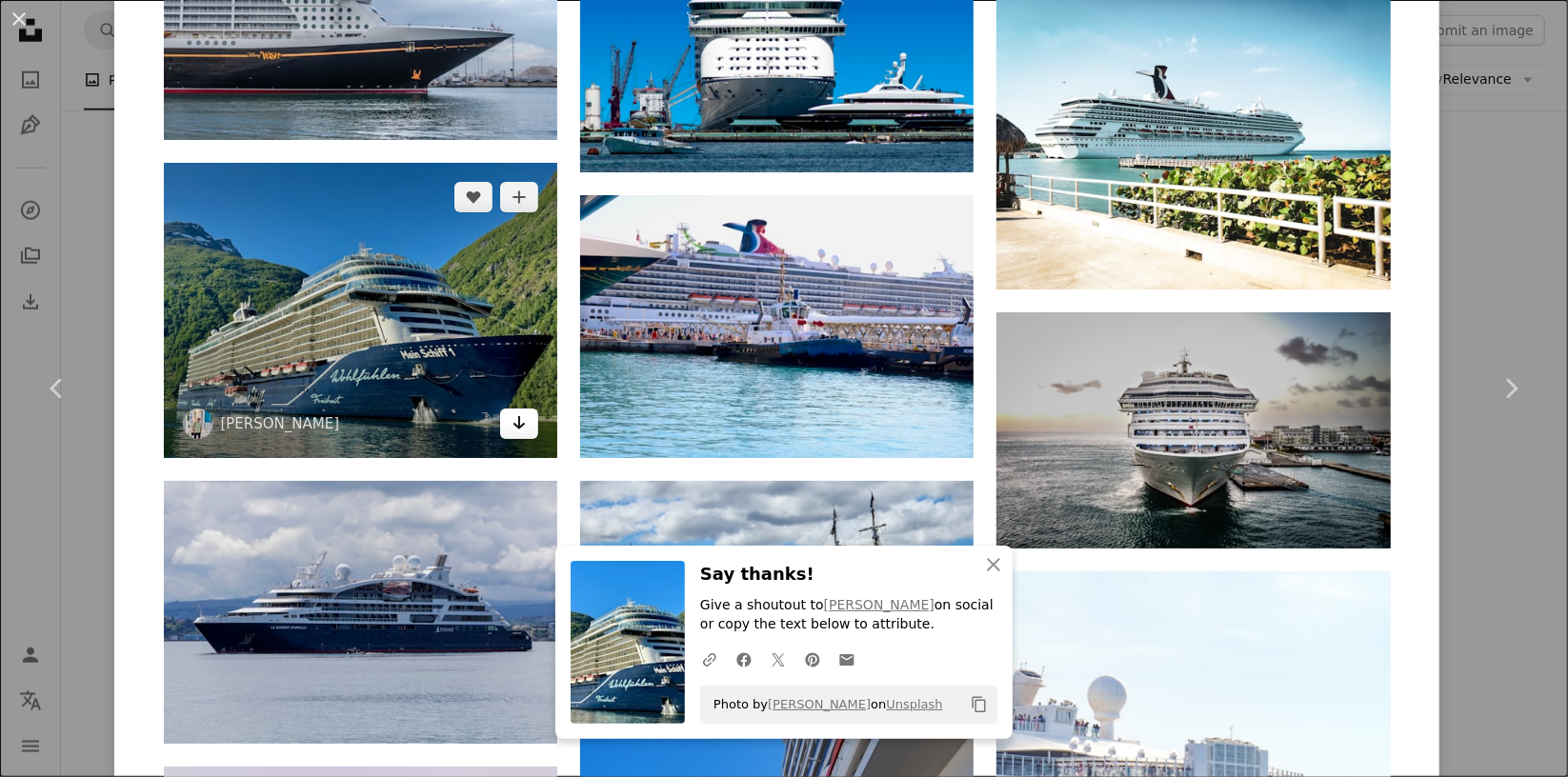
scroll to position [11480, 0]
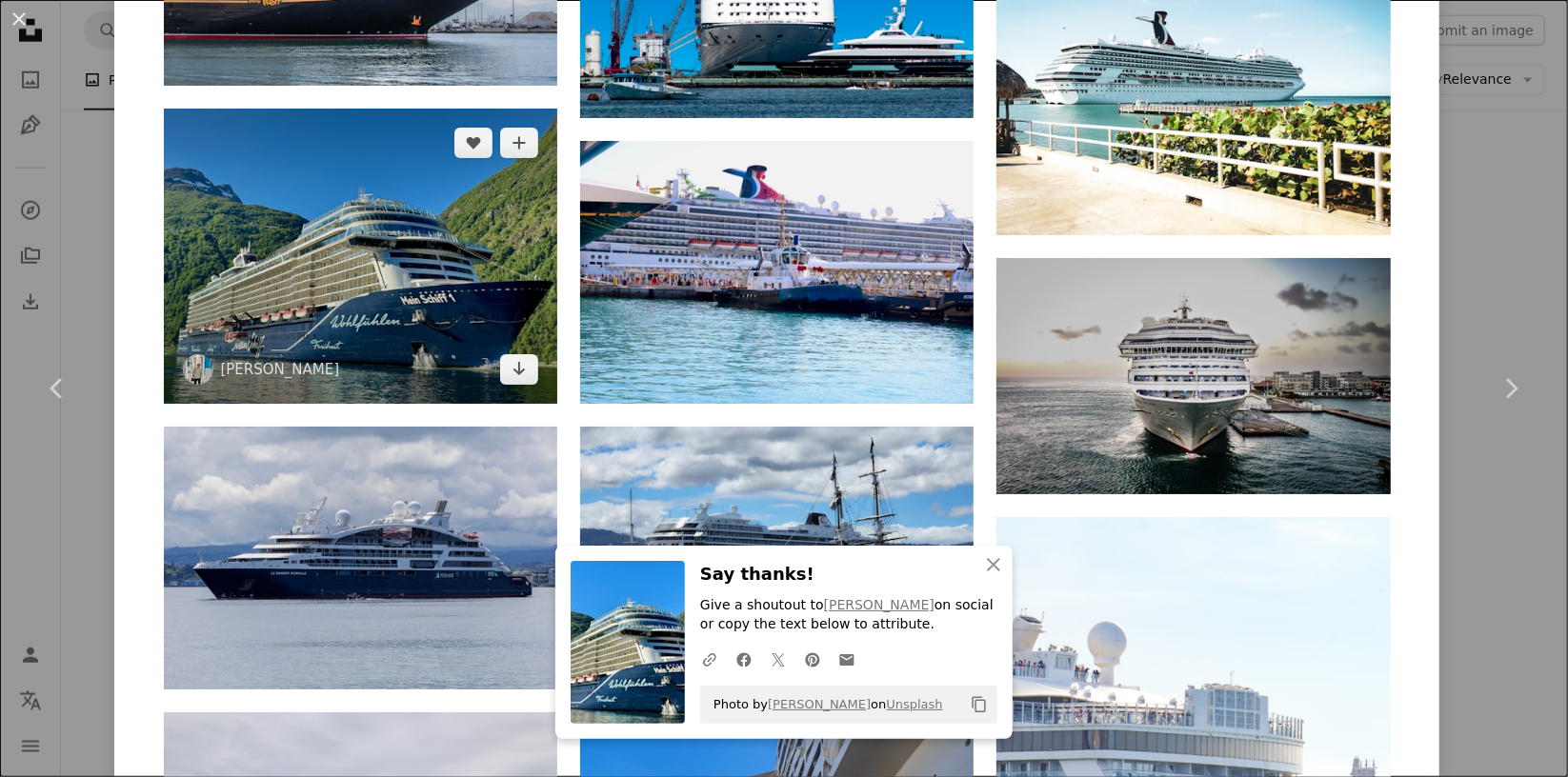
click at [331, 273] on img at bounding box center [360, 256] width 393 height 295
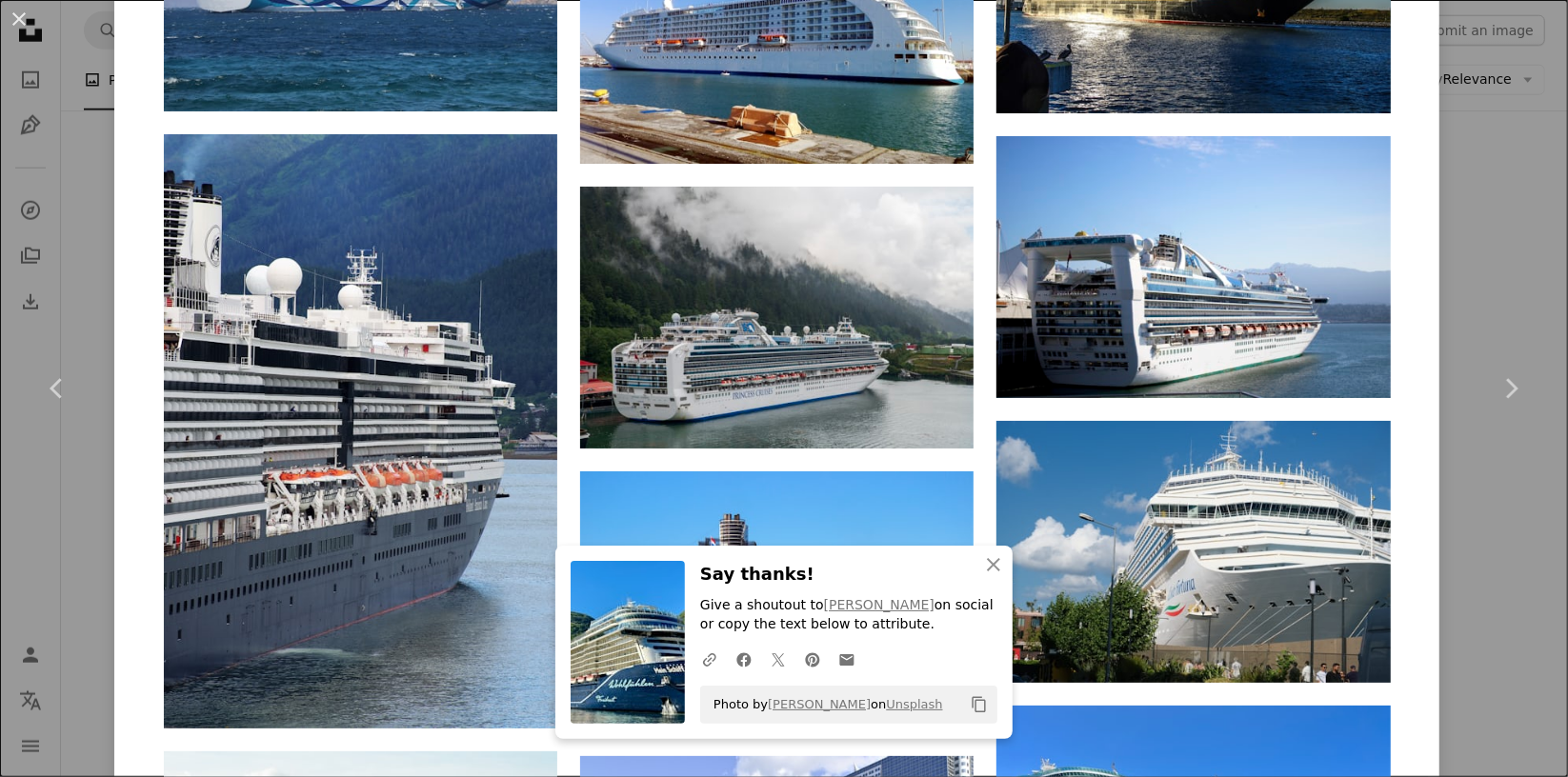
scroll to position [8191, 0]
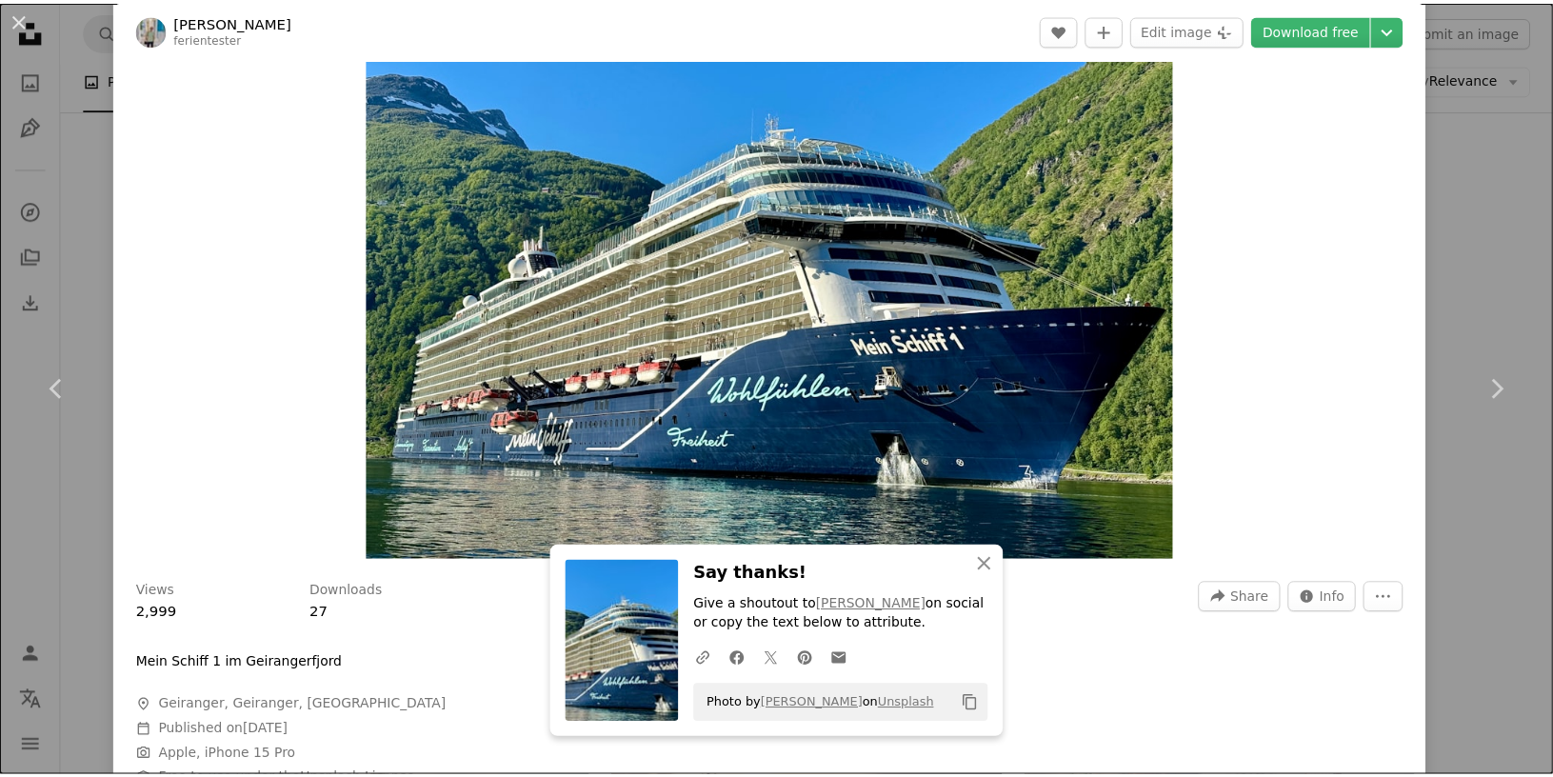
scroll to position [0, 0]
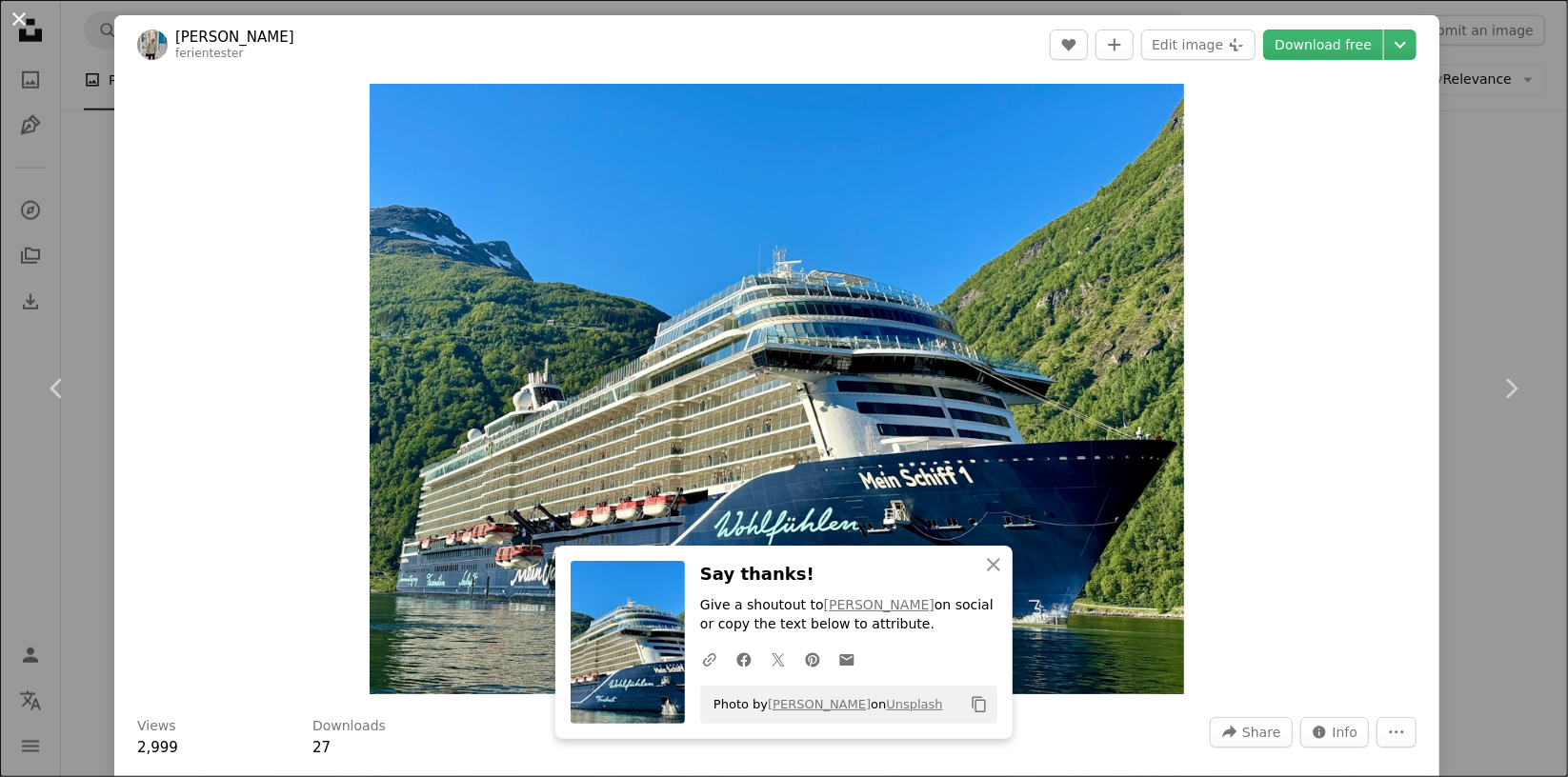
click at [29, 10] on button "An X shape" at bounding box center [19, 19] width 23 height 23
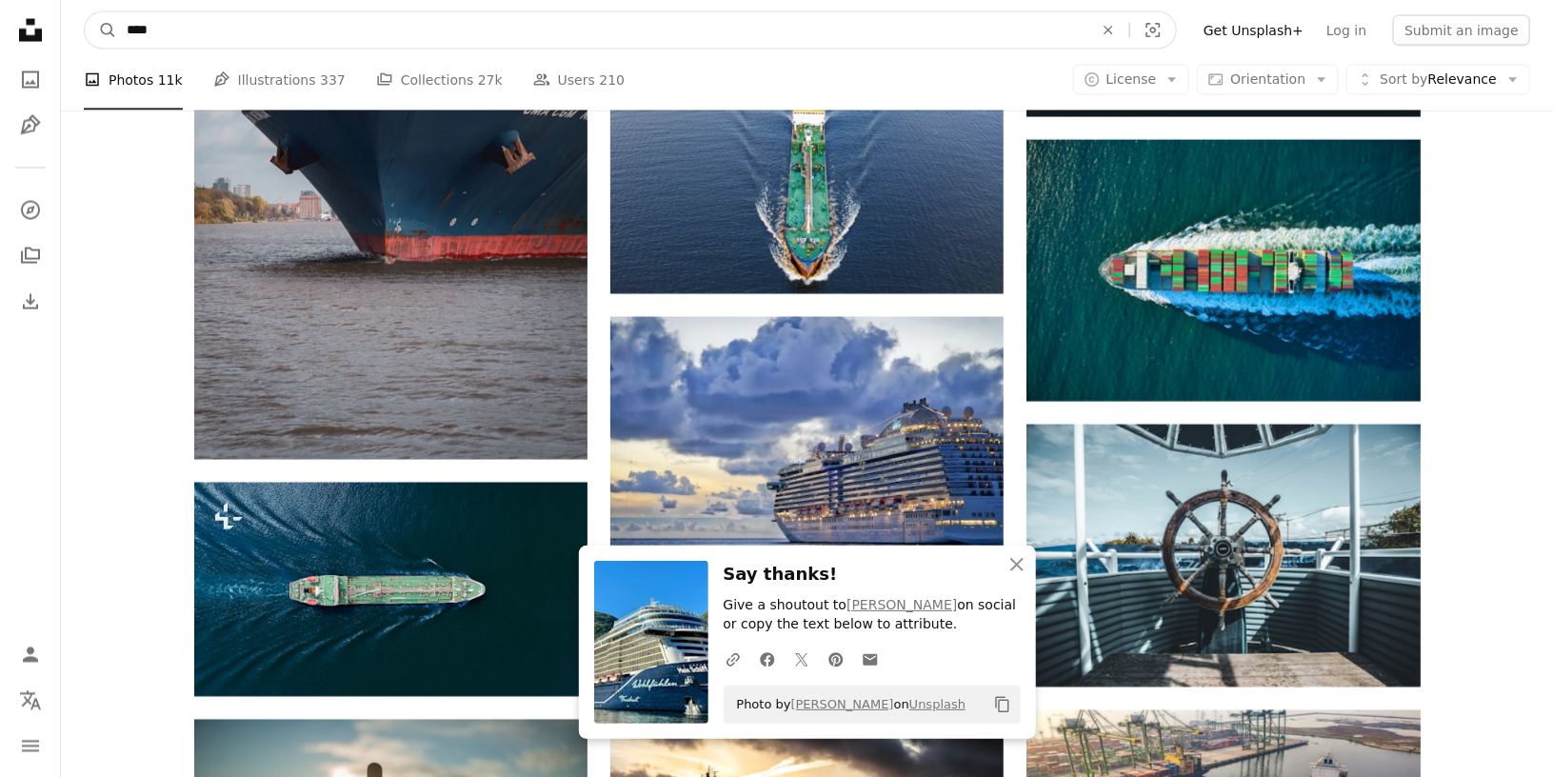
click at [259, 24] on input "****" at bounding box center [602, 30] width 971 height 36
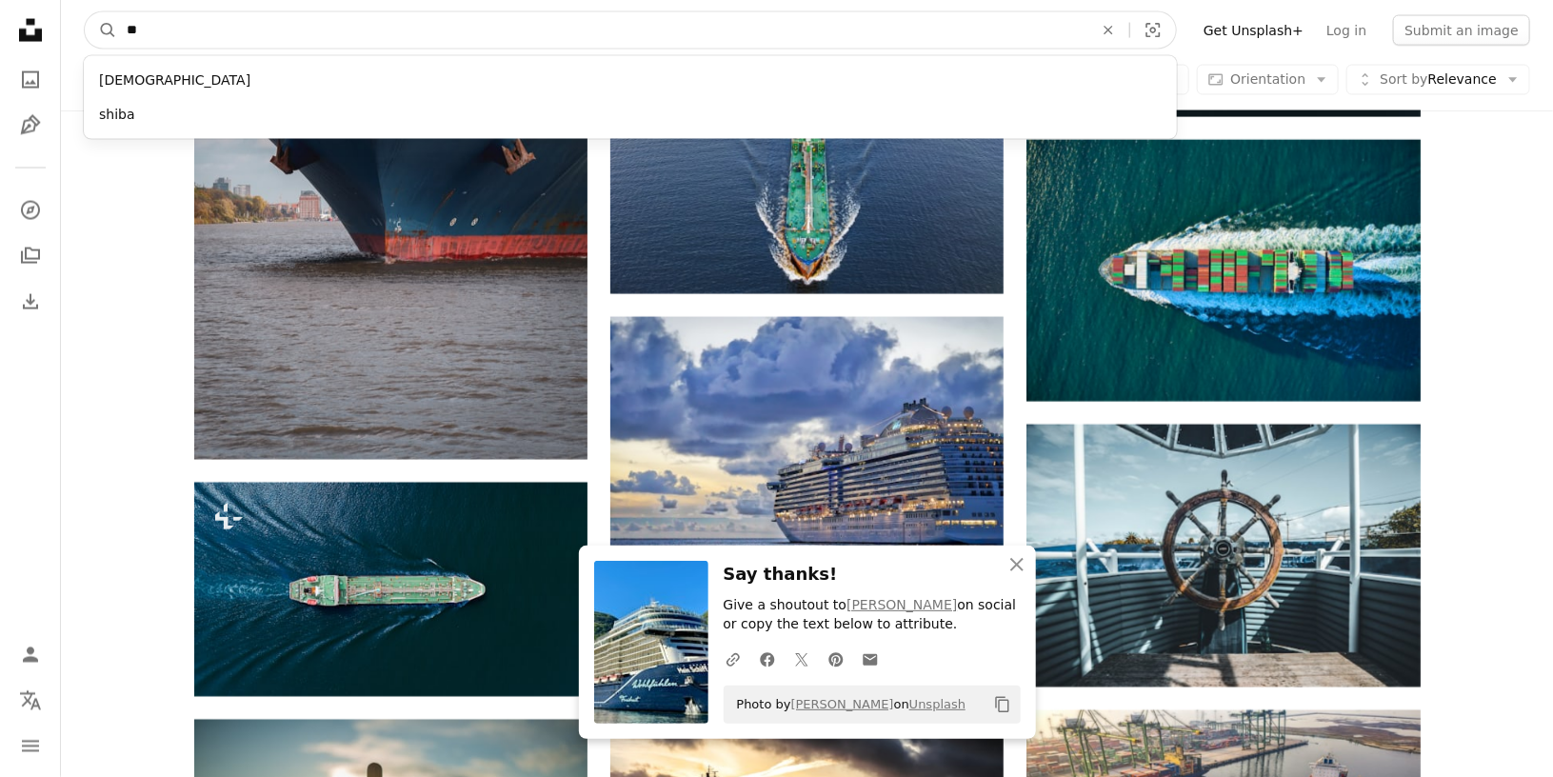
type input "*"
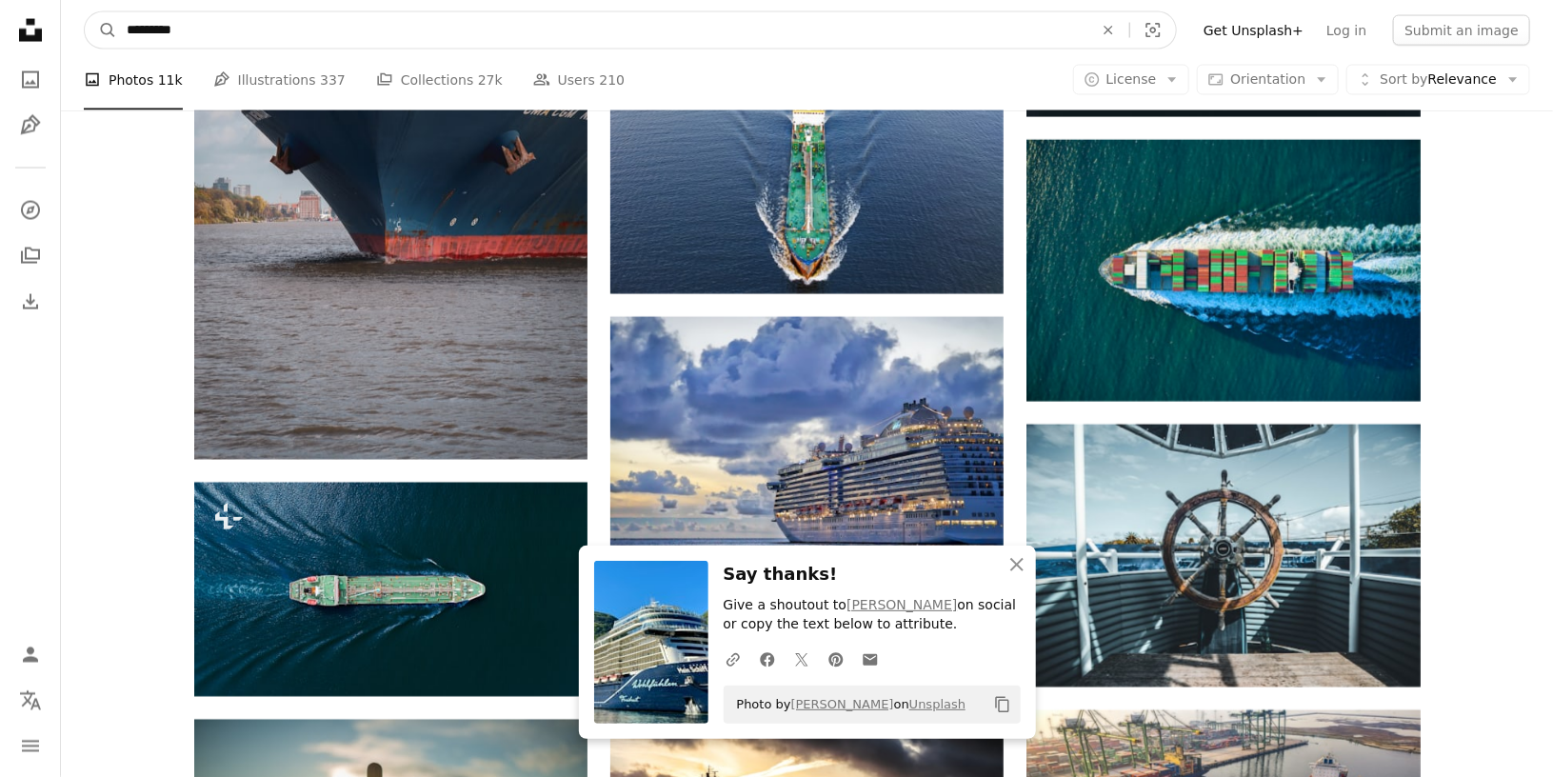
type input "*********"
click at [85, 12] on button "A magnifying glass" at bounding box center [101, 30] width 32 height 36
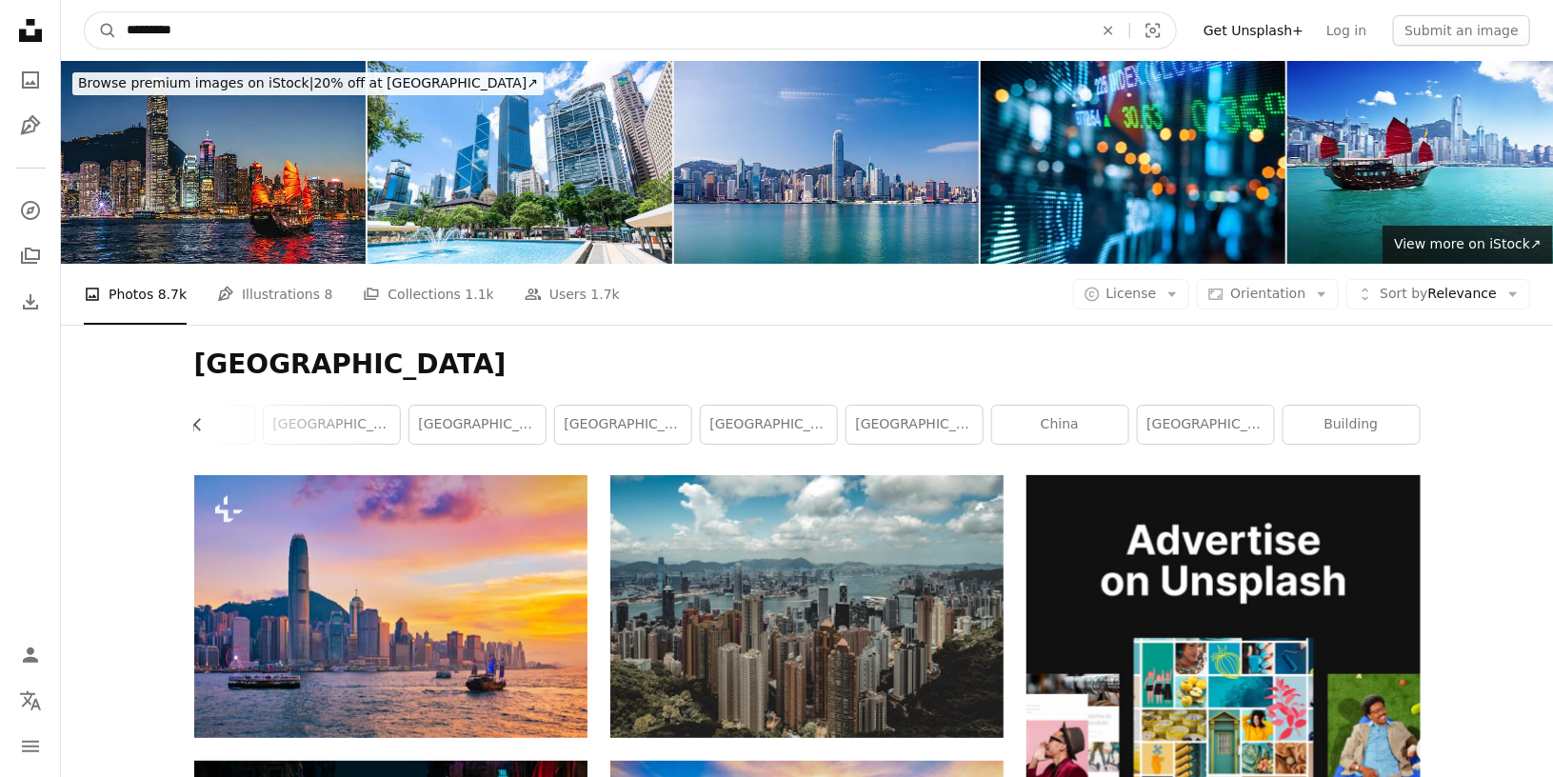
click at [583, 33] on input "*********" at bounding box center [602, 30] width 971 height 36
type input "*"
type input "**********"
click at [85, 12] on button "A magnifying glass" at bounding box center [101, 30] width 32 height 36
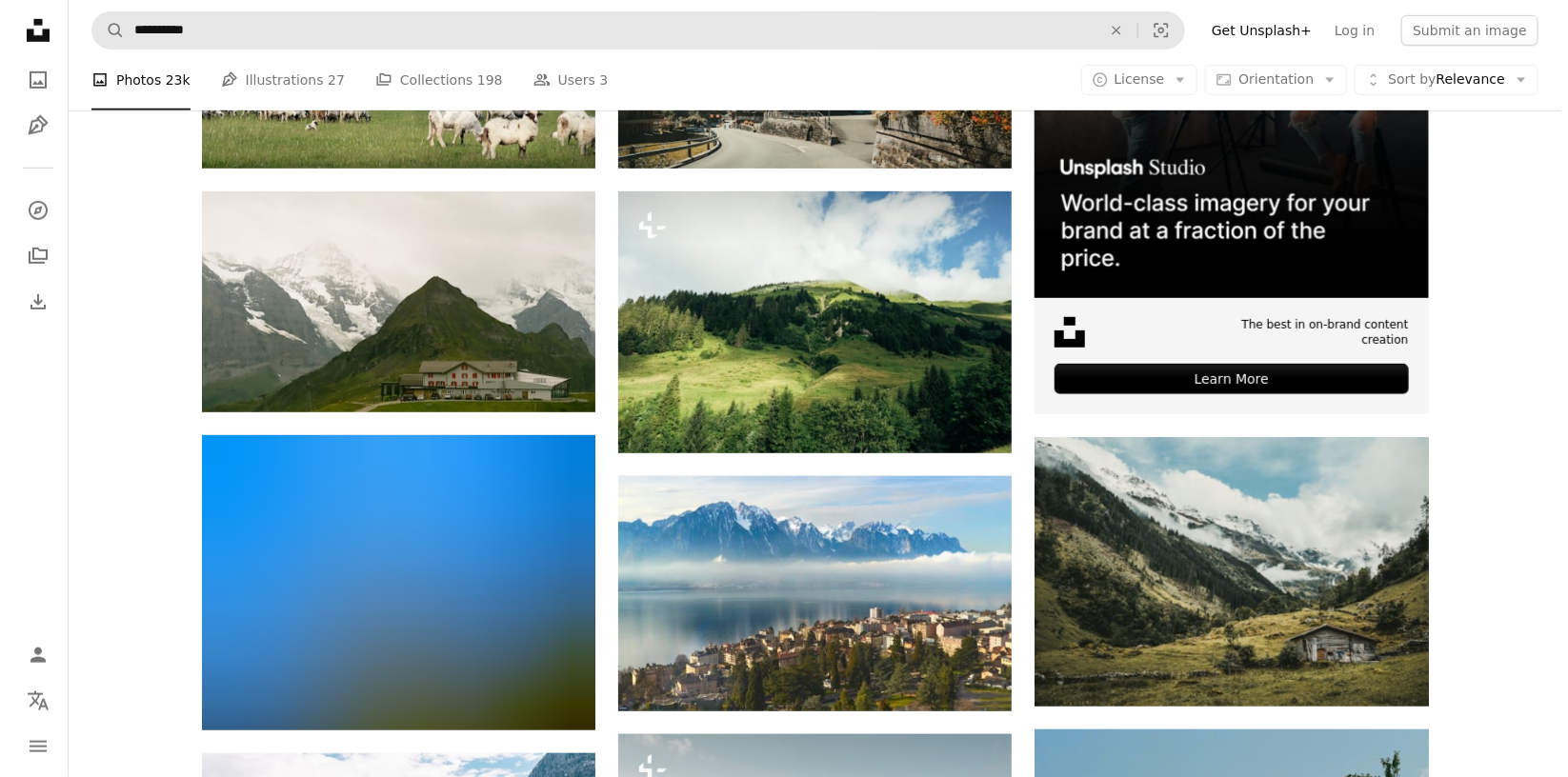
scroll to position [762, 0]
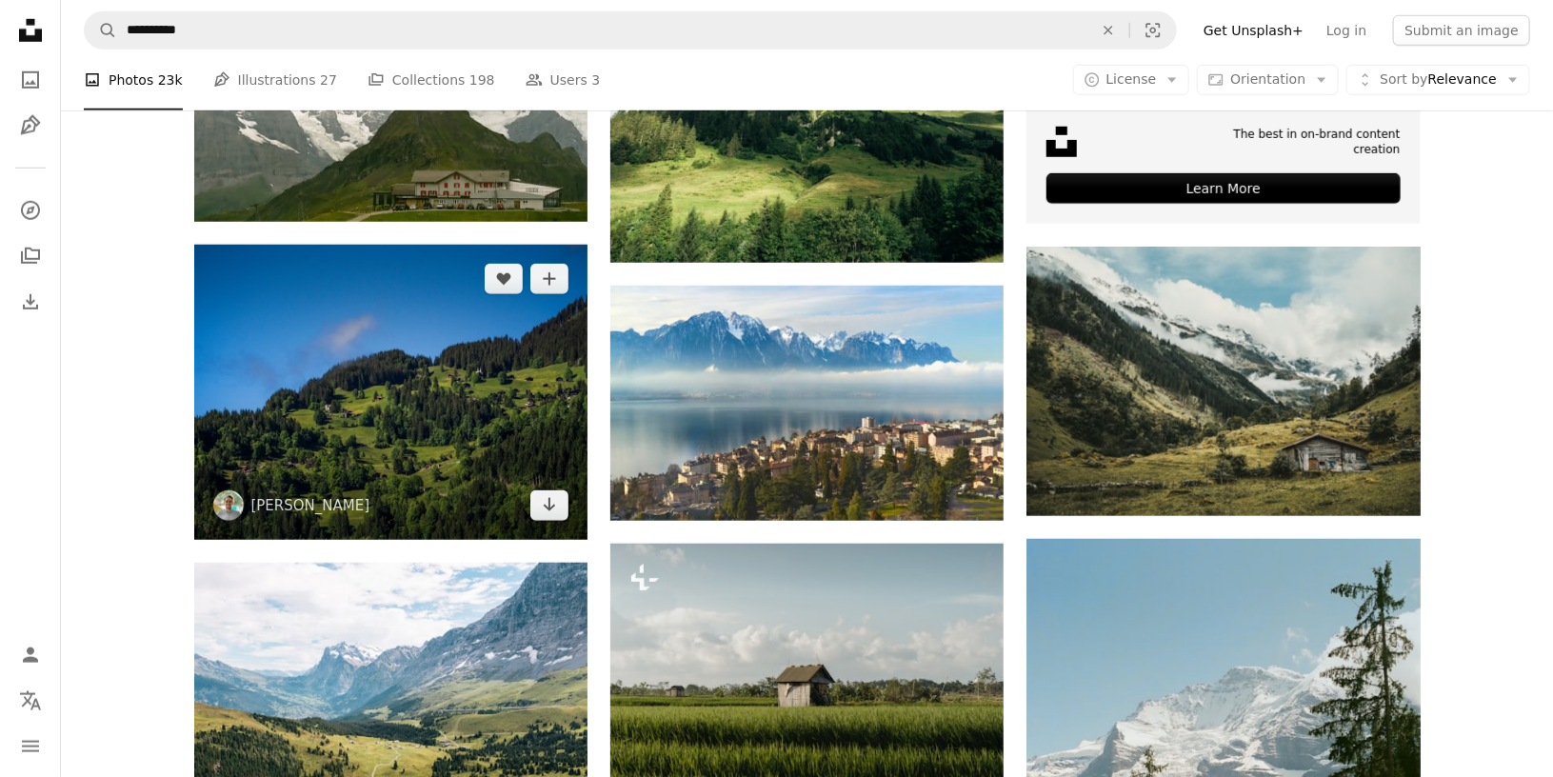
click at [287, 316] on img at bounding box center [390, 392] width 393 height 295
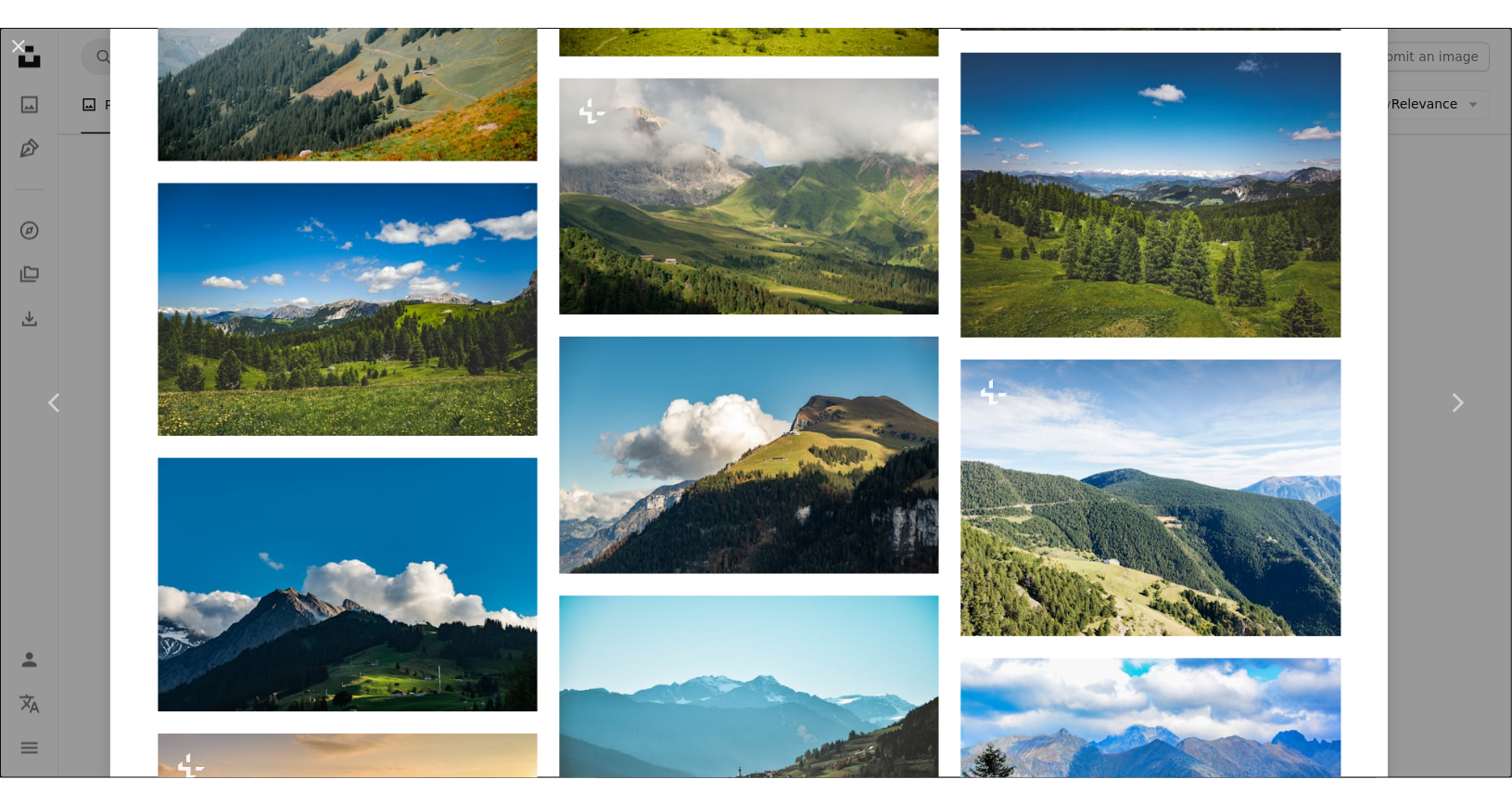
scroll to position [5294, 0]
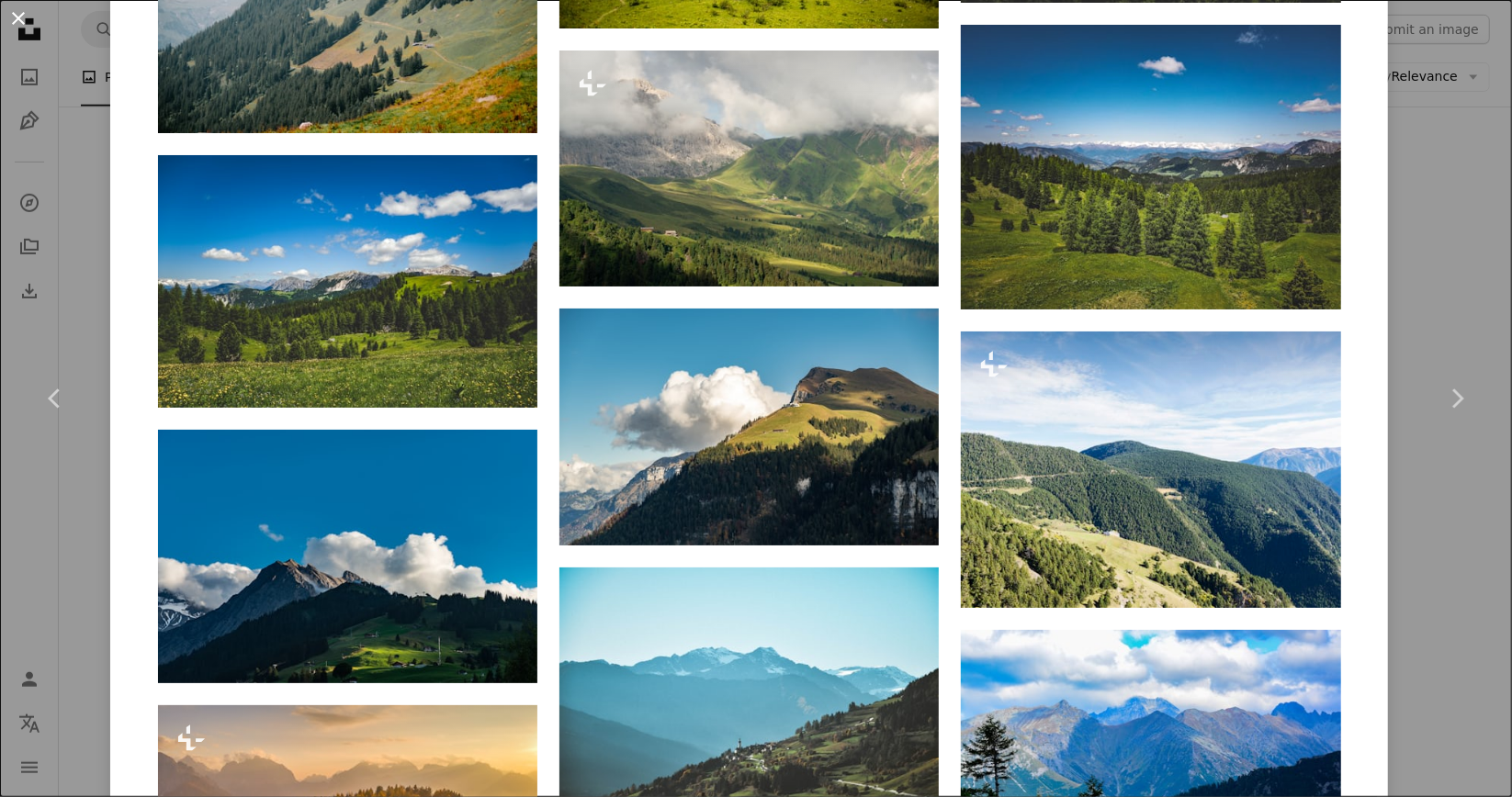
click at [21, 20] on button "An X shape" at bounding box center [18, 18] width 22 height 22
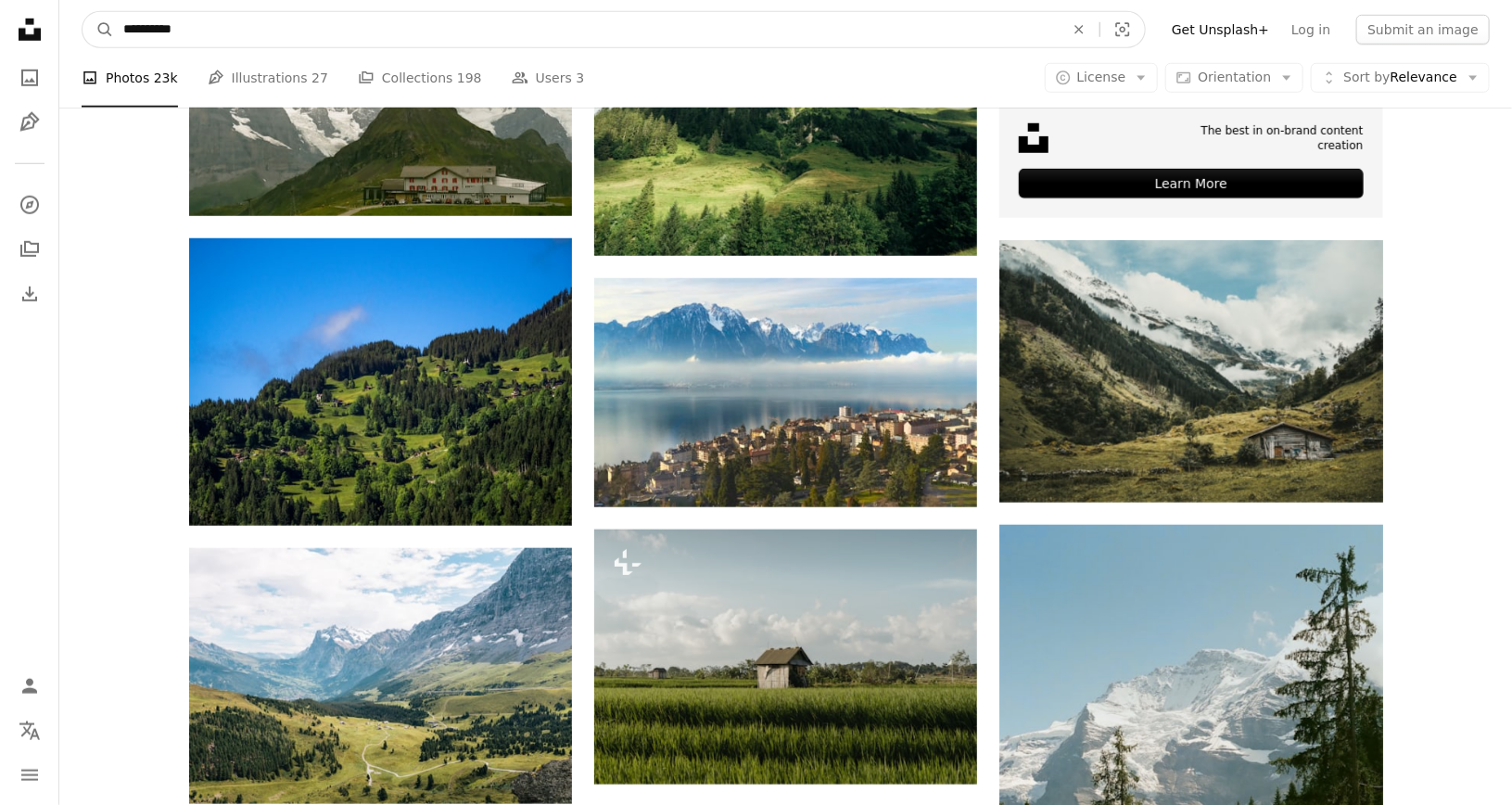
click at [384, 29] on input "**********" at bounding box center [586, 29] width 945 height 35
type input "*"
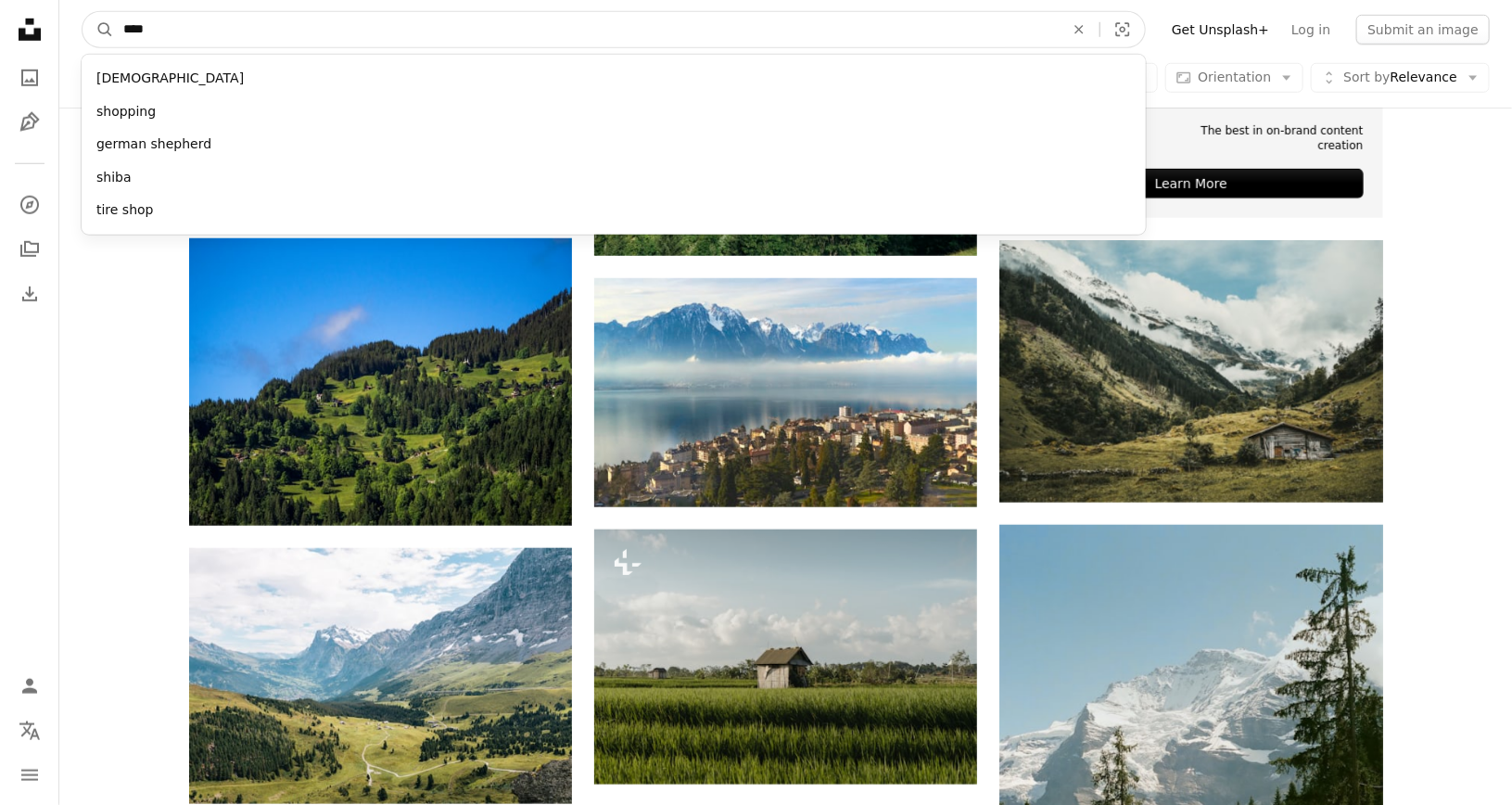
type input "****"
click at [83, 12] on button "A magnifying glass" at bounding box center [98, 29] width 31 height 35
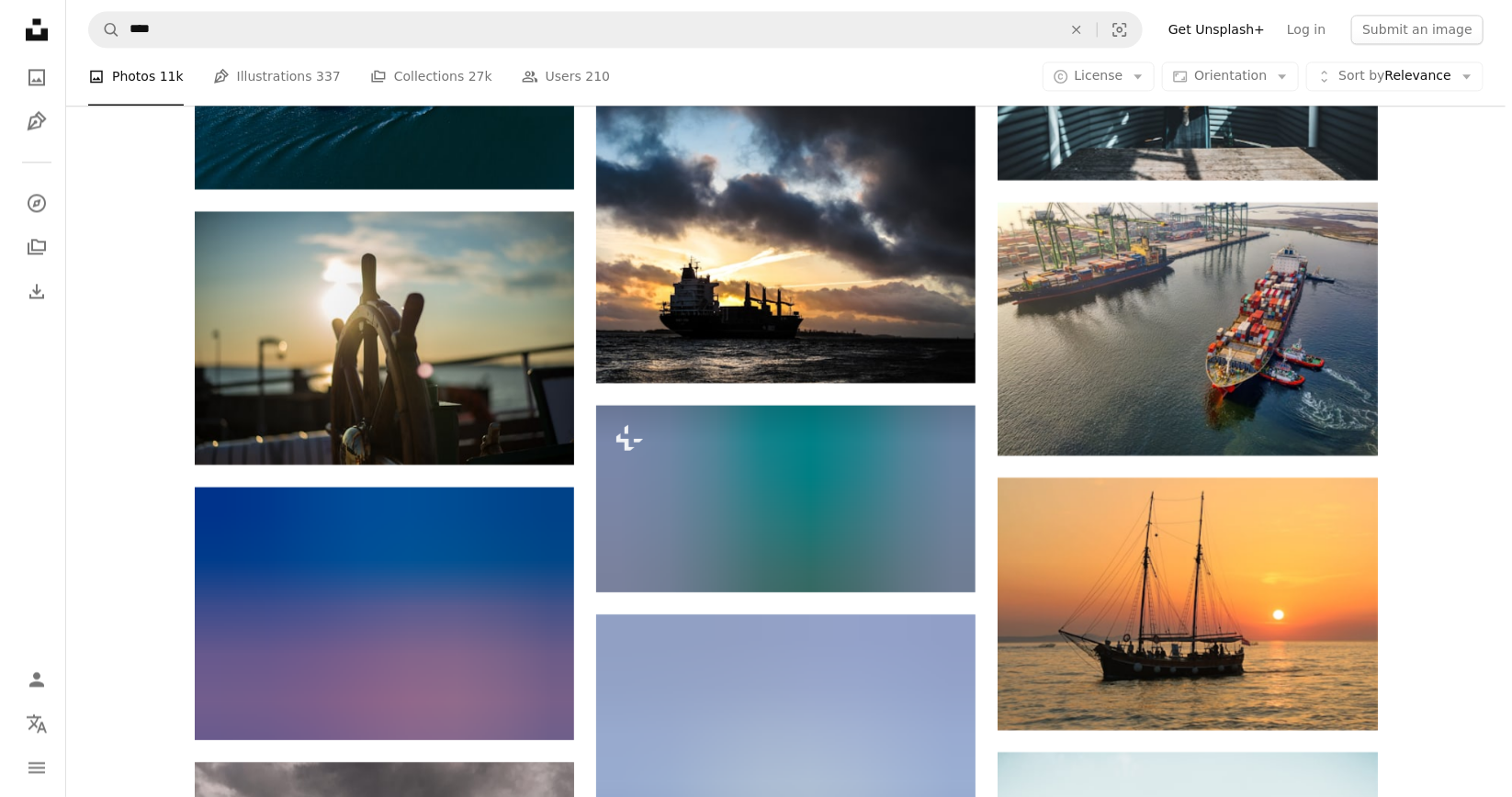
scroll to position [2479, 0]
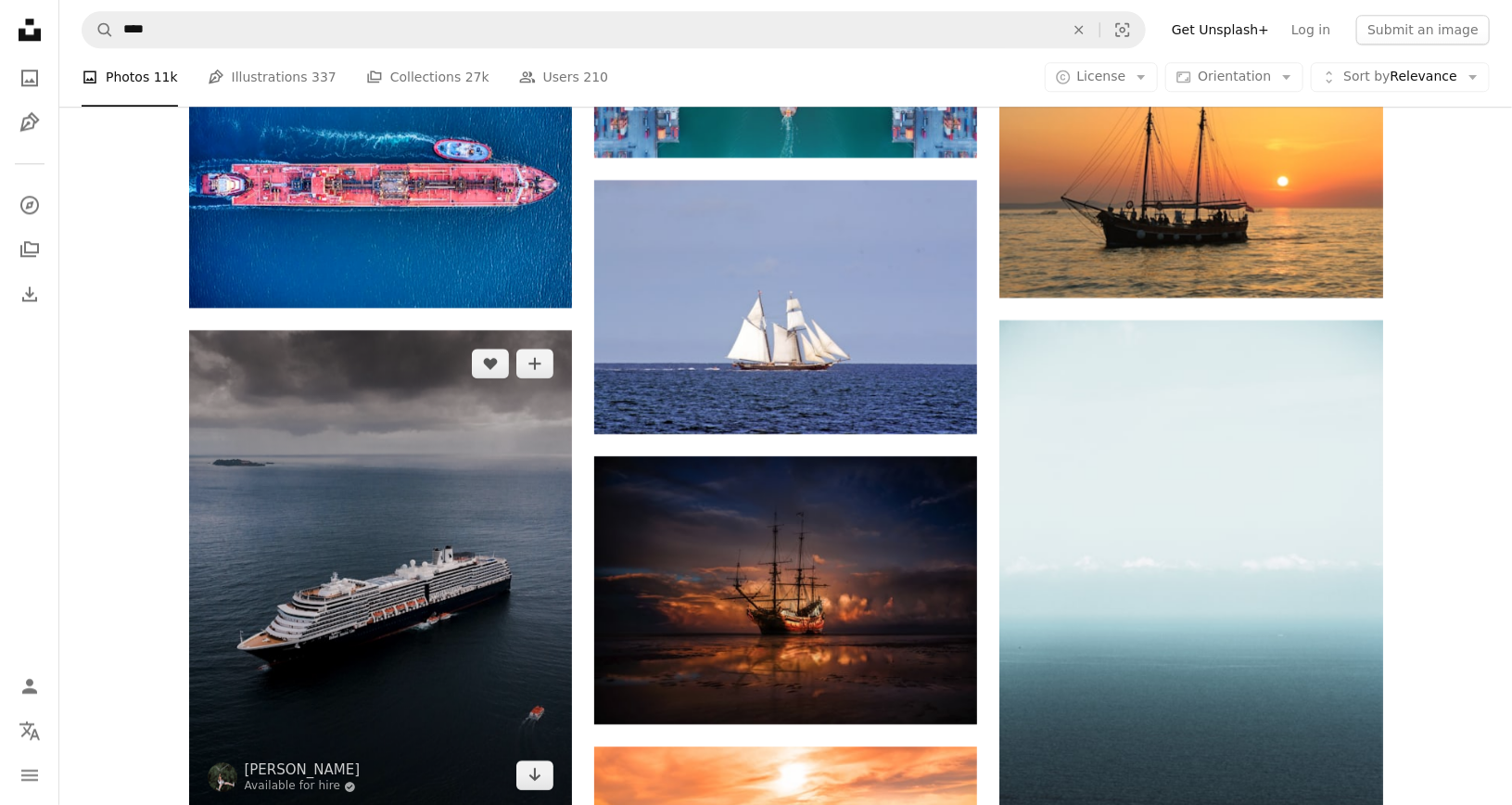
click at [382, 500] on img at bounding box center [380, 569] width 383 height 479
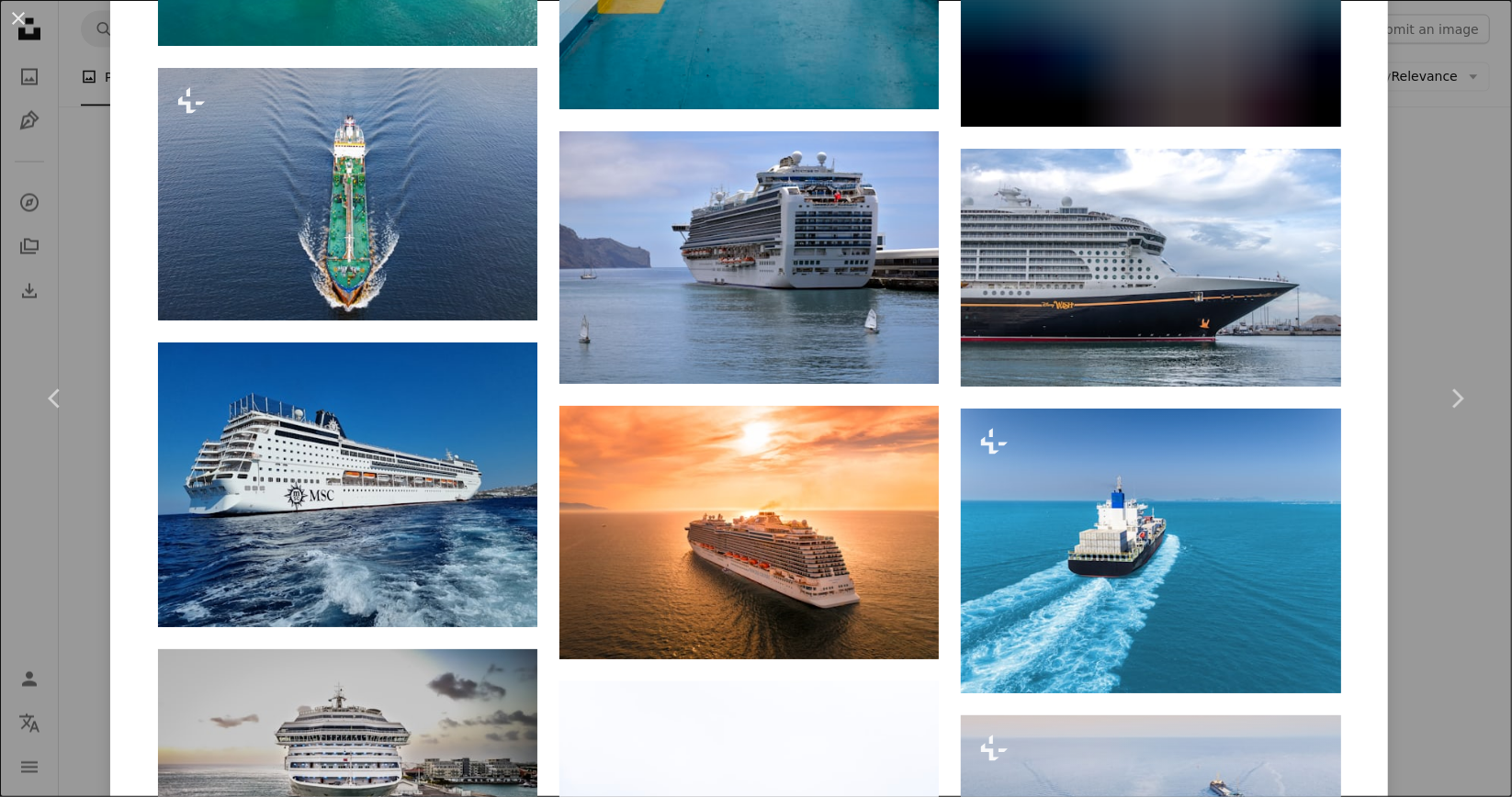
scroll to position [2112, 0]
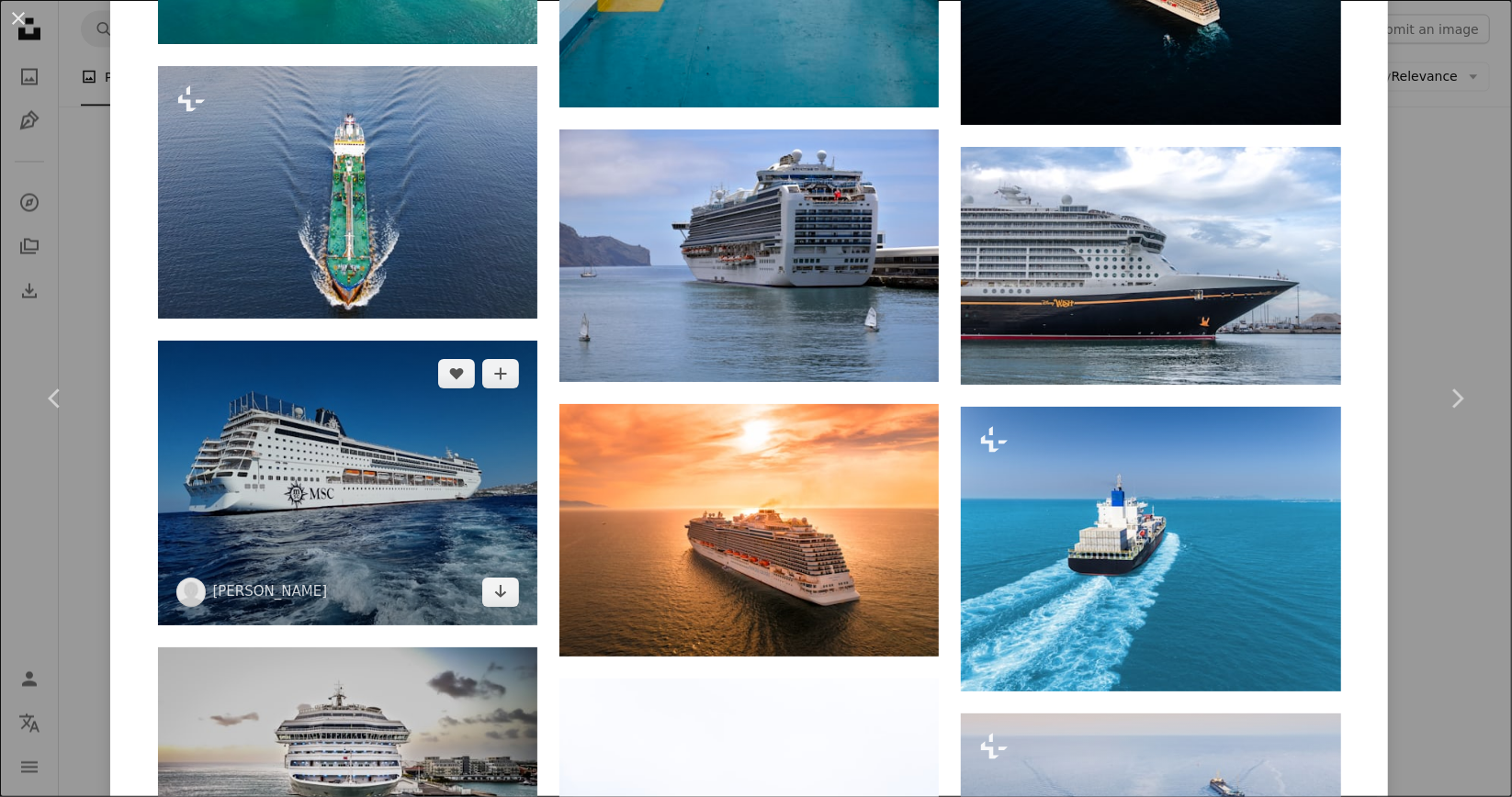
click at [365, 465] on img at bounding box center [347, 482] width 379 height 284
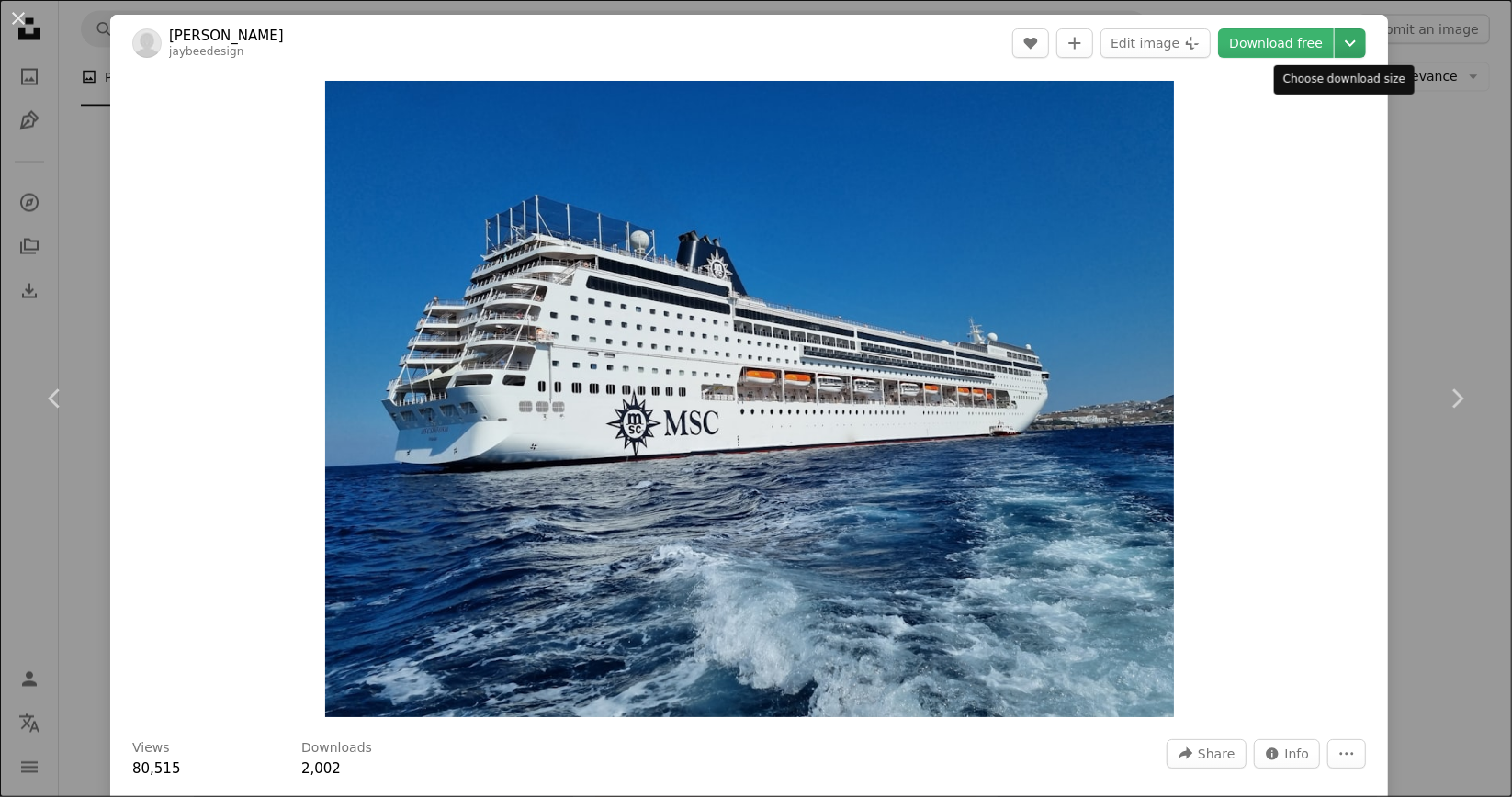
click at [1339, 45] on icon "Choose download size" at bounding box center [1349, 43] width 11 height 7
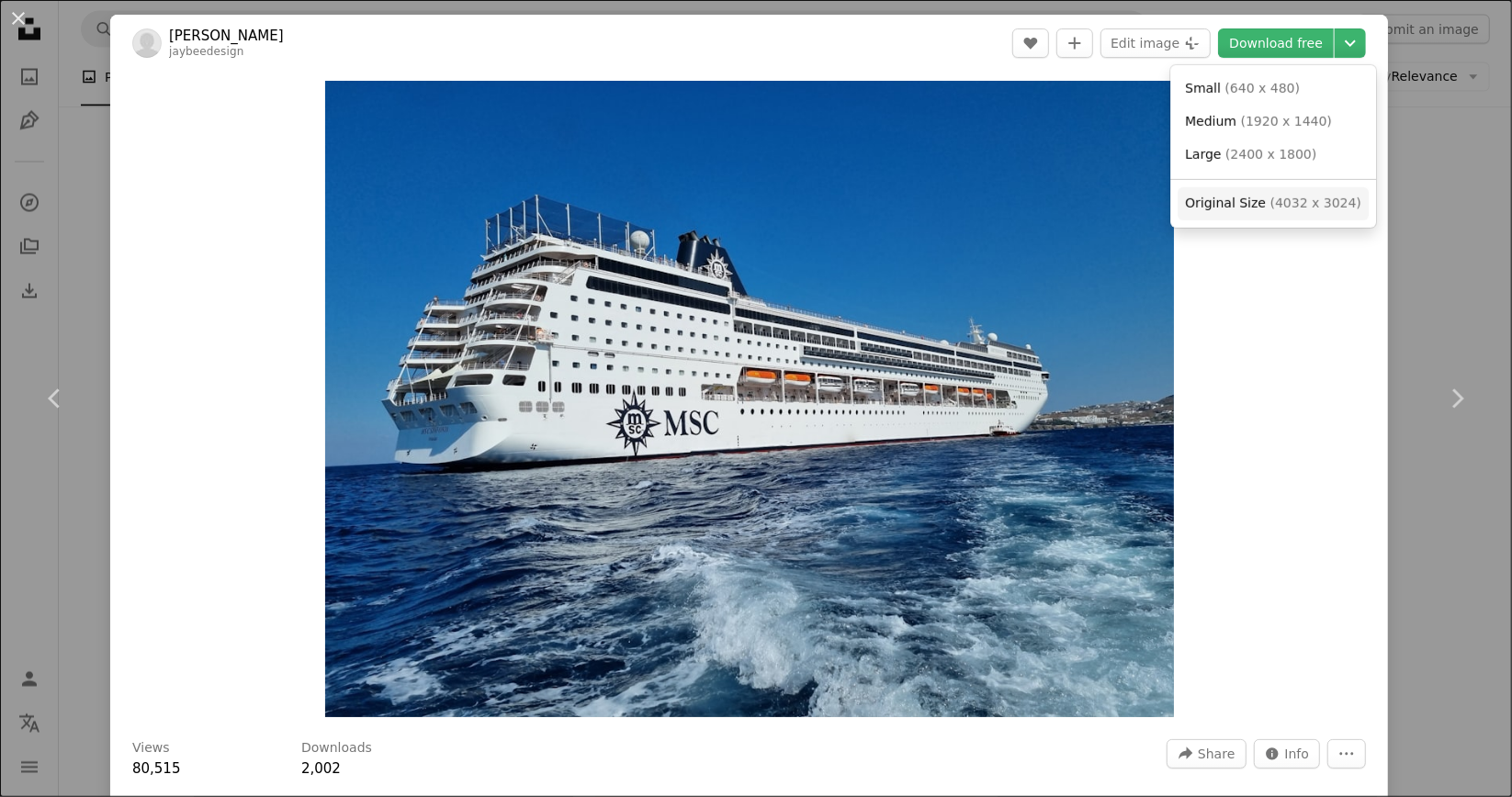
click at [1270, 202] on span "( 4032 x 3024 )" at bounding box center [1315, 202] width 91 height 14
